Goal: Transaction & Acquisition: Purchase product/service

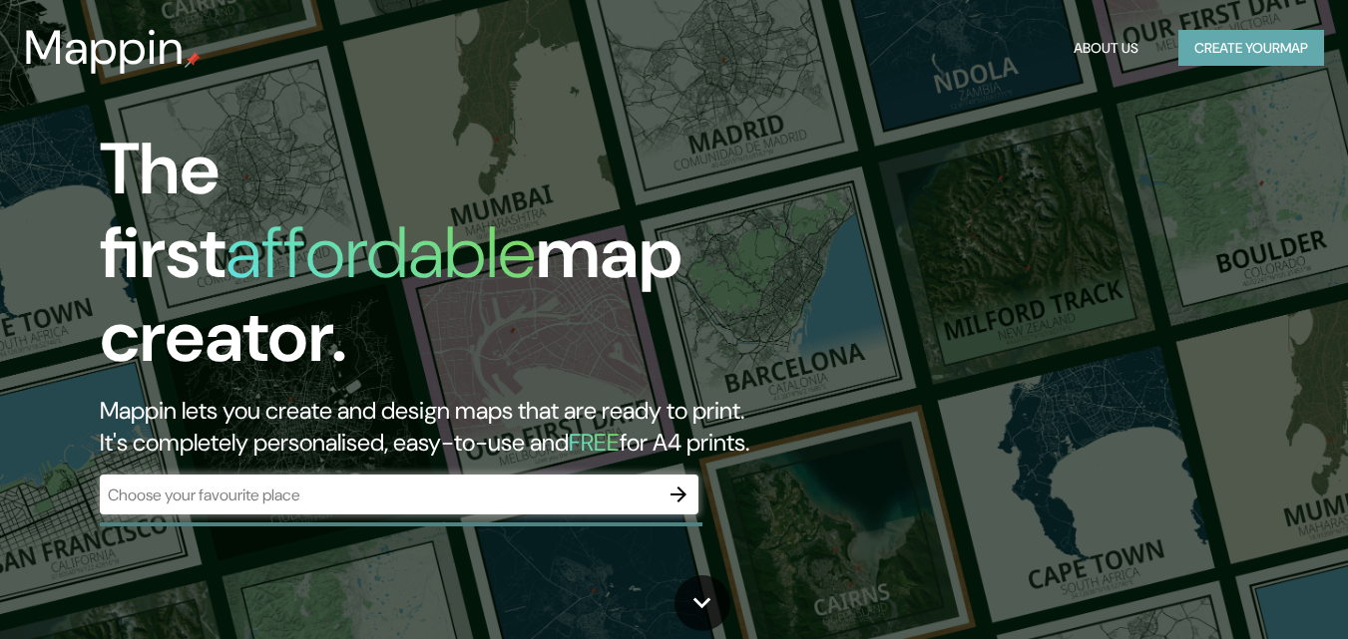
click at [1271, 38] on button "Create your map" at bounding box center [1251, 48] width 146 height 37
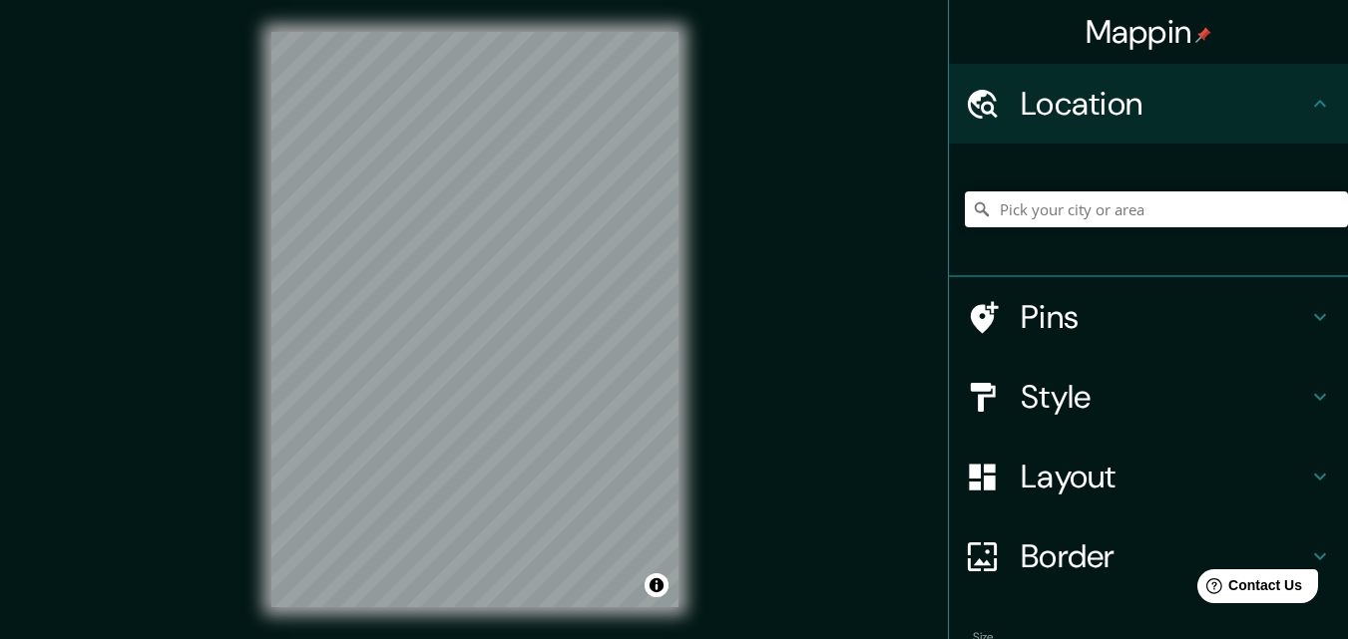
click at [1215, 91] on h4 "Location" at bounding box center [1163, 104] width 287 height 40
click at [1194, 210] on input "Pick your city or area" at bounding box center [1156, 210] width 383 height 36
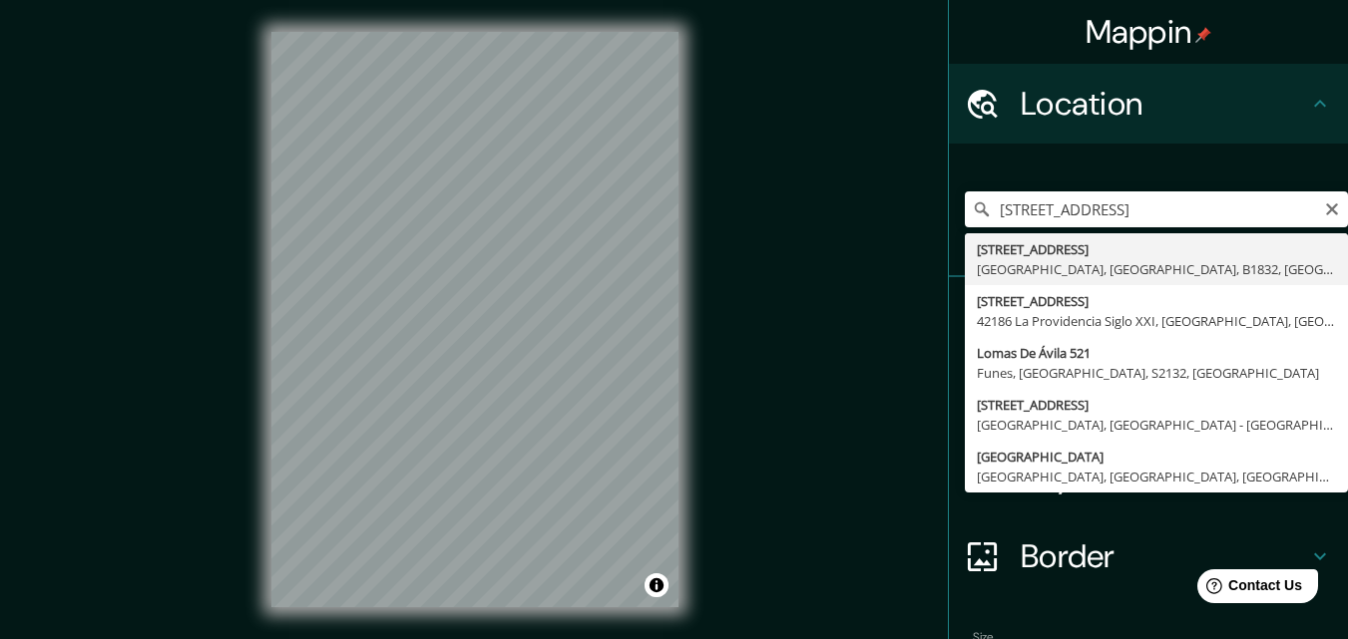
type input "[STREET_ADDRESS]"
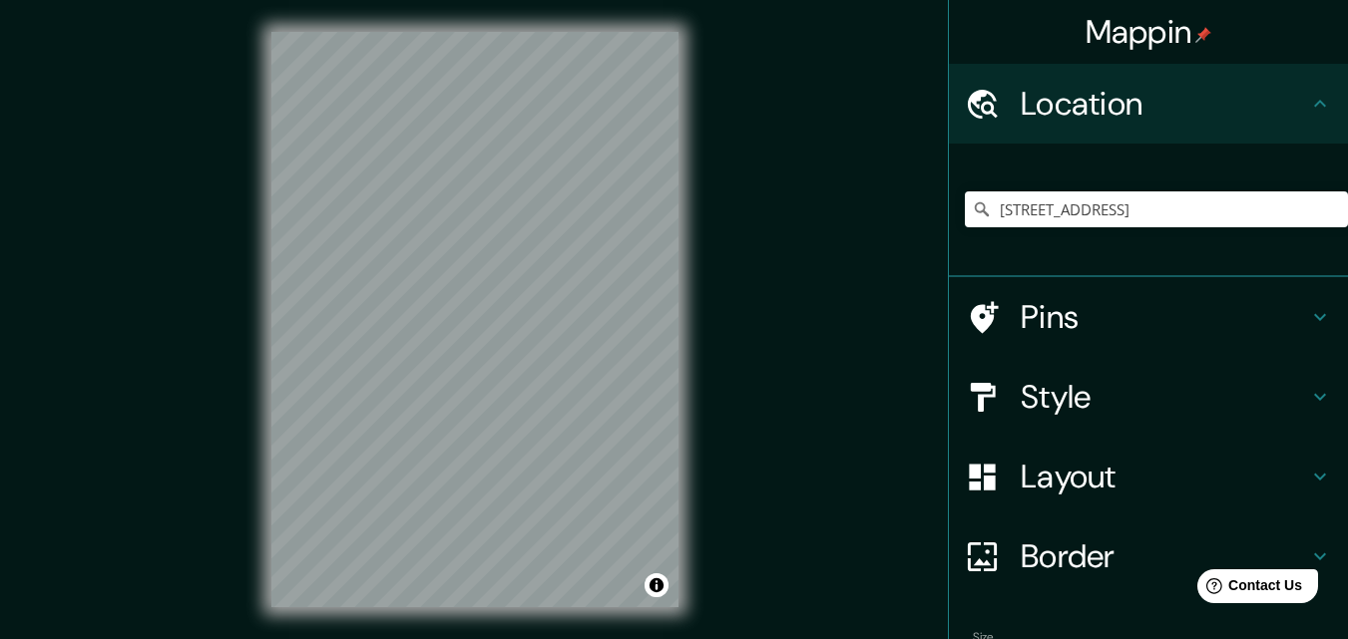
click at [1309, 319] on icon at bounding box center [1320, 317] width 24 height 24
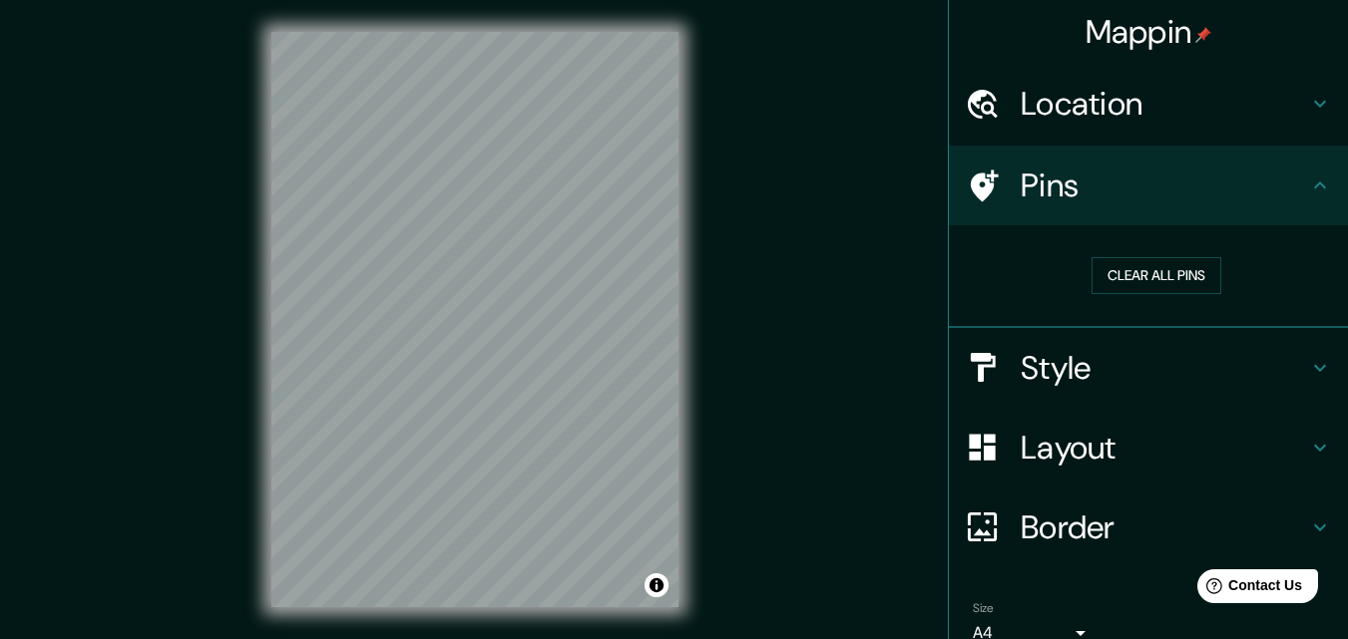
click at [970, 183] on icon at bounding box center [984, 186] width 28 height 32
click at [1198, 194] on h4 "Pins" at bounding box center [1163, 186] width 287 height 40
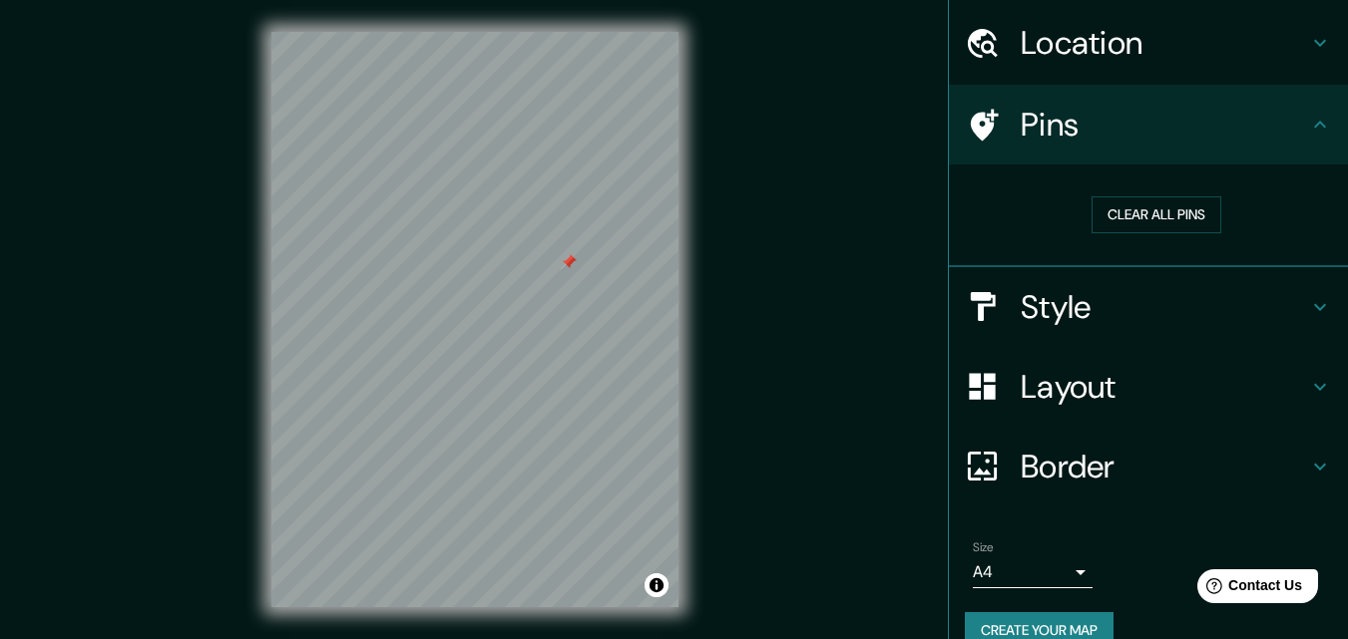
scroll to position [94, 0]
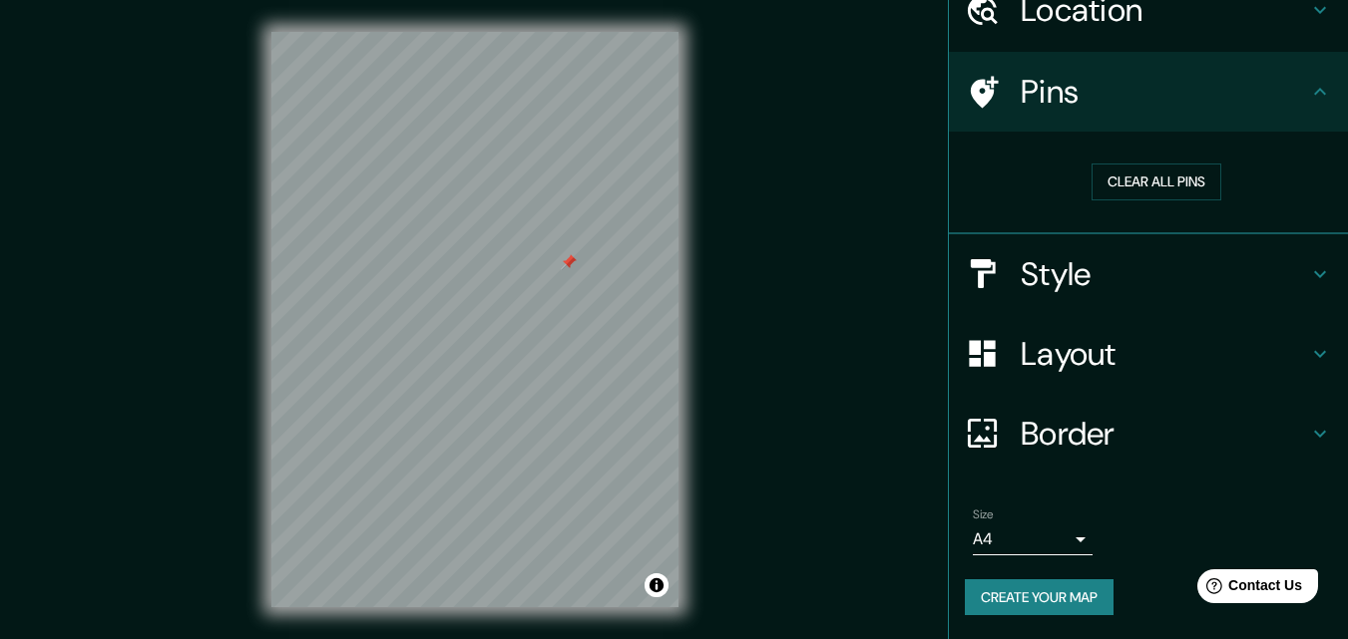
click at [1049, 546] on body "Mappin Location [STREET_ADDRESS] Pins Clear all pins Style Layout Border Choose…" at bounding box center [674, 319] width 1348 height 639
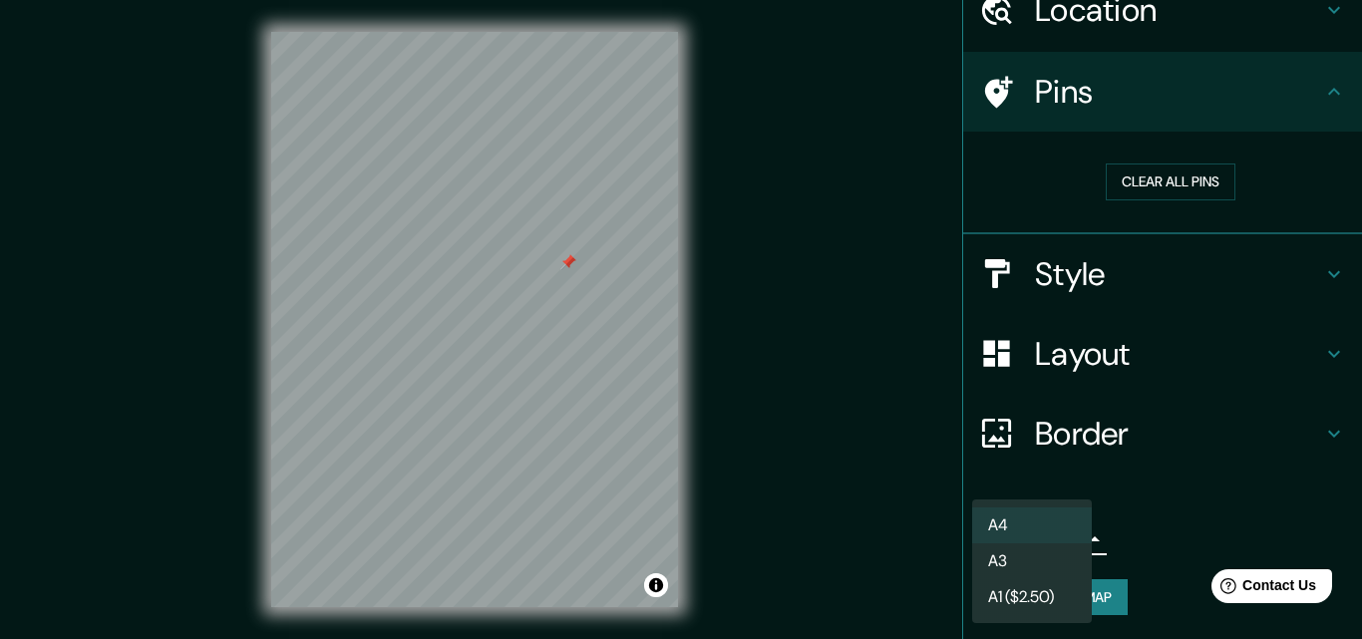
click at [1155, 284] on div at bounding box center [681, 319] width 1362 height 639
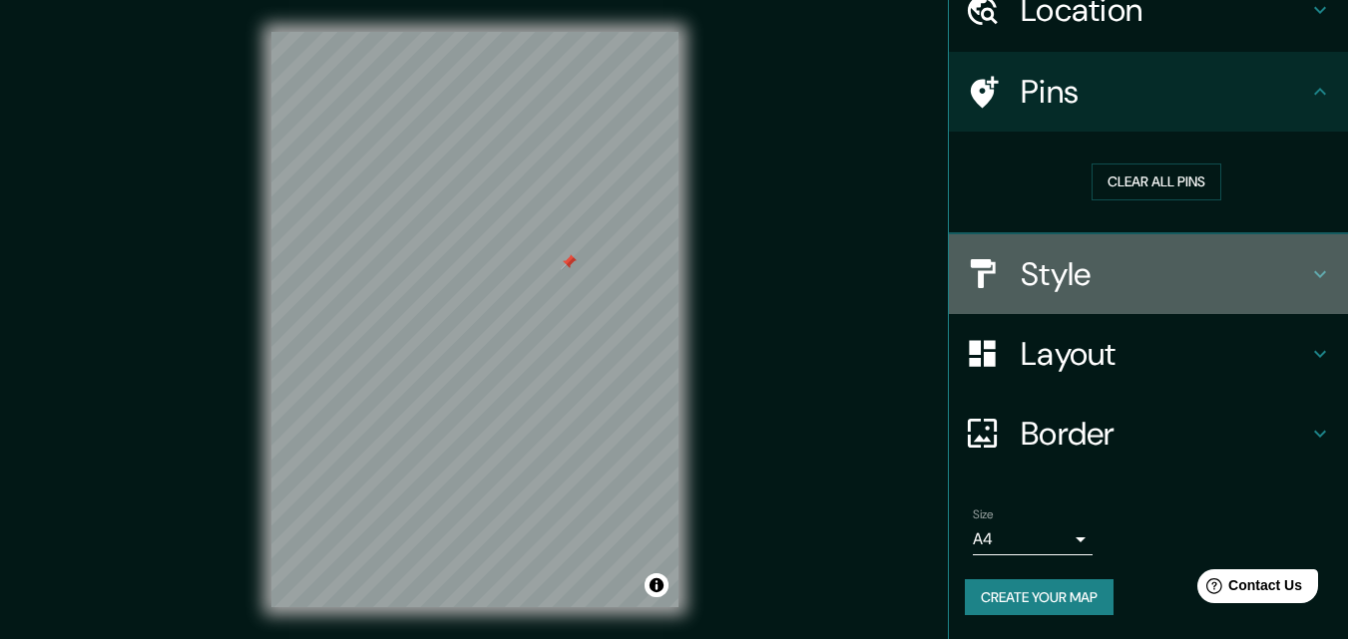
click at [1321, 277] on div "Style" at bounding box center [1148, 274] width 399 height 80
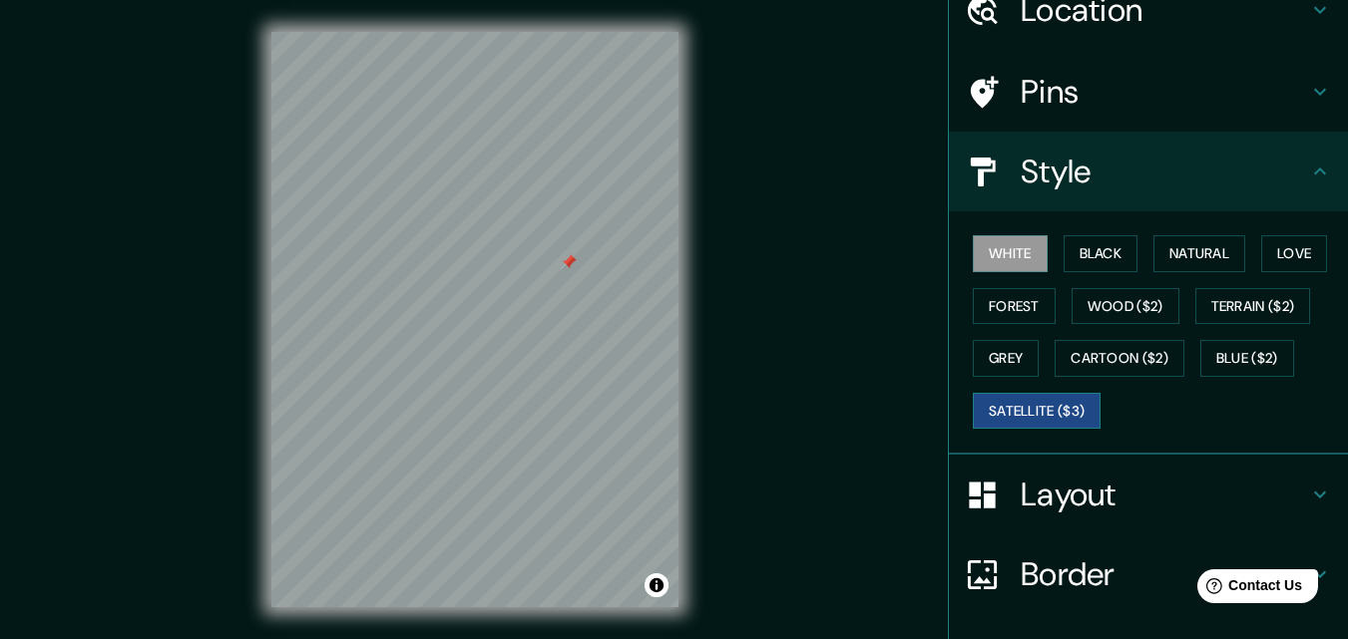
click at [1040, 412] on button "Satellite ($3)" at bounding box center [1036, 411] width 128 height 37
click at [1192, 239] on button "Natural" at bounding box center [1199, 253] width 92 height 37
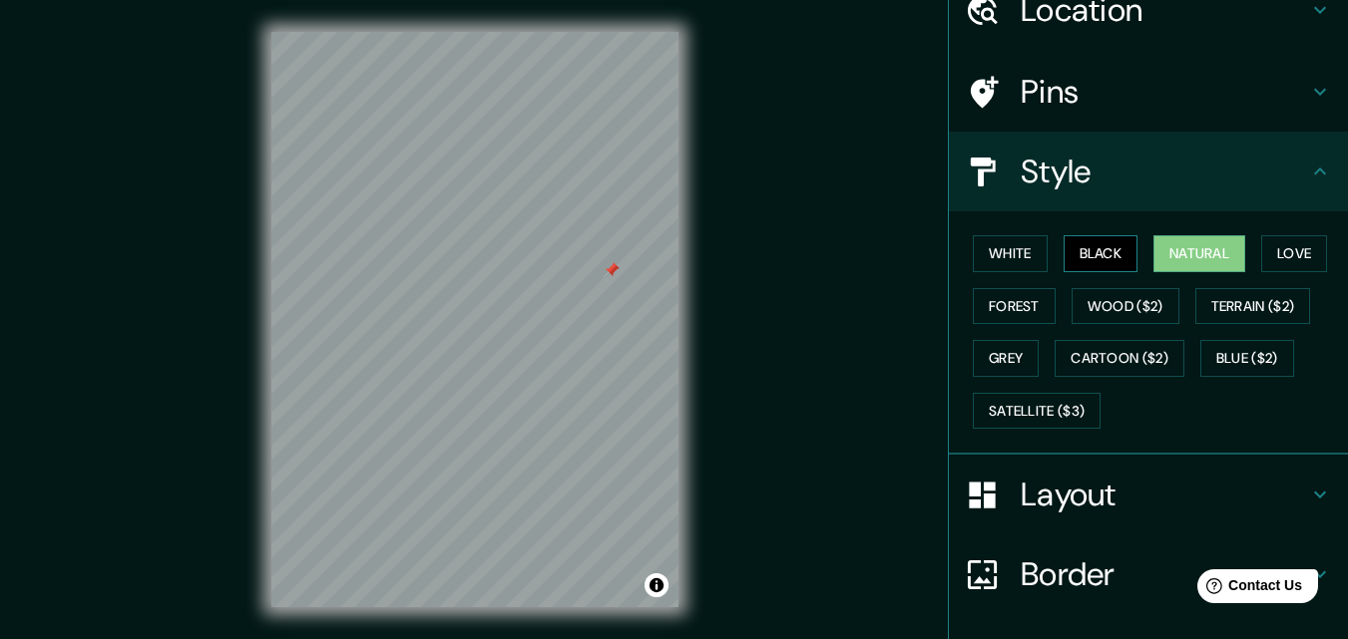
click at [1063, 252] on button "Black" at bounding box center [1100, 253] width 75 height 37
click at [992, 255] on button "White" at bounding box center [1009, 253] width 75 height 37
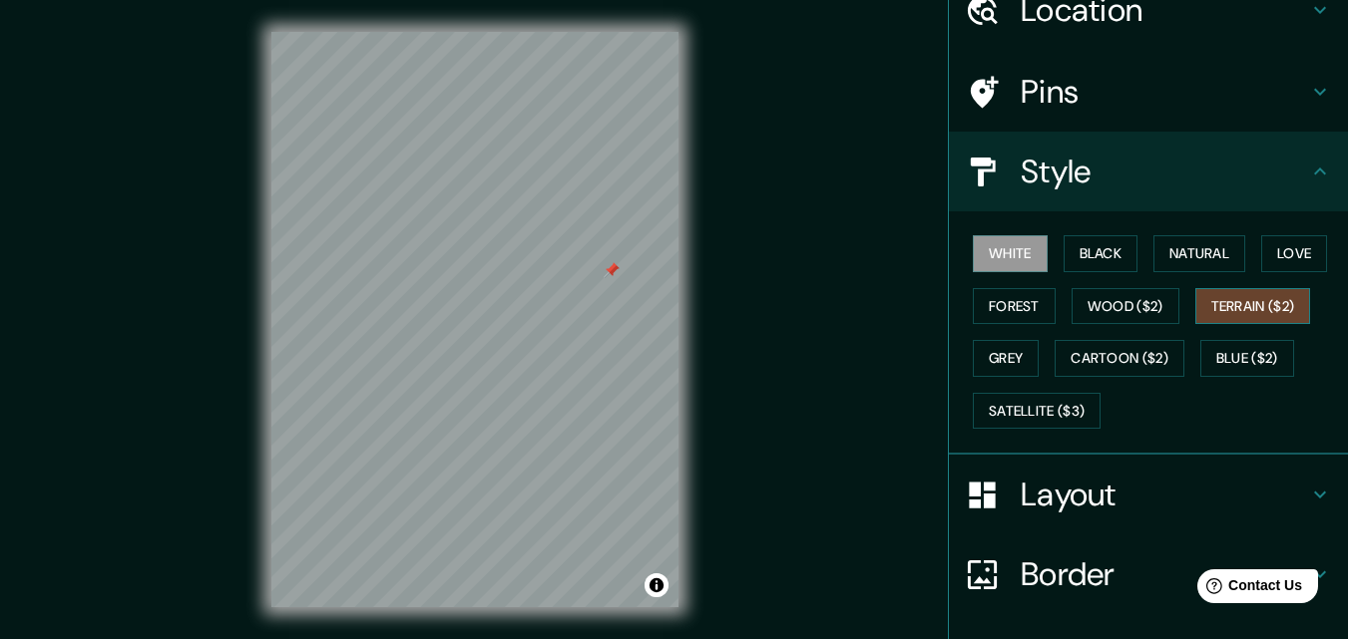
click at [1242, 309] on button "Terrain ($2)" at bounding box center [1253, 306] width 116 height 37
click at [1280, 258] on button "Love" at bounding box center [1294, 253] width 66 height 37
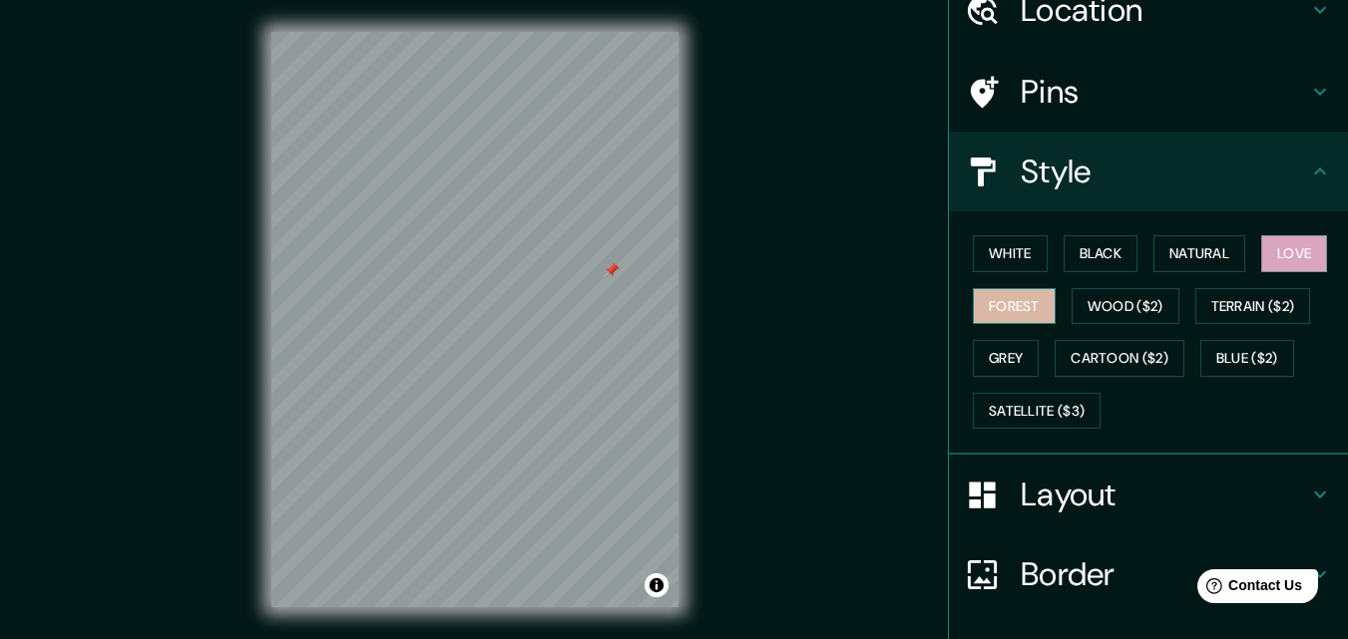
click at [1023, 304] on button "Forest" at bounding box center [1013, 306] width 83 height 37
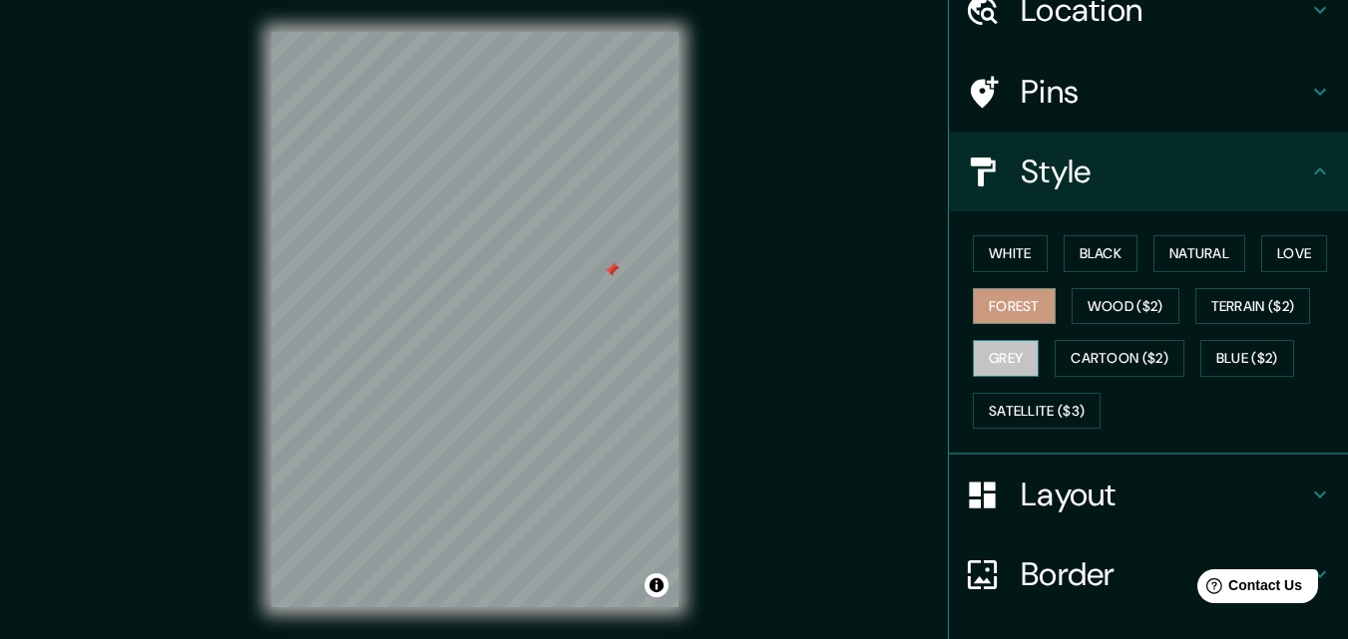
click at [986, 369] on button "Grey" at bounding box center [1005, 358] width 66 height 37
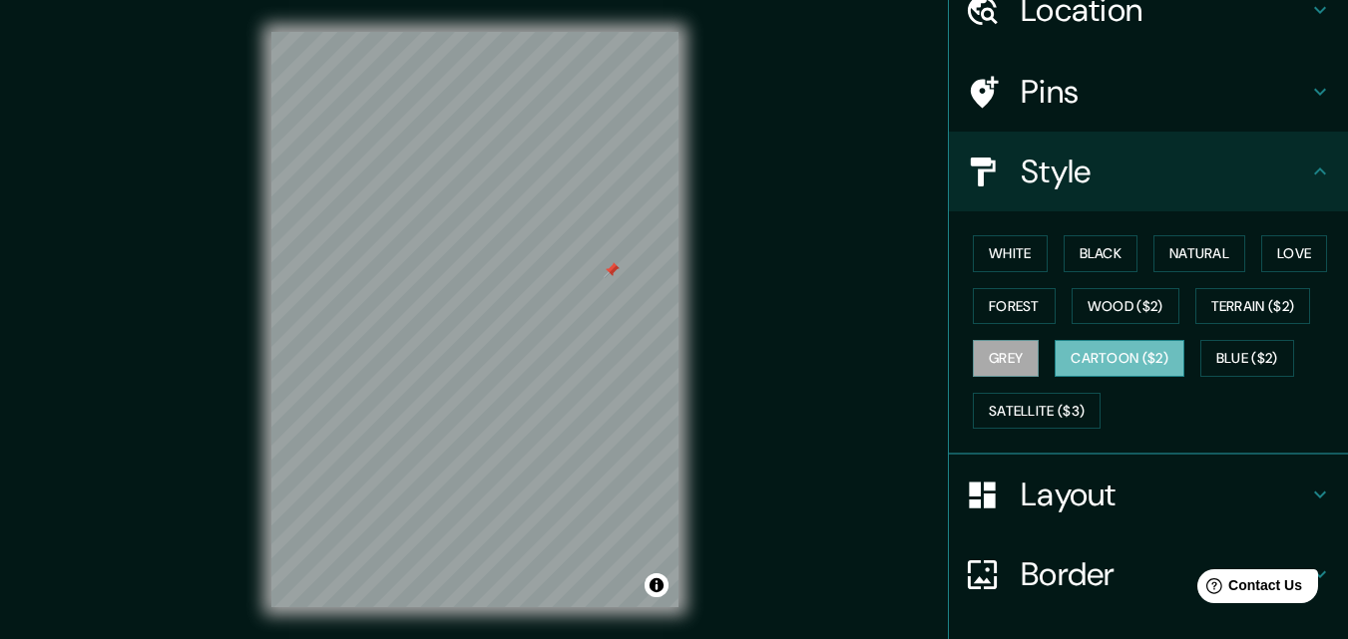
click at [1071, 355] on button "Cartoon ($2)" at bounding box center [1119, 358] width 130 height 37
click at [1052, 87] on h4 "Pins" at bounding box center [1163, 92] width 287 height 40
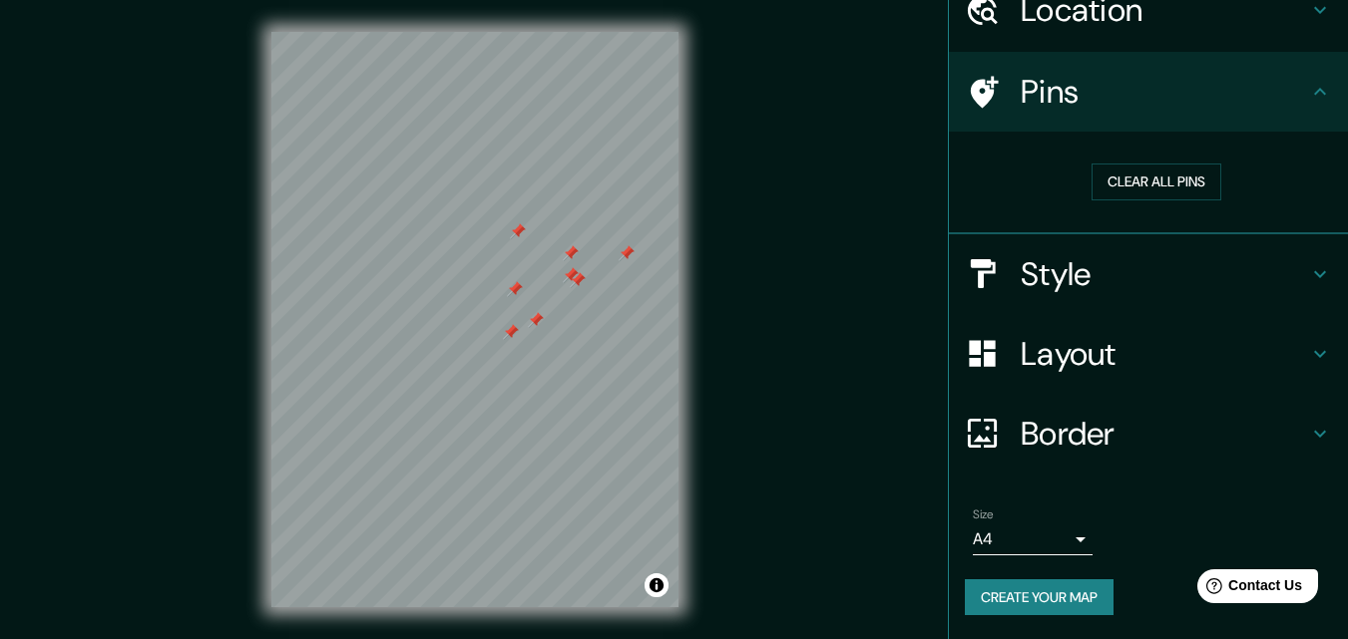
click at [1127, 153] on div "Clear all pins" at bounding box center [1156, 182] width 383 height 69
click at [1127, 175] on button "Clear all pins" at bounding box center [1156, 182] width 130 height 37
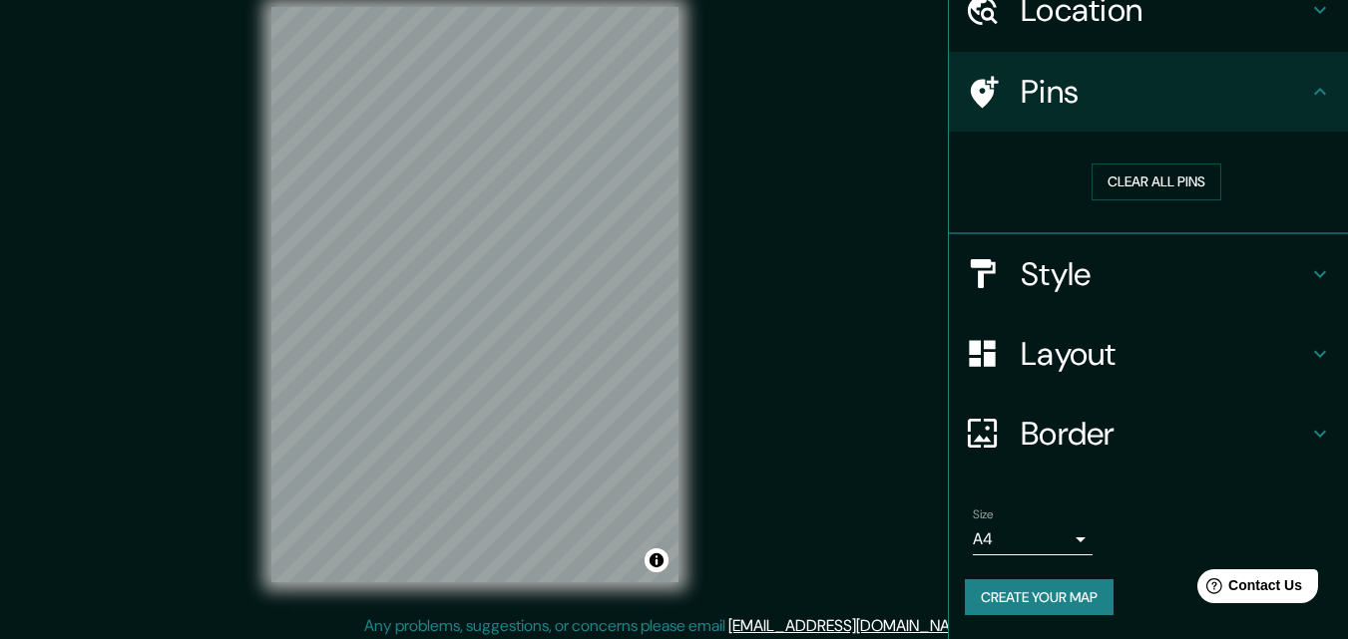
scroll to position [32, 0]
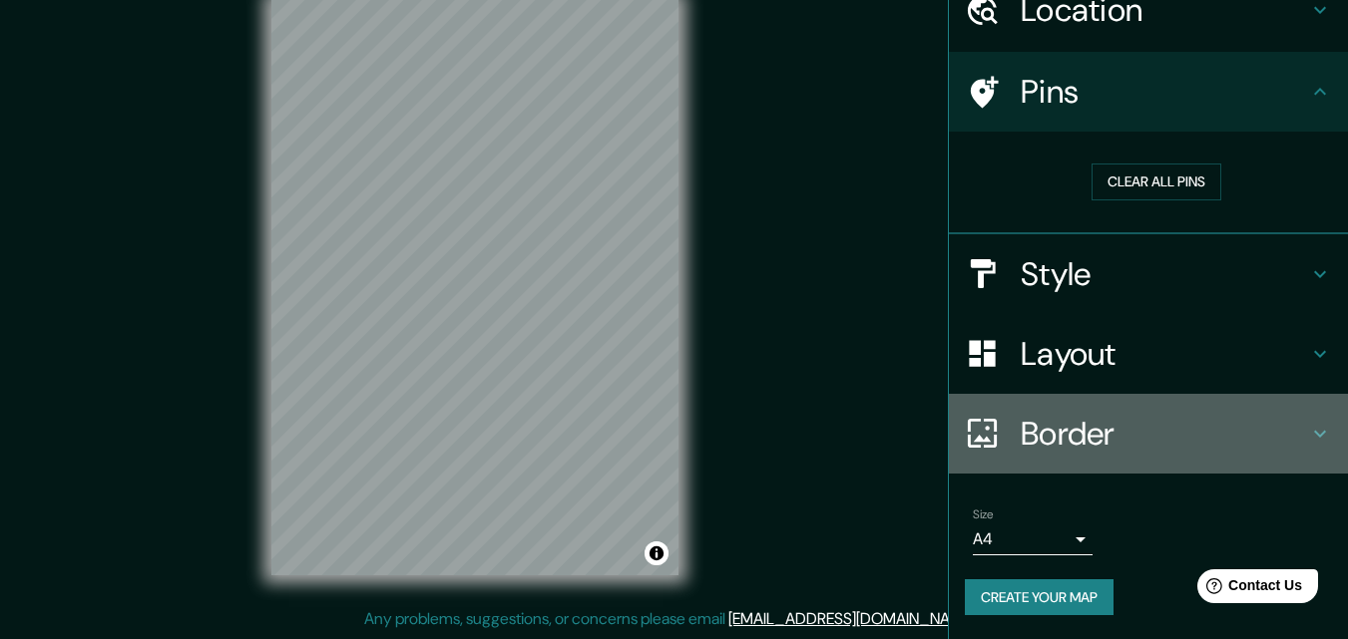
click at [1284, 433] on h4 "Border" at bounding box center [1163, 434] width 287 height 40
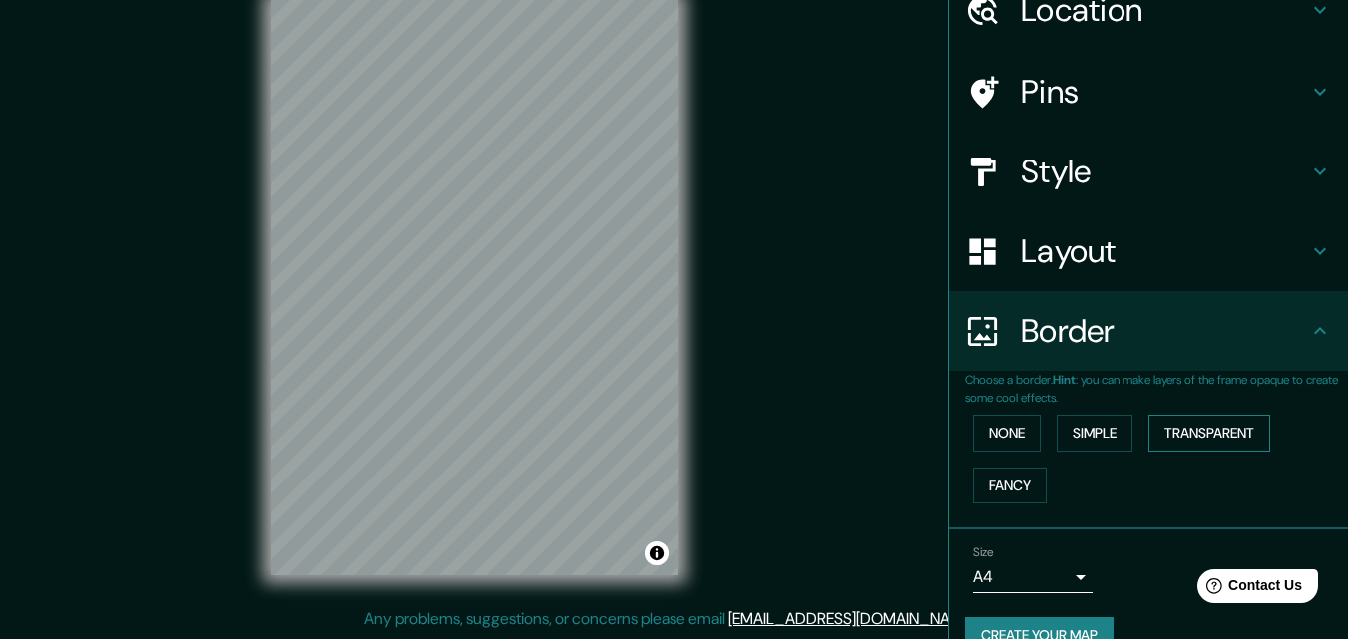
click at [1229, 428] on button "Transparent" at bounding box center [1209, 433] width 122 height 37
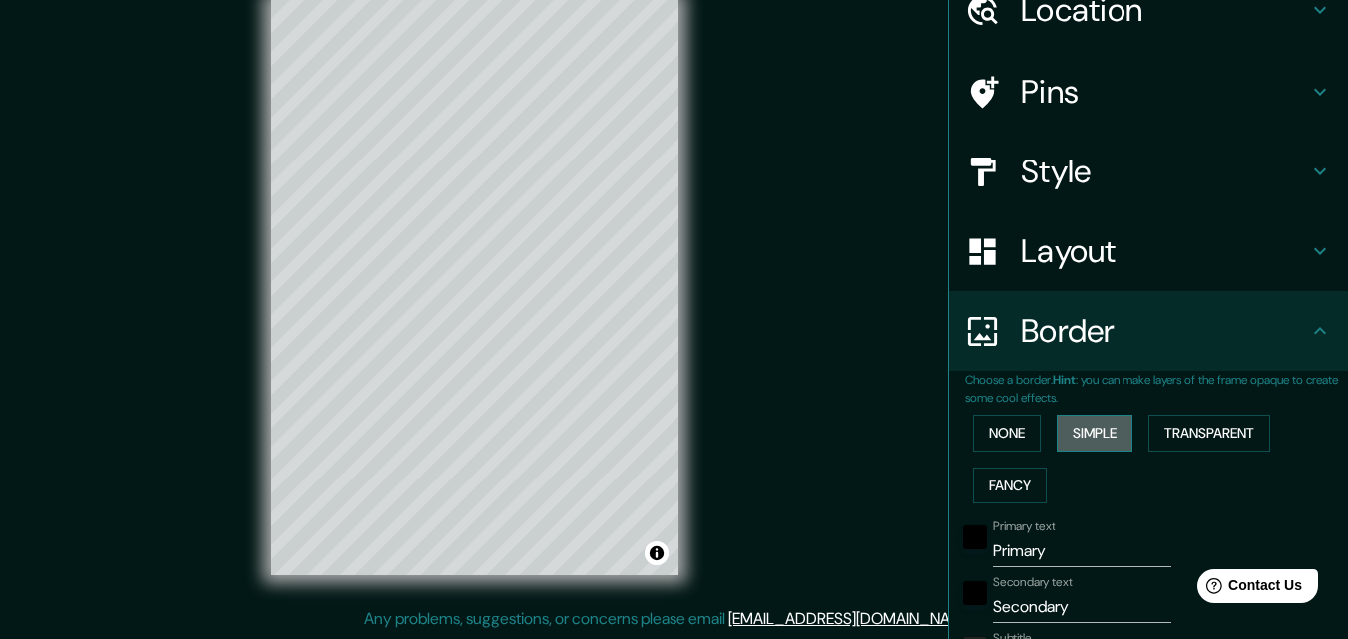
click at [1079, 446] on button "Simple" at bounding box center [1094, 433] width 76 height 37
click at [1001, 490] on button "Fancy" at bounding box center [1009, 486] width 74 height 37
click at [997, 440] on button "None" at bounding box center [1006, 433] width 68 height 37
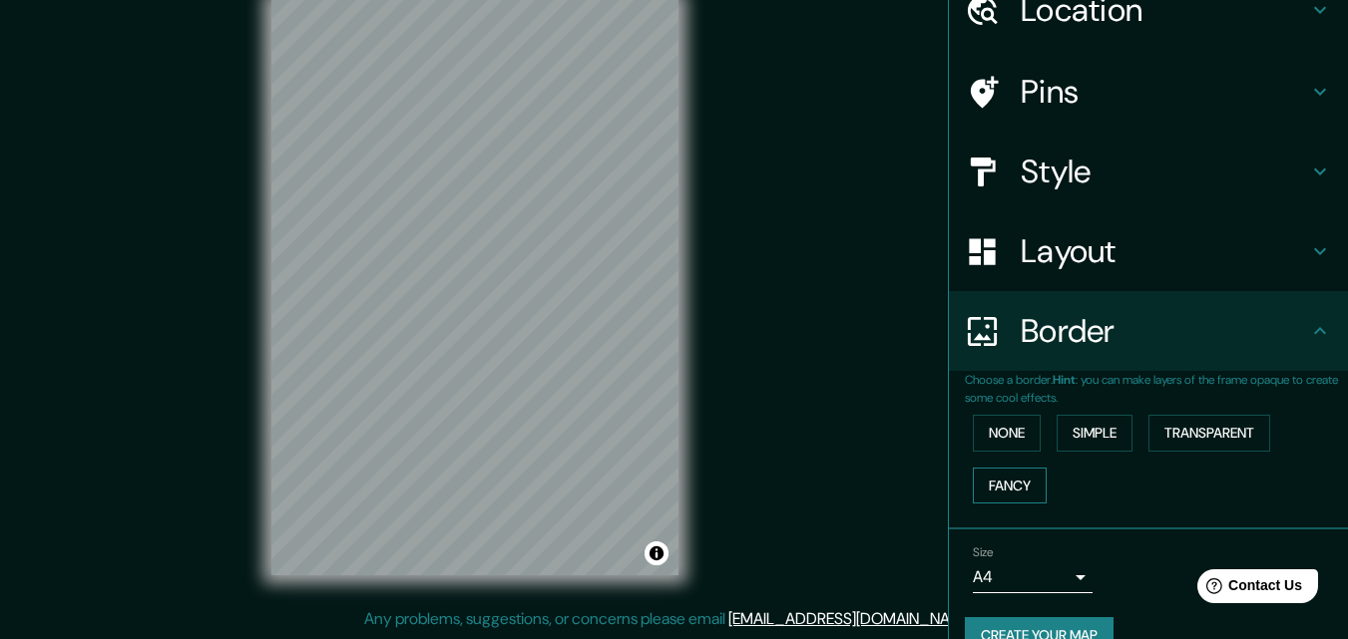
click at [1010, 479] on button "Fancy" at bounding box center [1009, 486] width 74 height 37
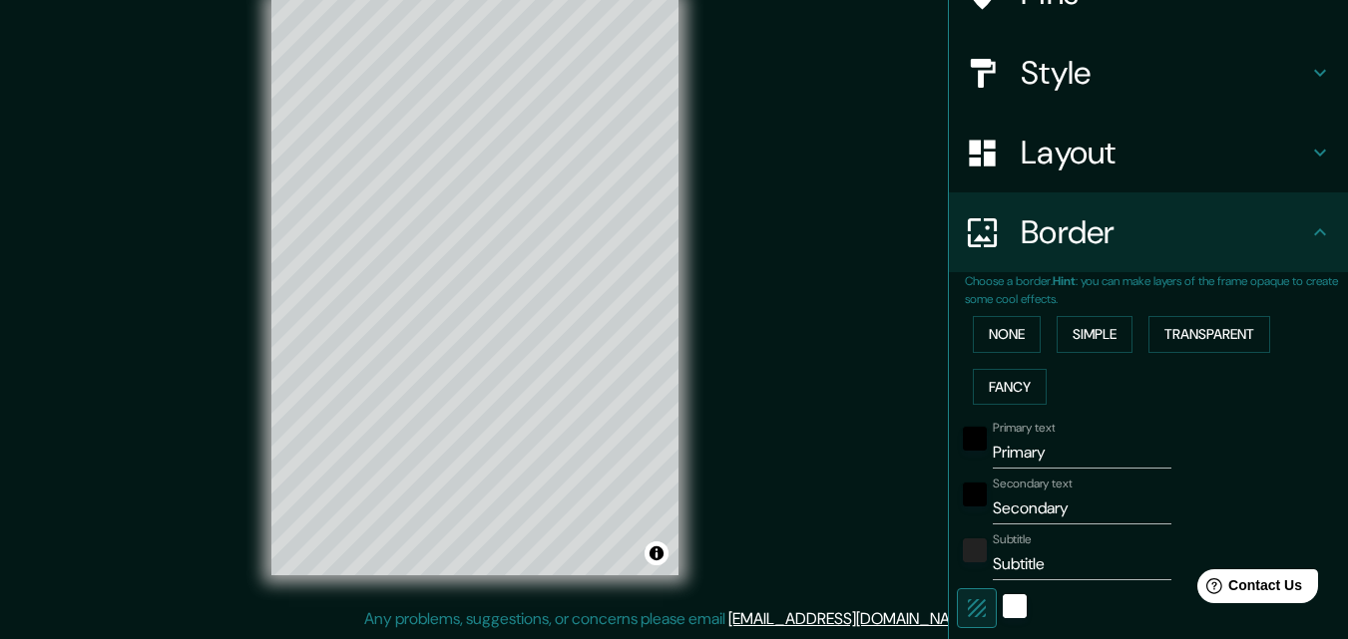
scroll to position [193, 0]
click at [1002, 451] on input "Primary" at bounding box center [1081, 452] width 179 height 32
type input "c"
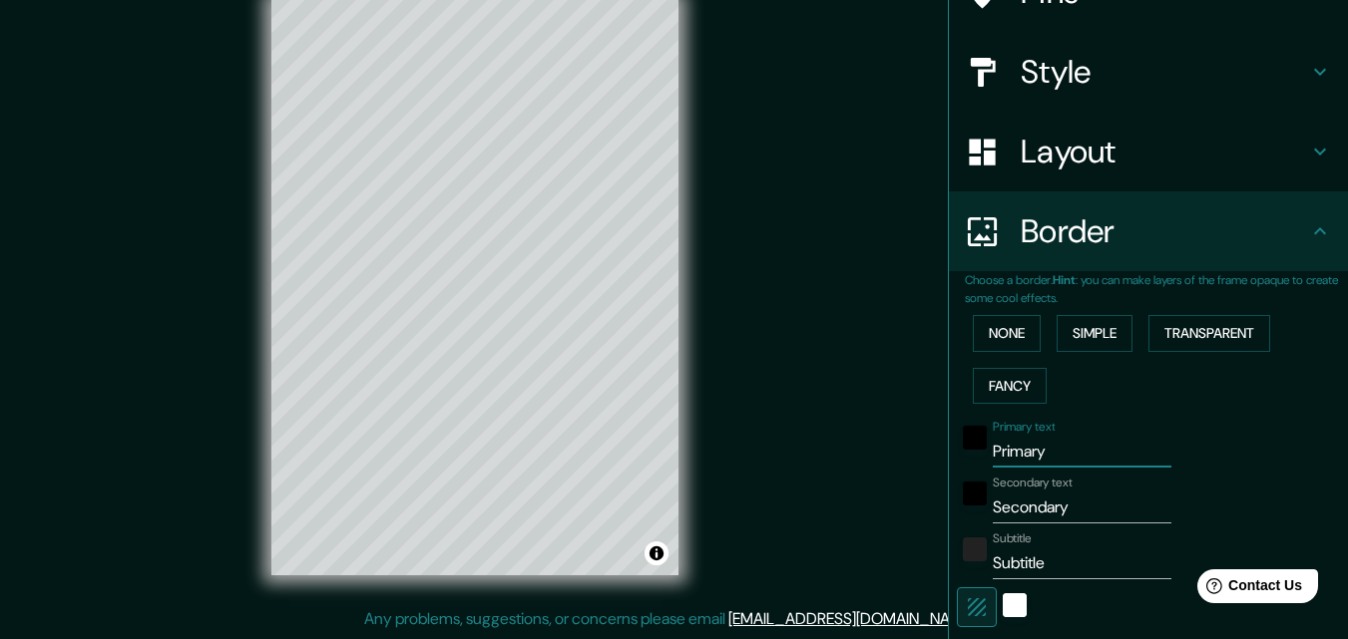
type input "163"
type input "33"
type input "16"
type input "cU"
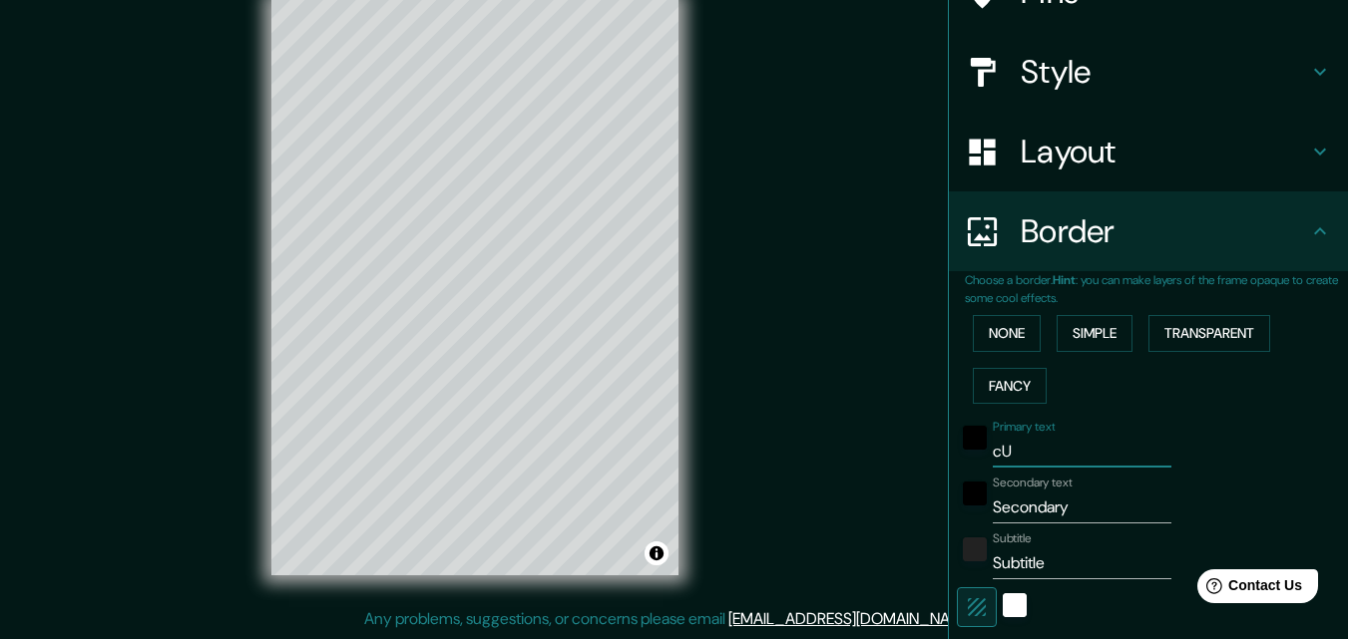
type input "163"
type input "33"
type input "16"
type input "cUA"
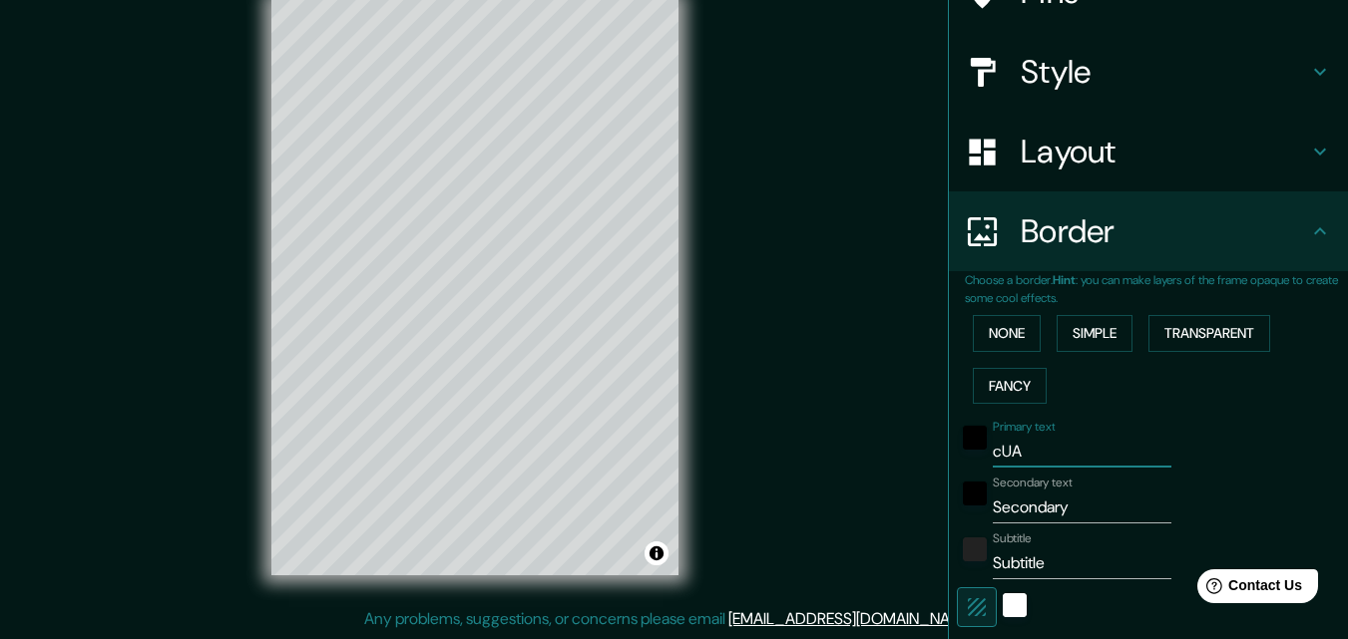
type input "163"
type input "33"
type input "16"
type input "cUAR"
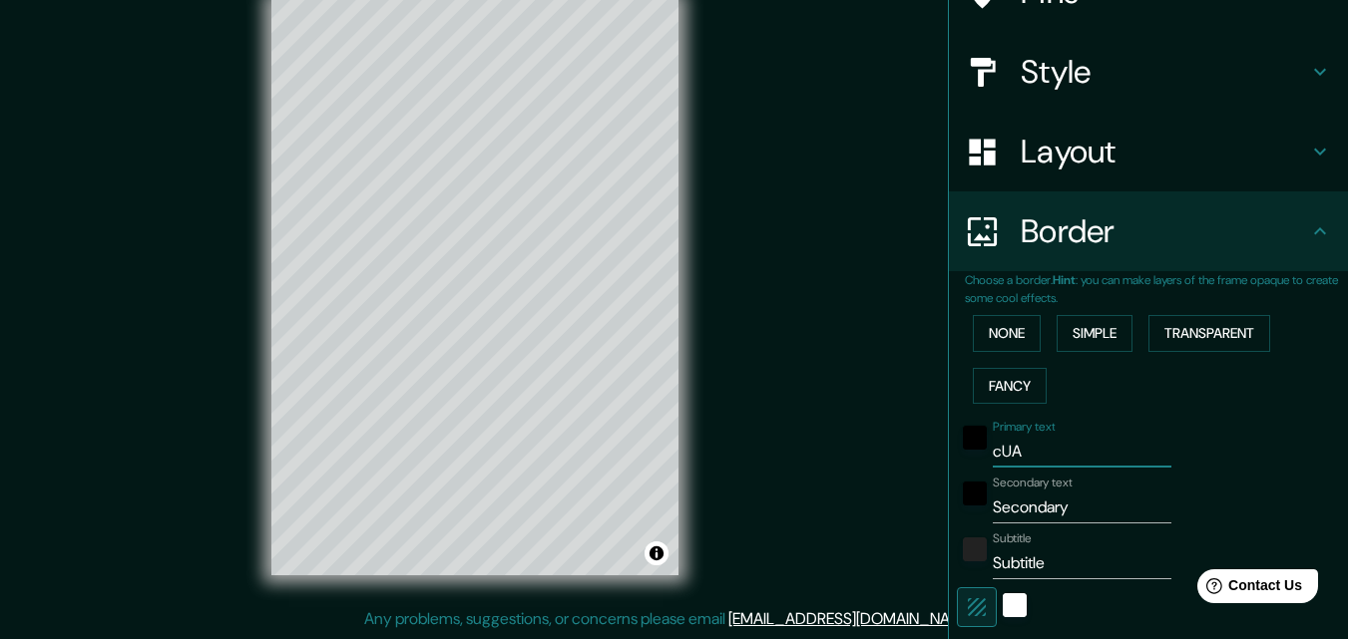
type input "163"
type input "33"
type input "16"
type input "cUA"
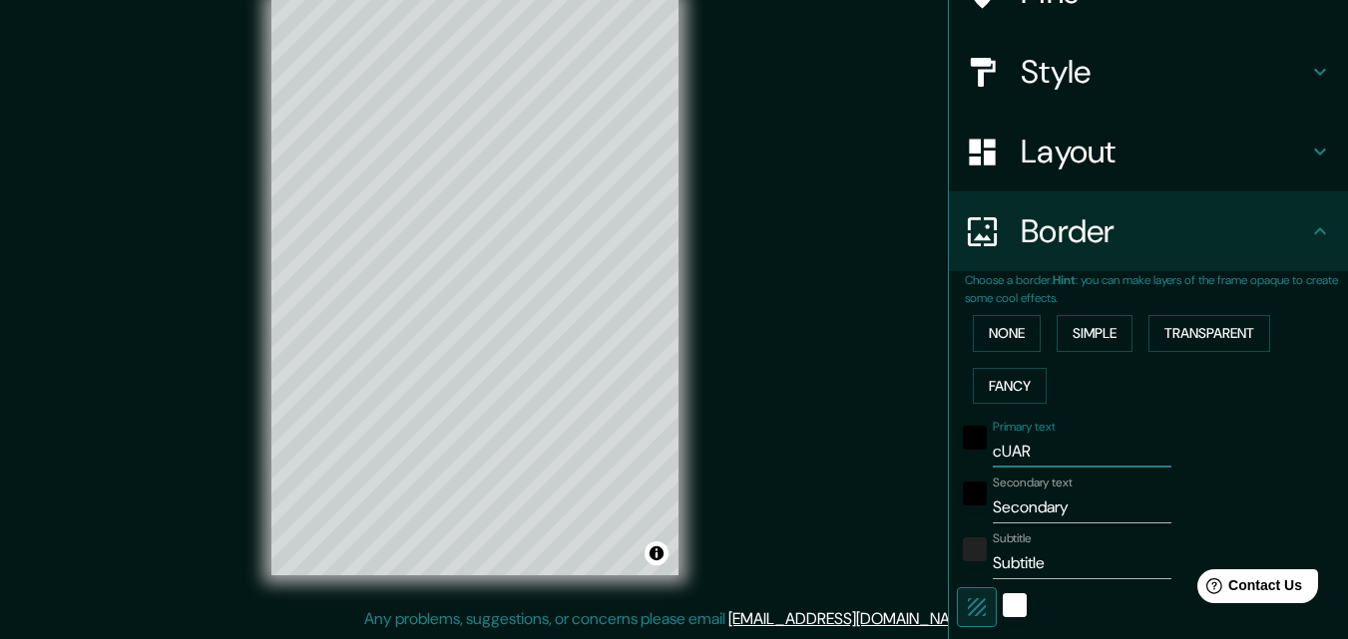
type input "163"
type input "33"
type input "16"
type input "cU"
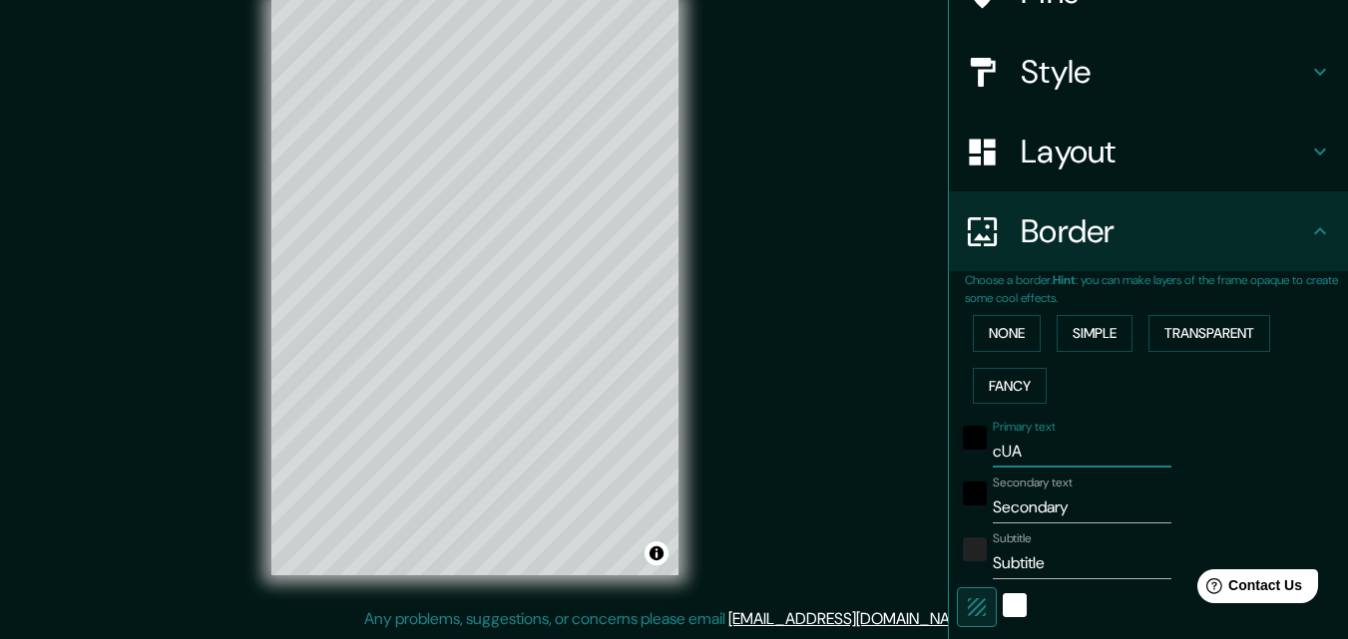
type input "163"
type input "33"
type input "16"
type input "c"
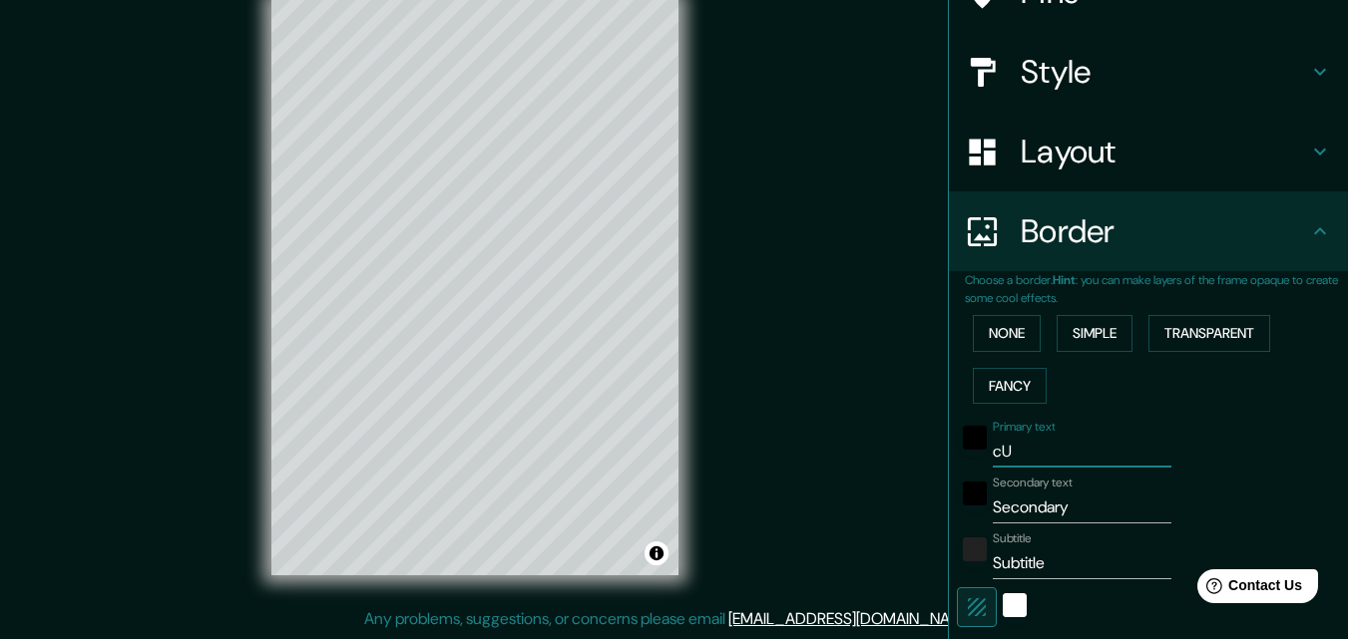
type input "163"
type input "33"
type input "16"
type input "163"
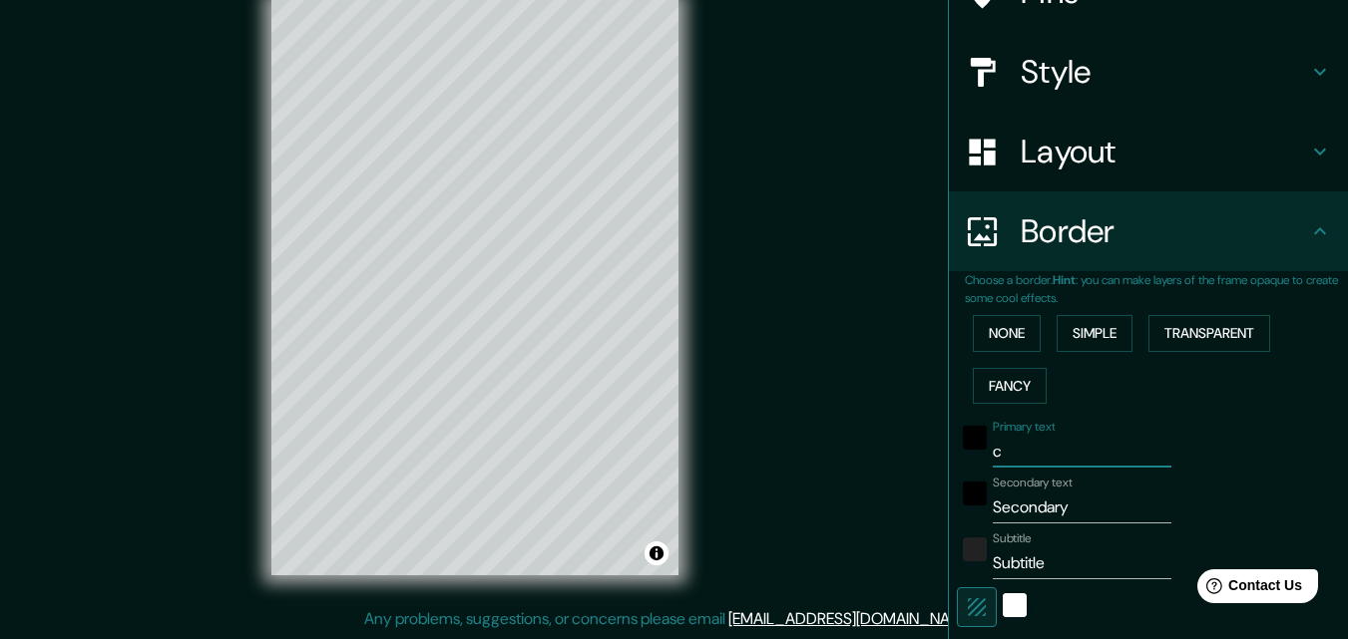
type input "33"
type input "16"
type input "C"
type input "163"
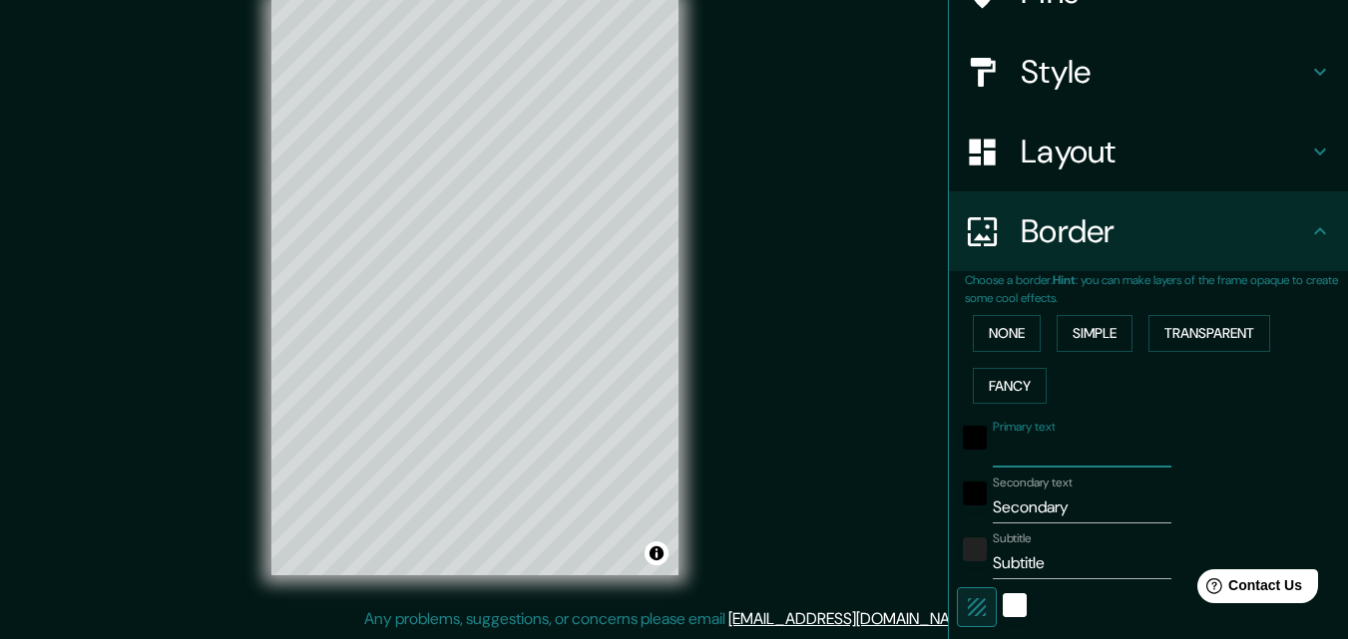
type input "33"
type input "16"
type input "Cu"
type input "163"
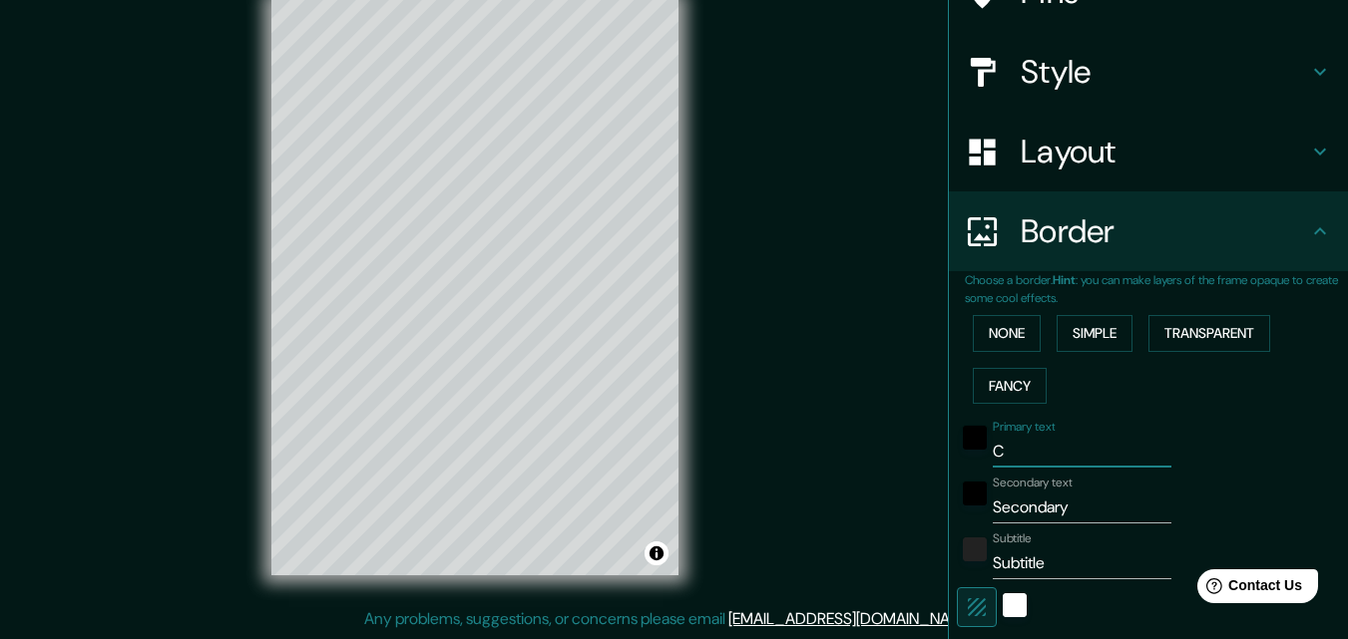
type input "33"
type input "16"
type input "Cua"
type input "163"
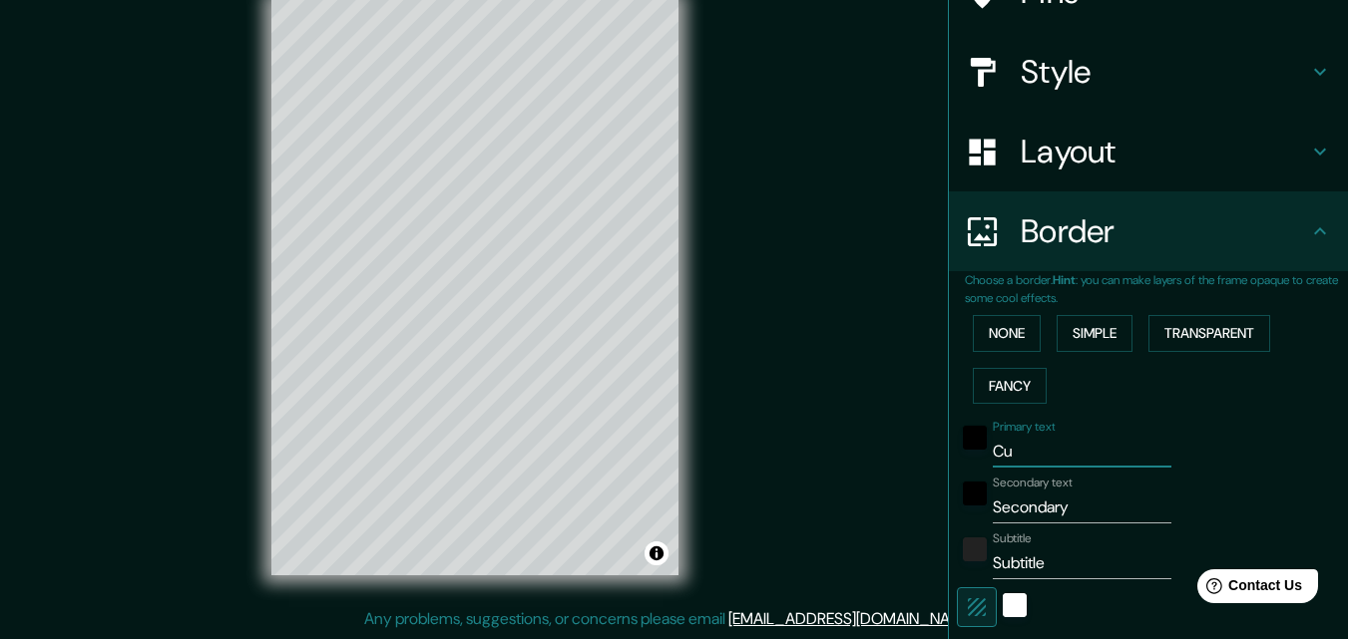
type input "33"
type input "16"
type input "Cuar"
type input "163"
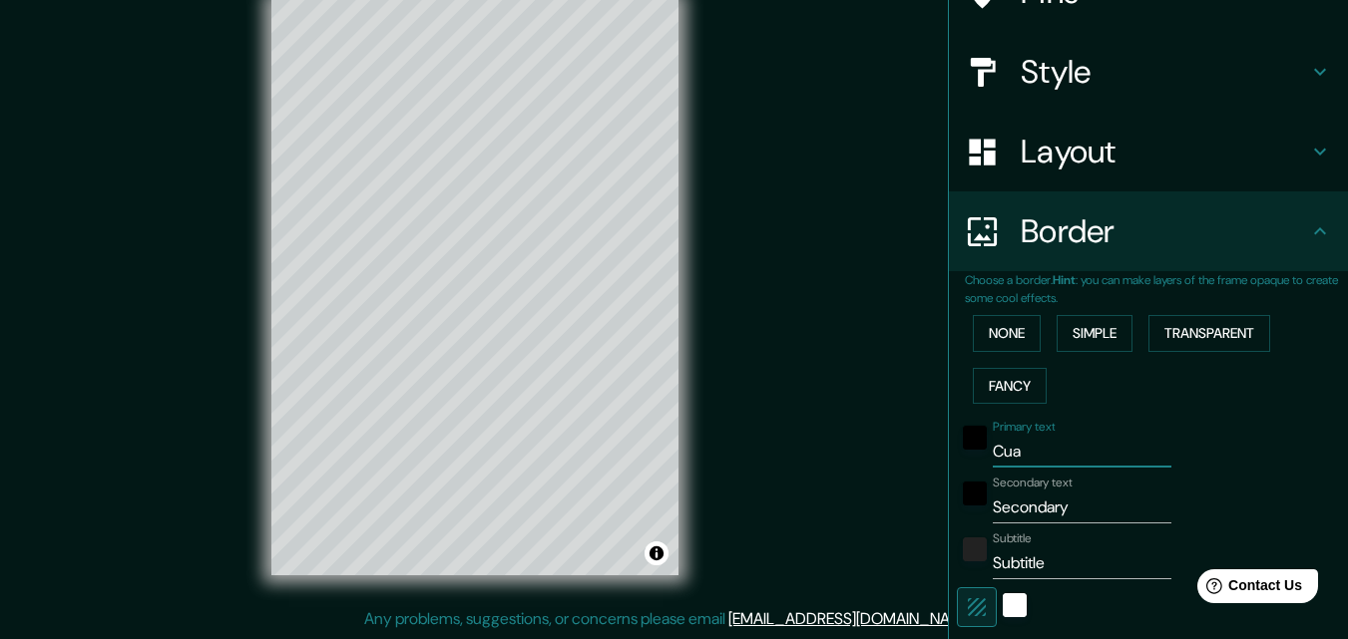
type input "33"
type input "16"
type input "Cuart"
type input "163"
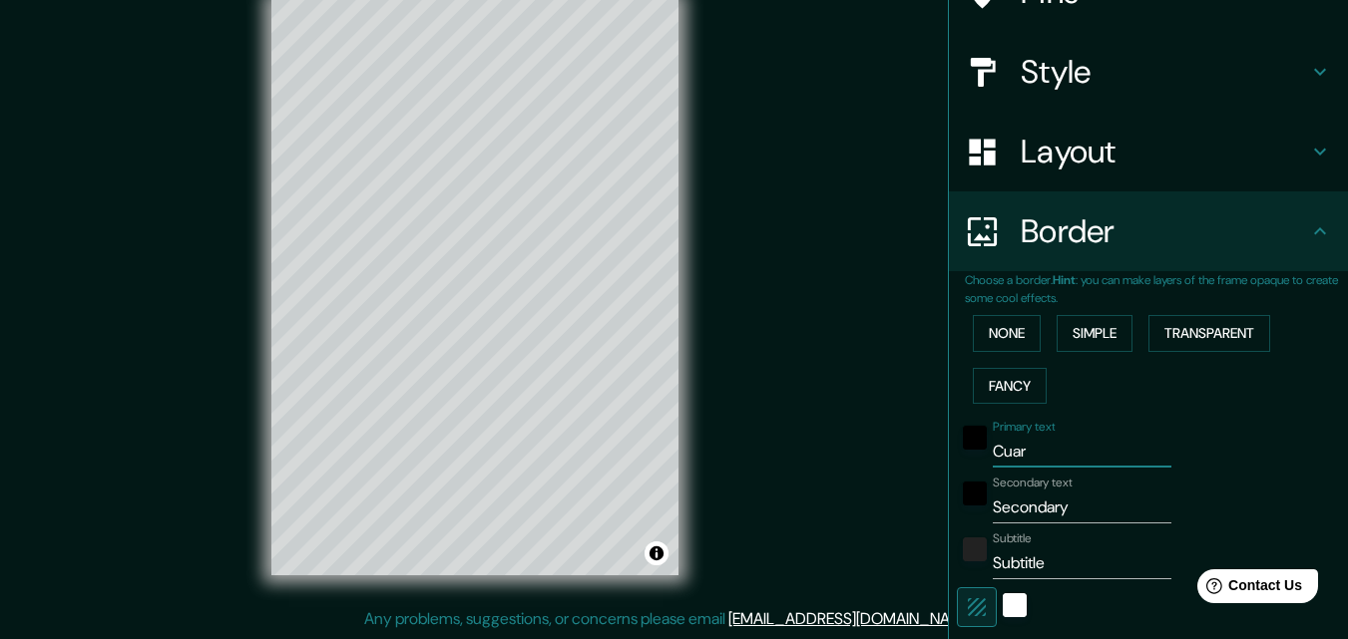
type input "33"
type input "16"
type input "Cuarte"
type input "163"
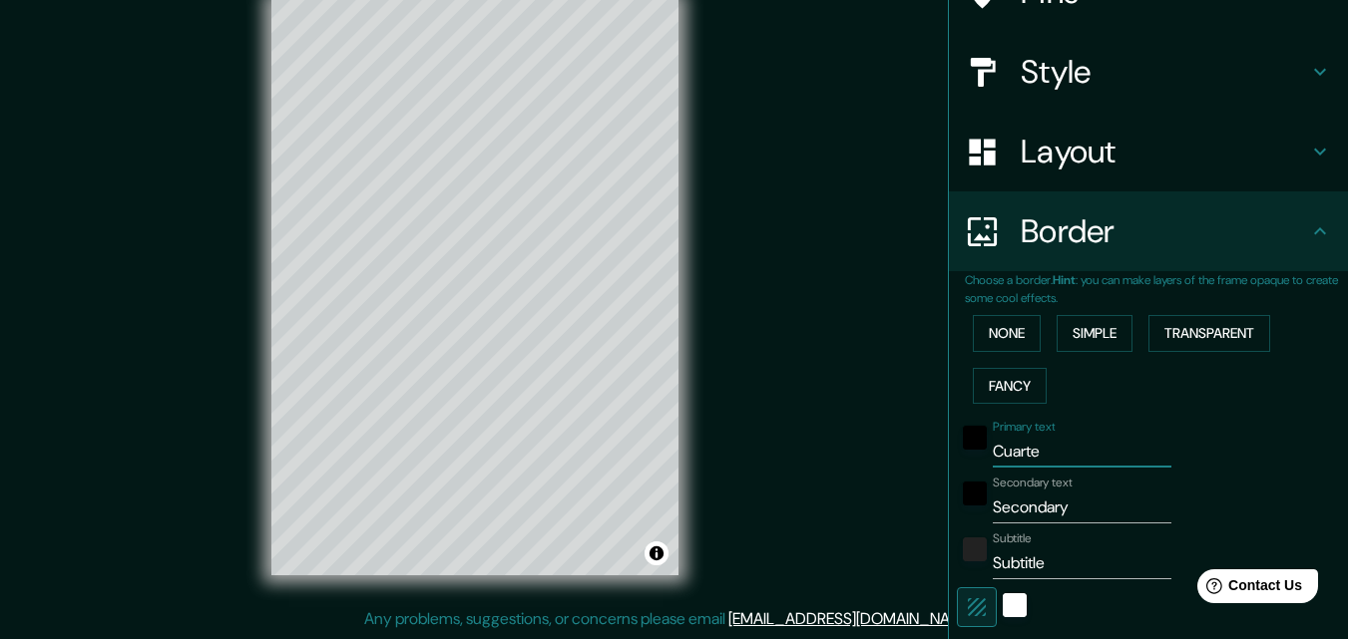
type input "33"
type input "16"
type input "Cuartel"
type input "163"
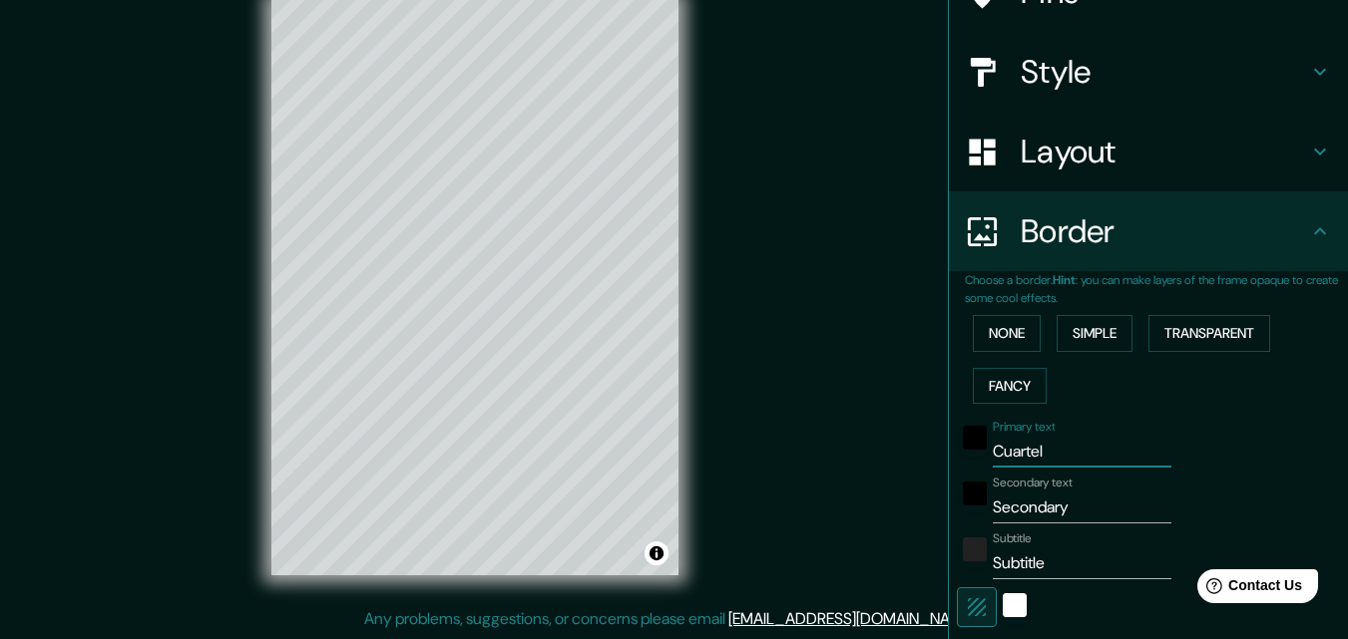
type input "33"
type input "16"
type input "Cuartel"
type input "163"
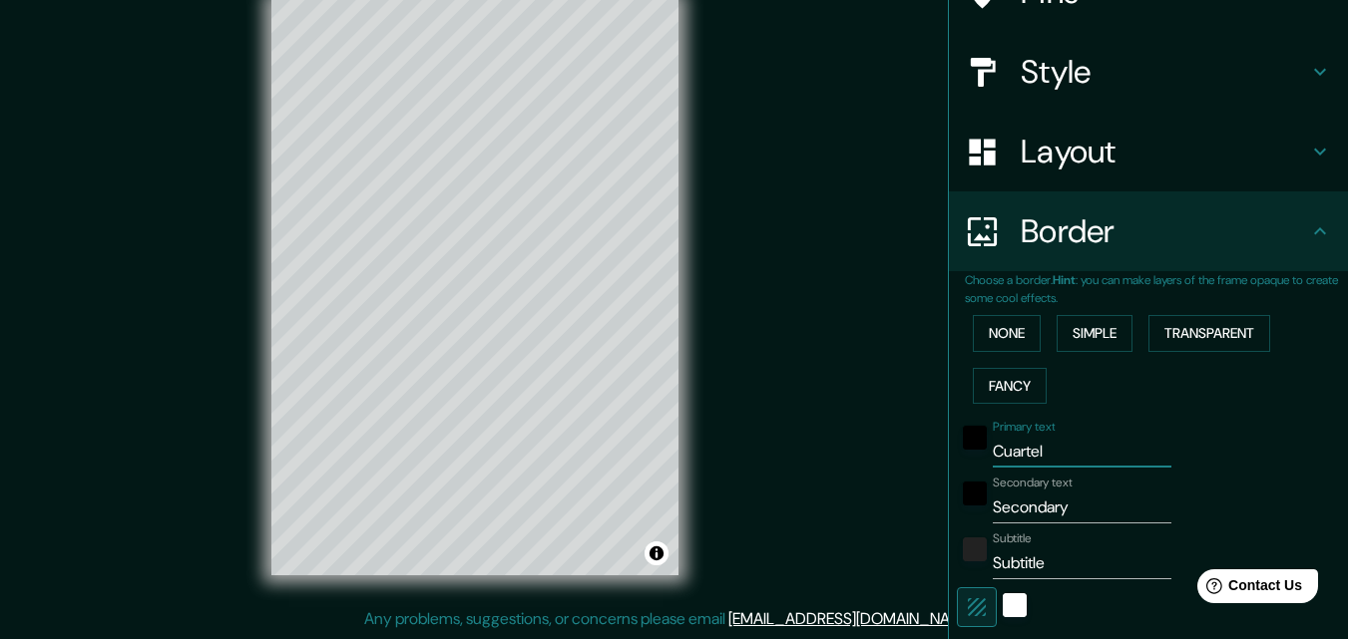
type input "33"
type input "16"
type input "Cuartel A"
type input "163"
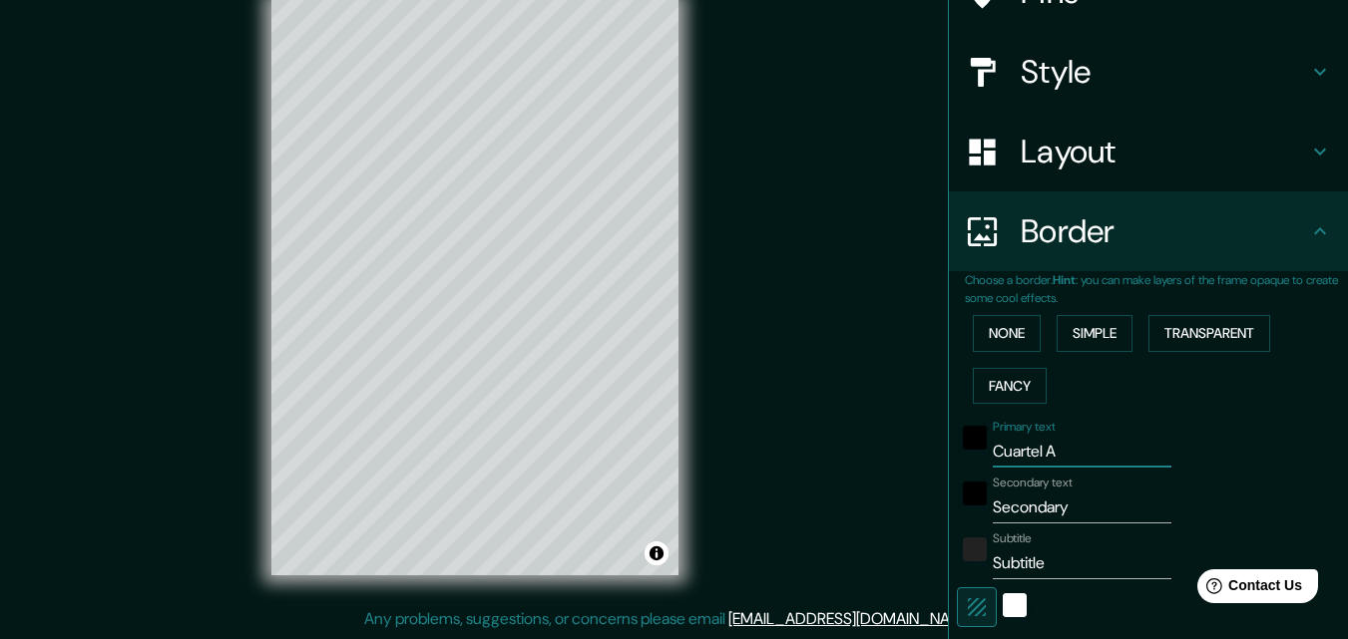
type input "33"
type input "16"
type input "Cuartel Am"
type input "163"
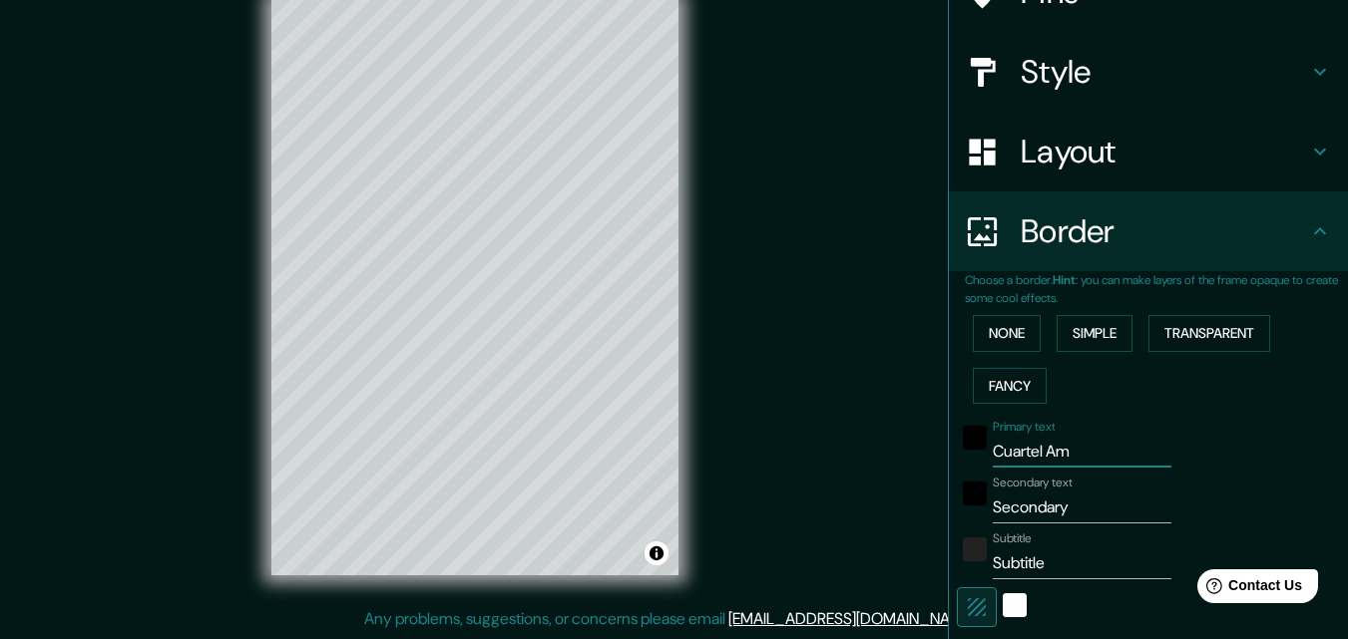
type input "33"
type input "16"
type input "Cuartel Ame"
type input "163"
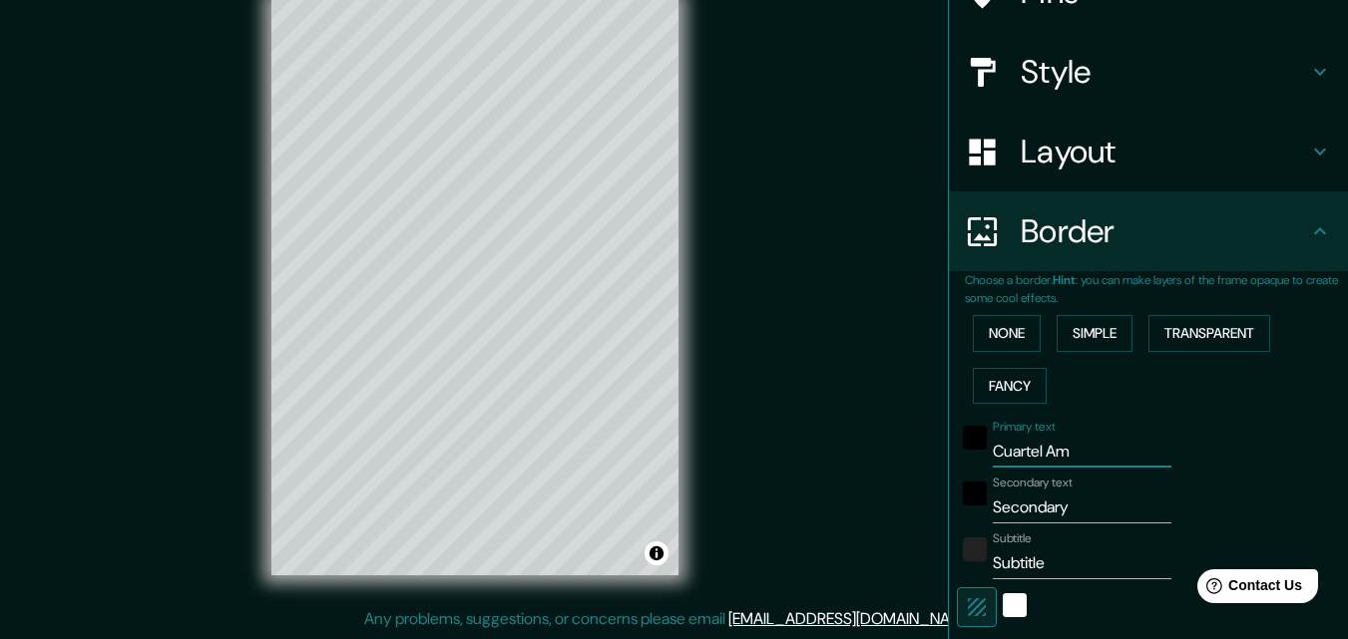
type input "33"
type input "16"
type input "Cuartel Amer"
type input "163"
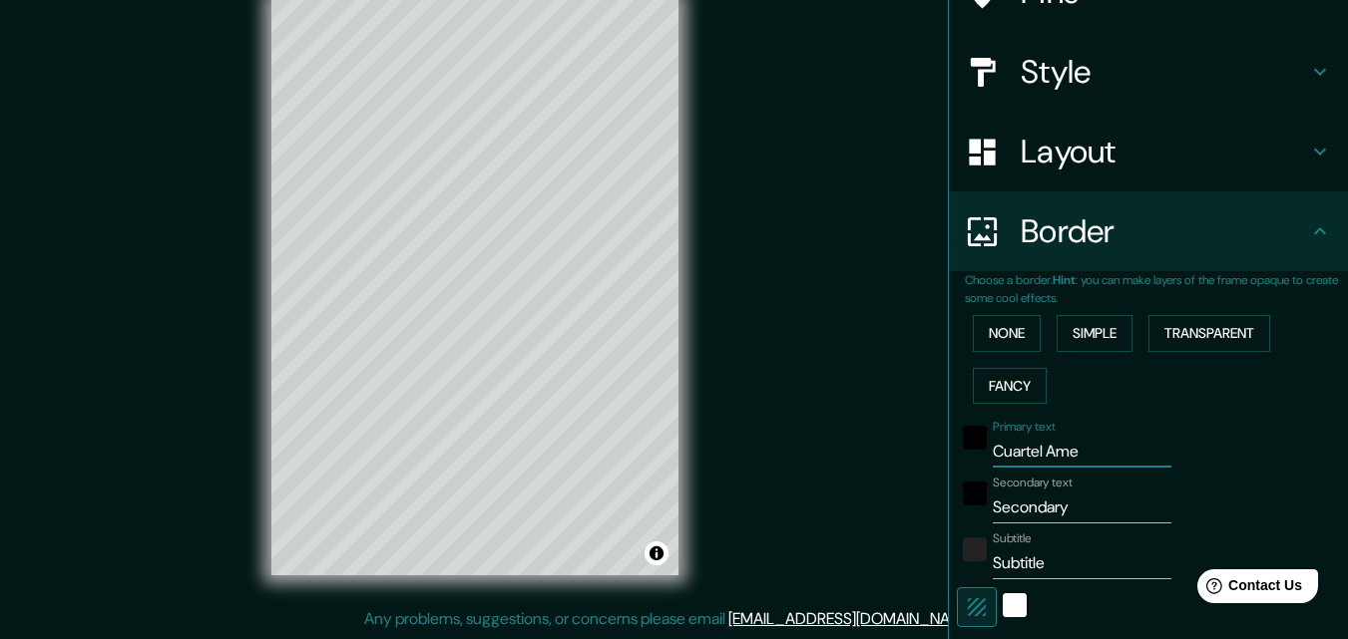
type input "33"
type input "16"
type input "Cuartel Ameri"
type input "163"
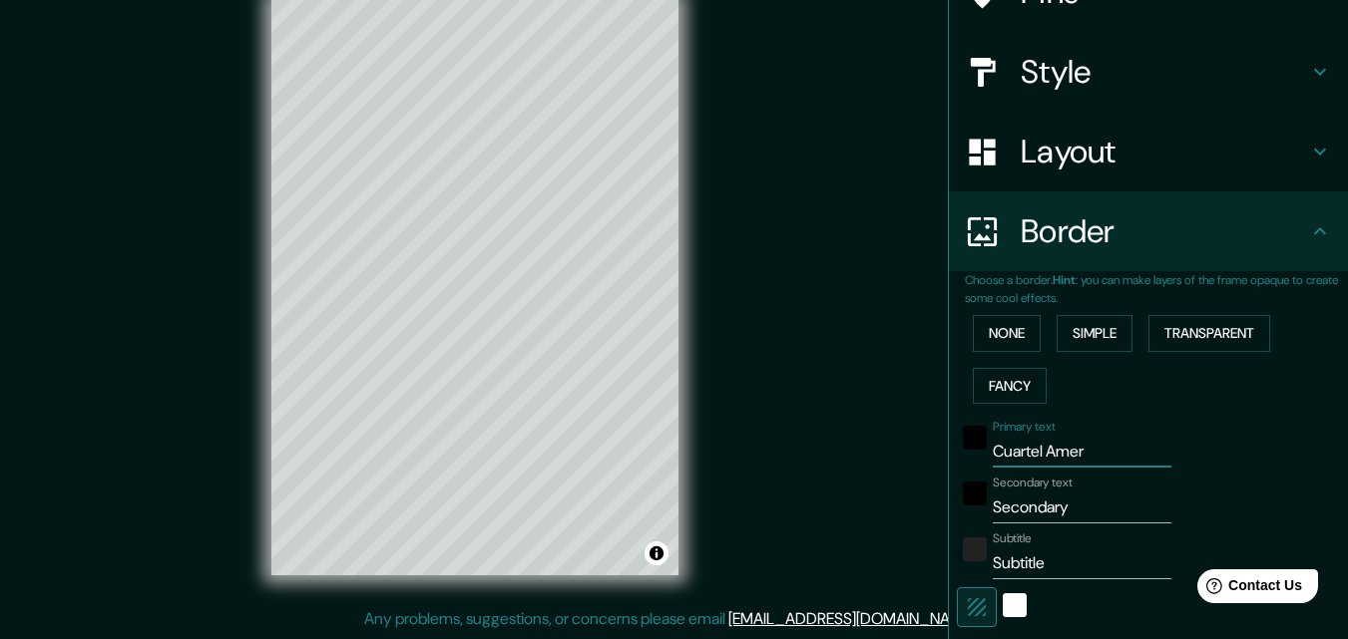
type input "33"
type input "16"
type input "Cuartel Amer"
type input "163"
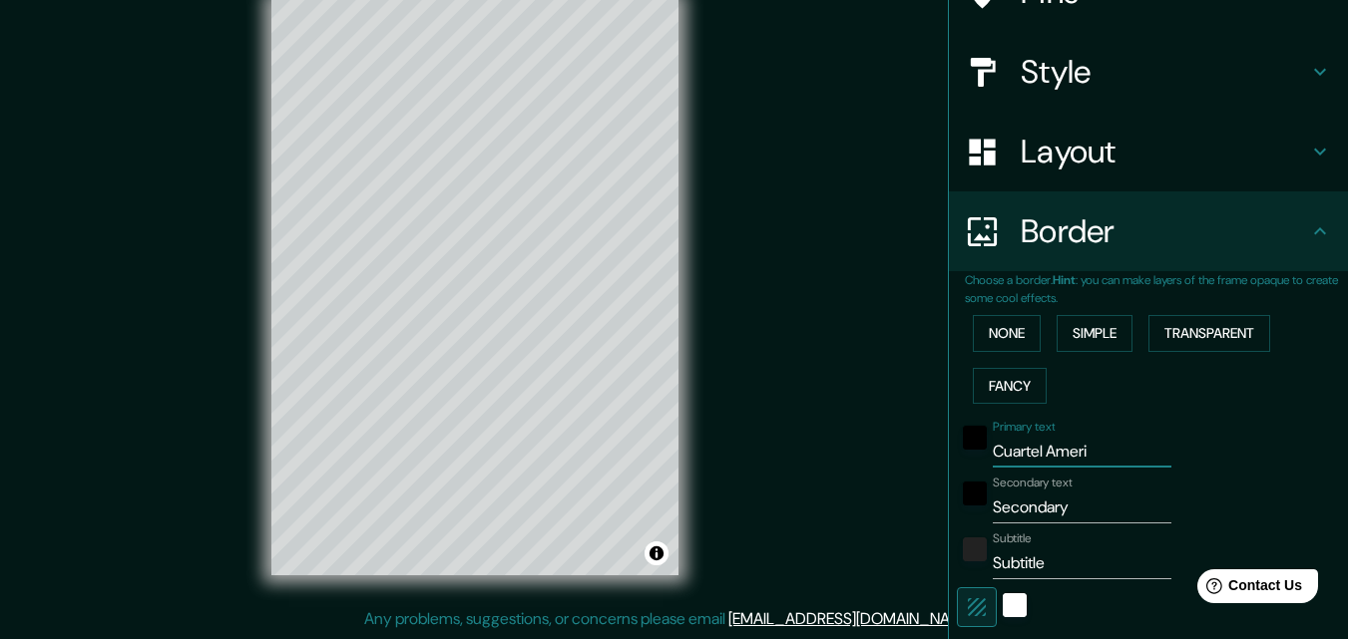
type input "33"
type input "16"
type input "Cuartel Ame"
type input "163"
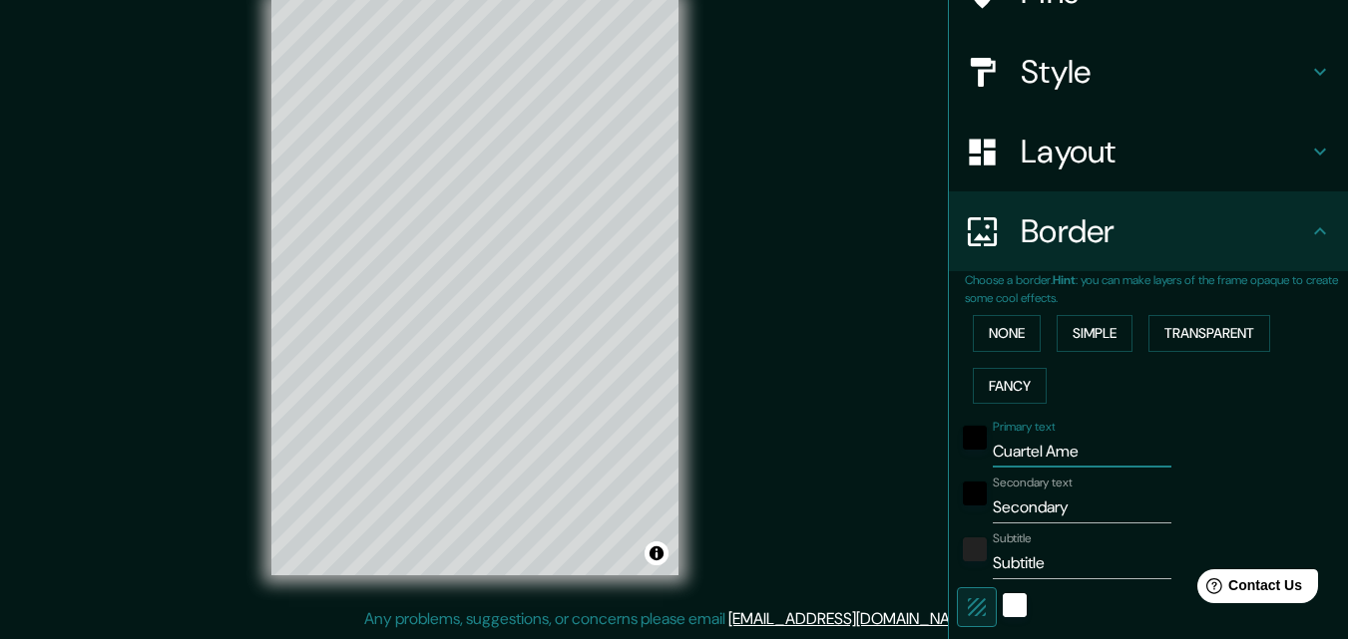
type input "33"
type input "16"
type input "Cuartel A"
type input "163"
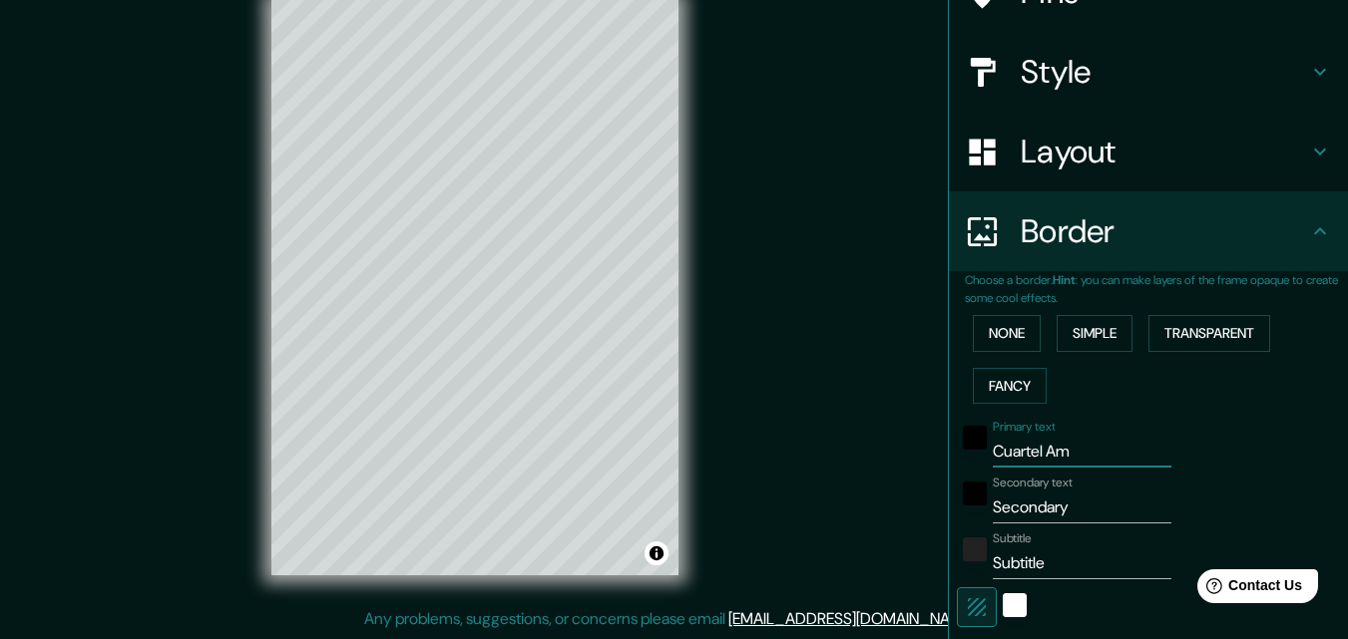
type input "33"
type input "16"
type input "C"
type input "163"
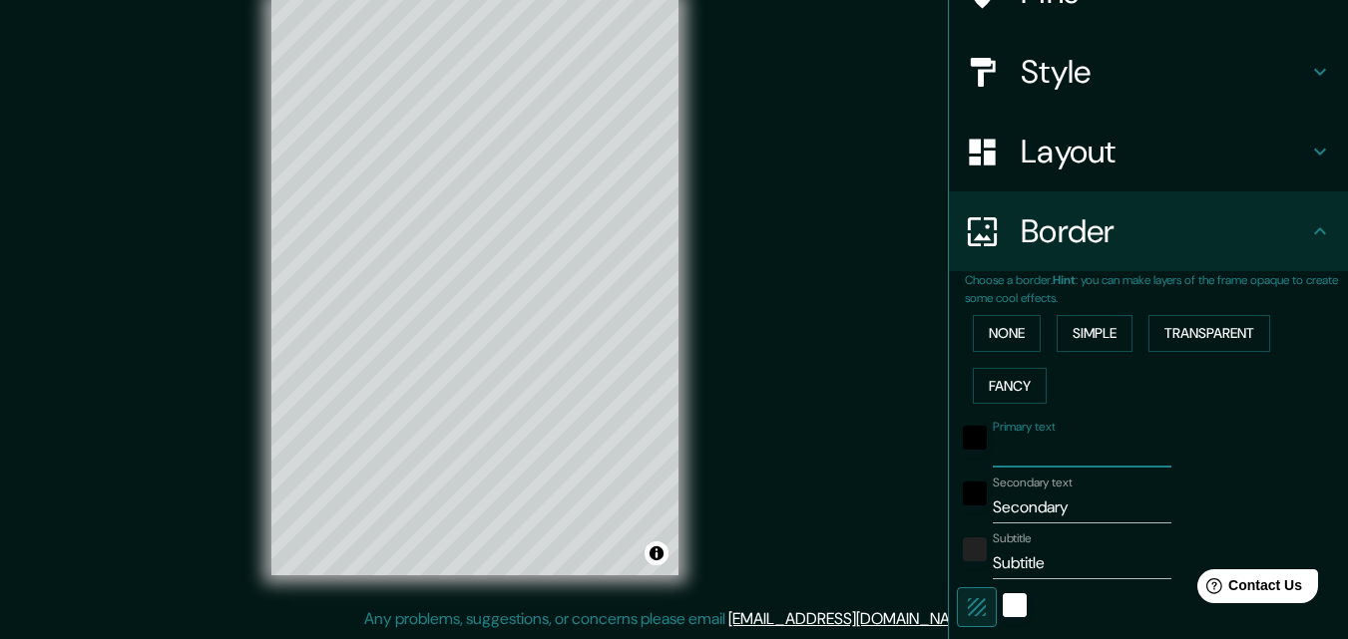
type input "33"
type input "16"
type input "a"
type input "163"
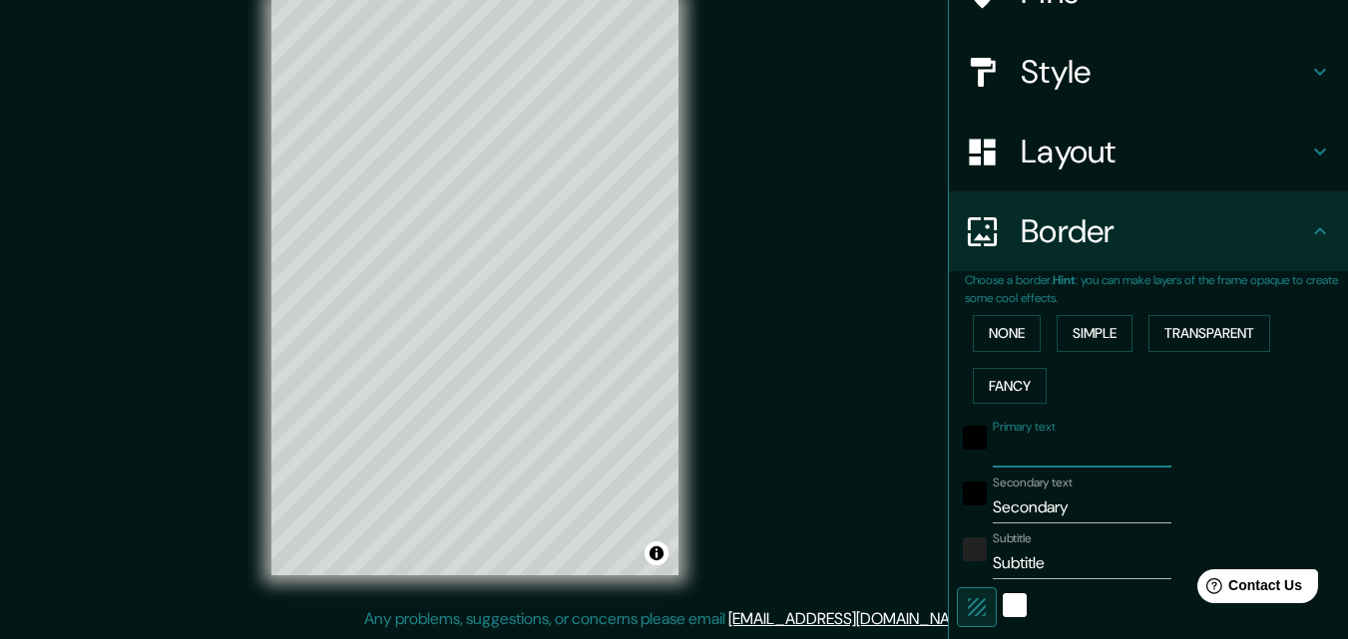
type input "33"
type input "16"
type input "av"
type input "163"
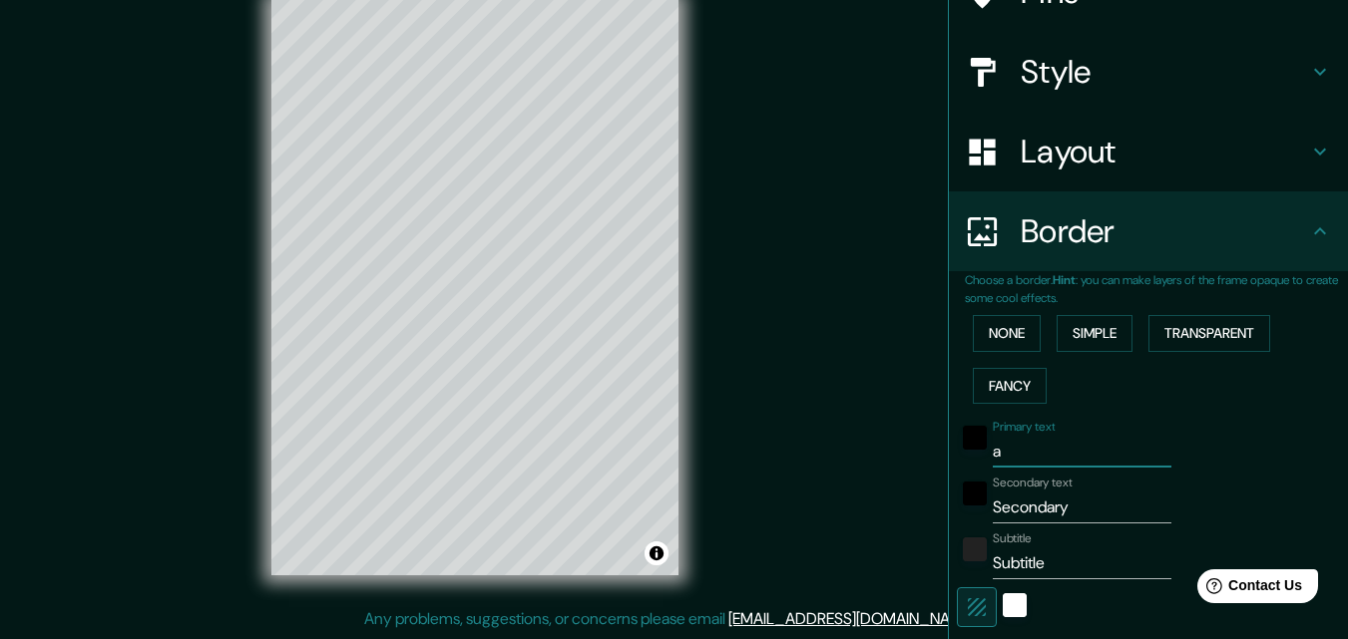
type input "33"
type input "16"
type input "av."
type input "163"
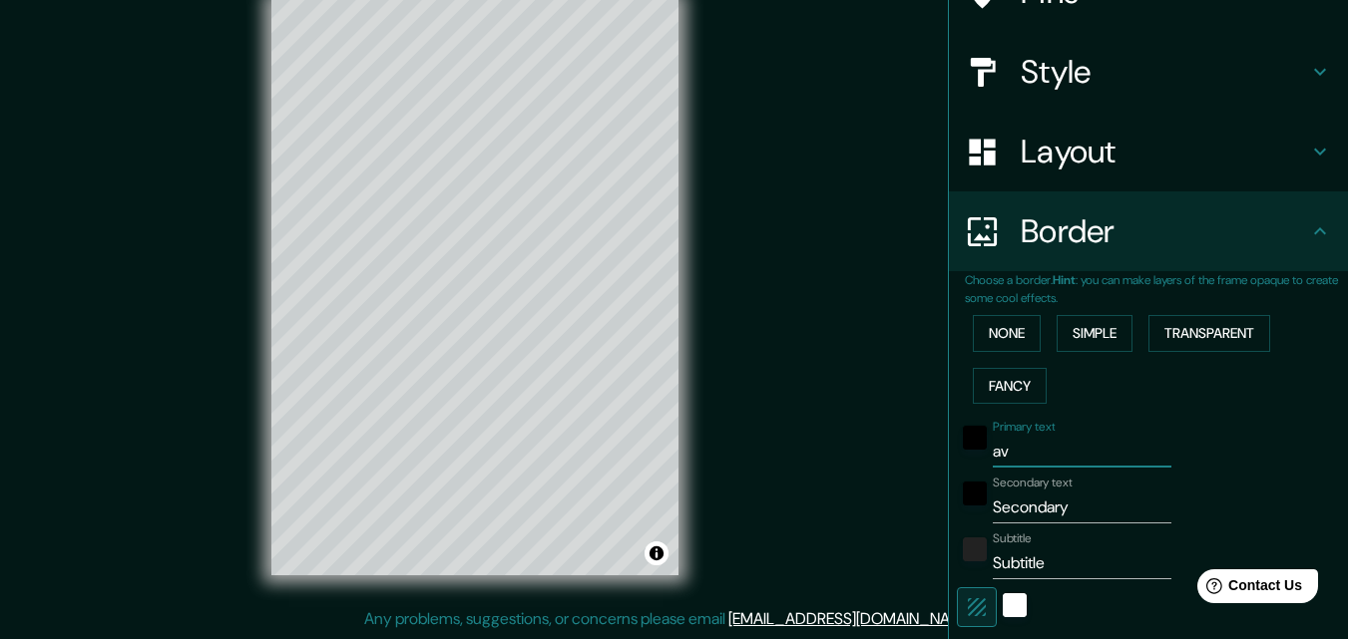
type input "33"
type input "16"
type input "av."
type input "163"
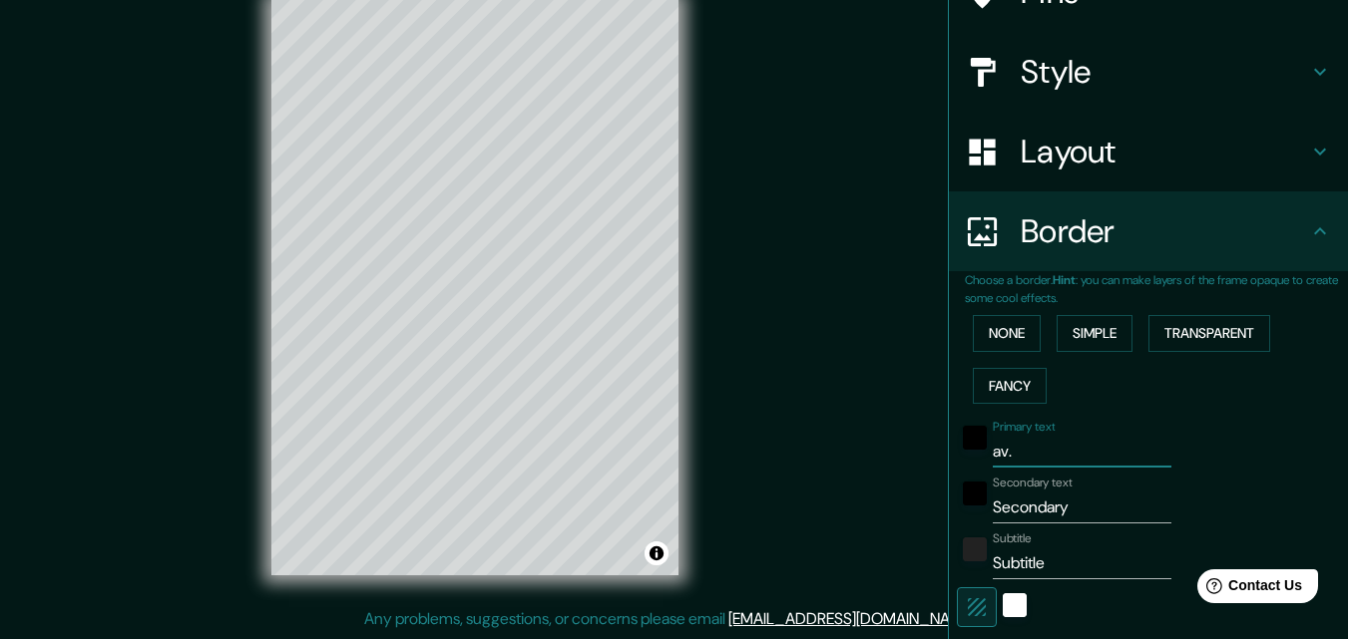
type input "33"
type input "16"
type input "av. s"
type input "163"
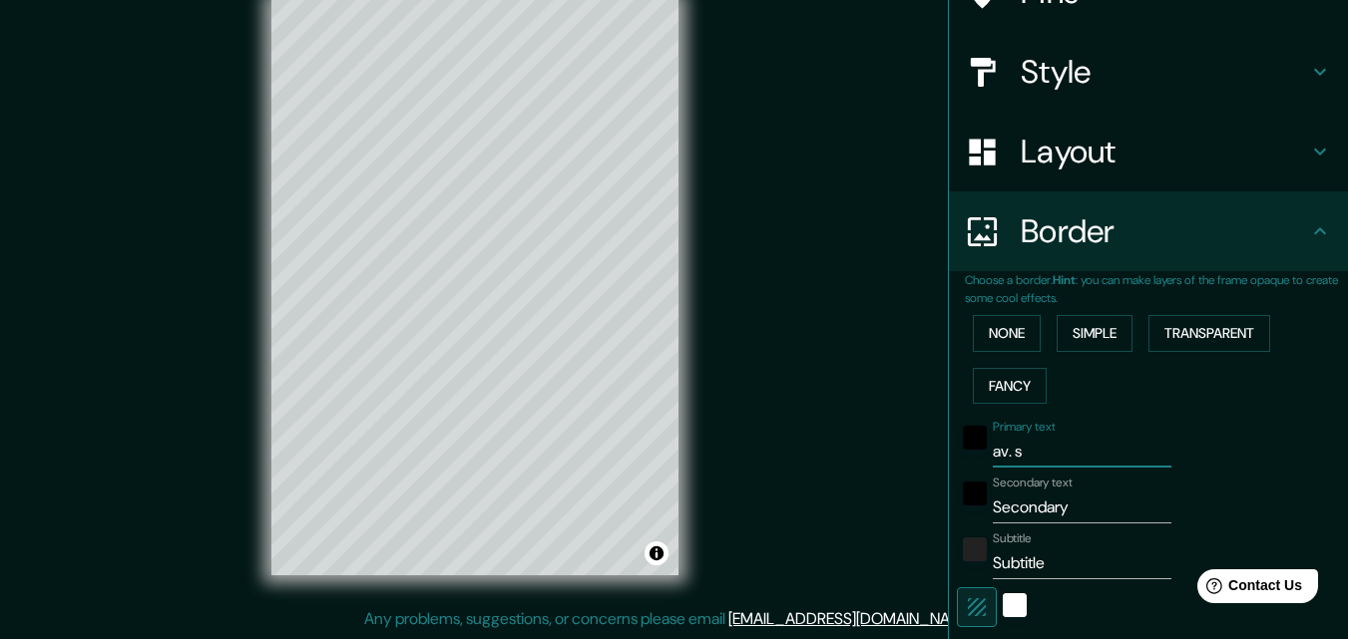
type input "33"
type input "16"
type input "av. sa"
type input "163"
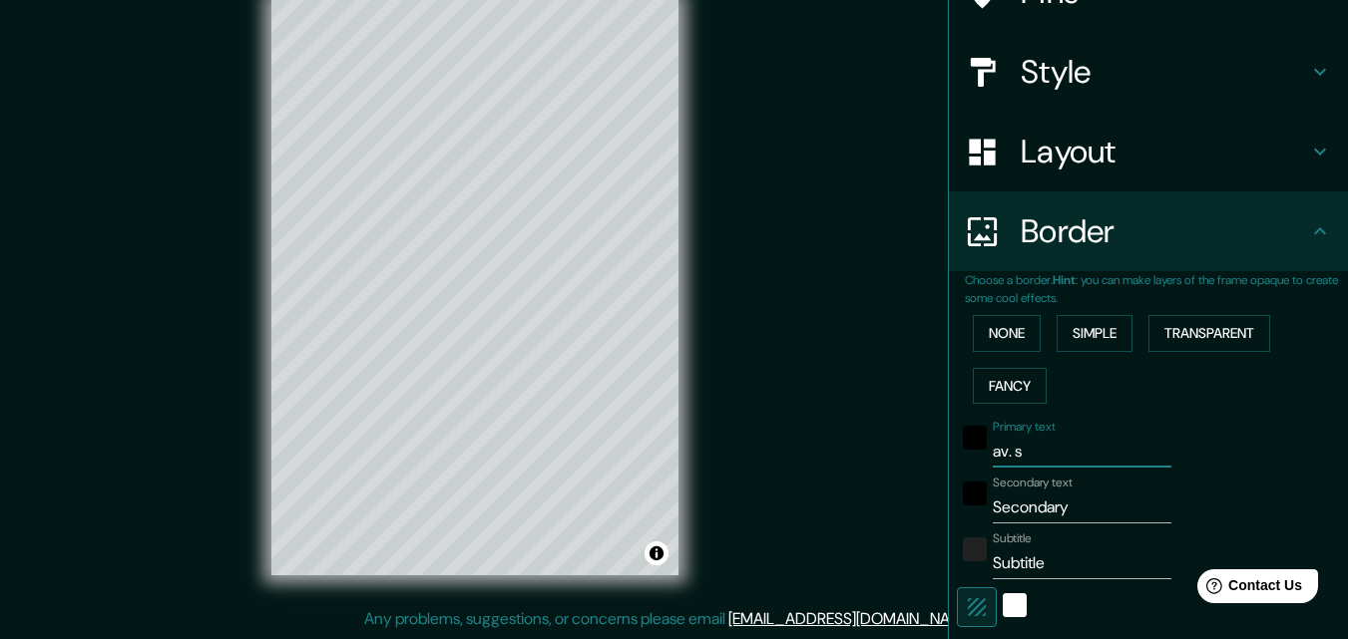
type input "33"
type input "16"
type input "av. san"
type input "163"
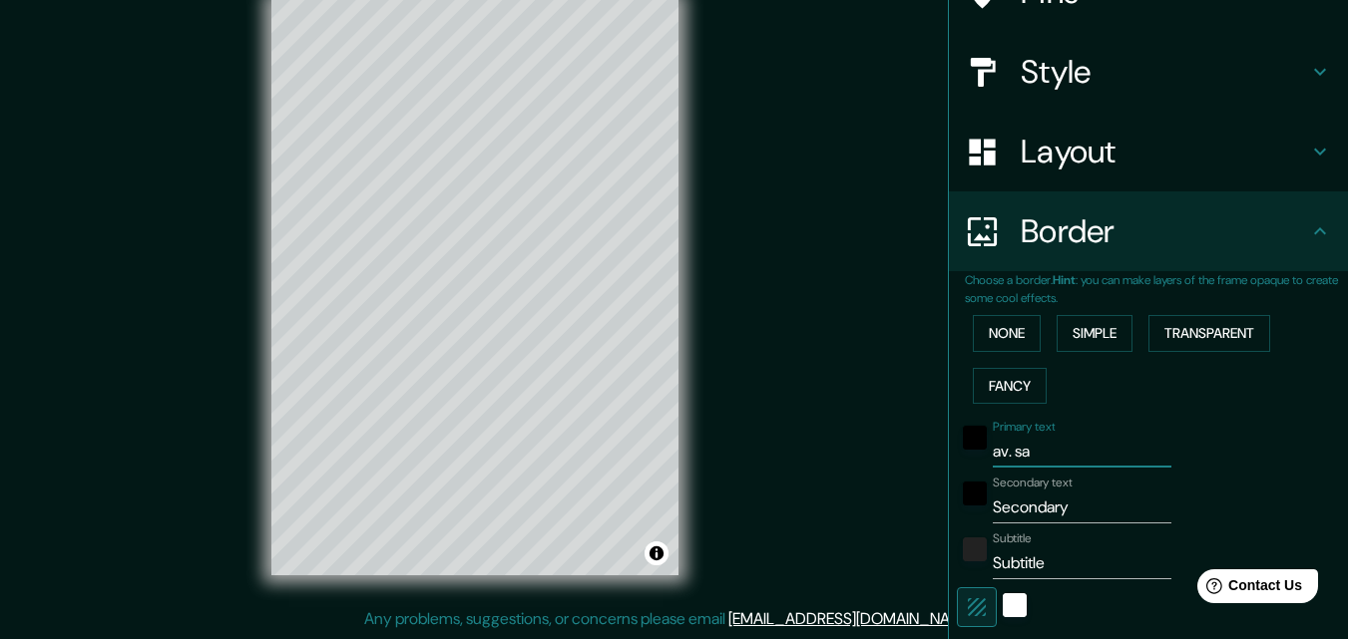
type input "33"
type input "16"
type input "av. sant"
type input "163"
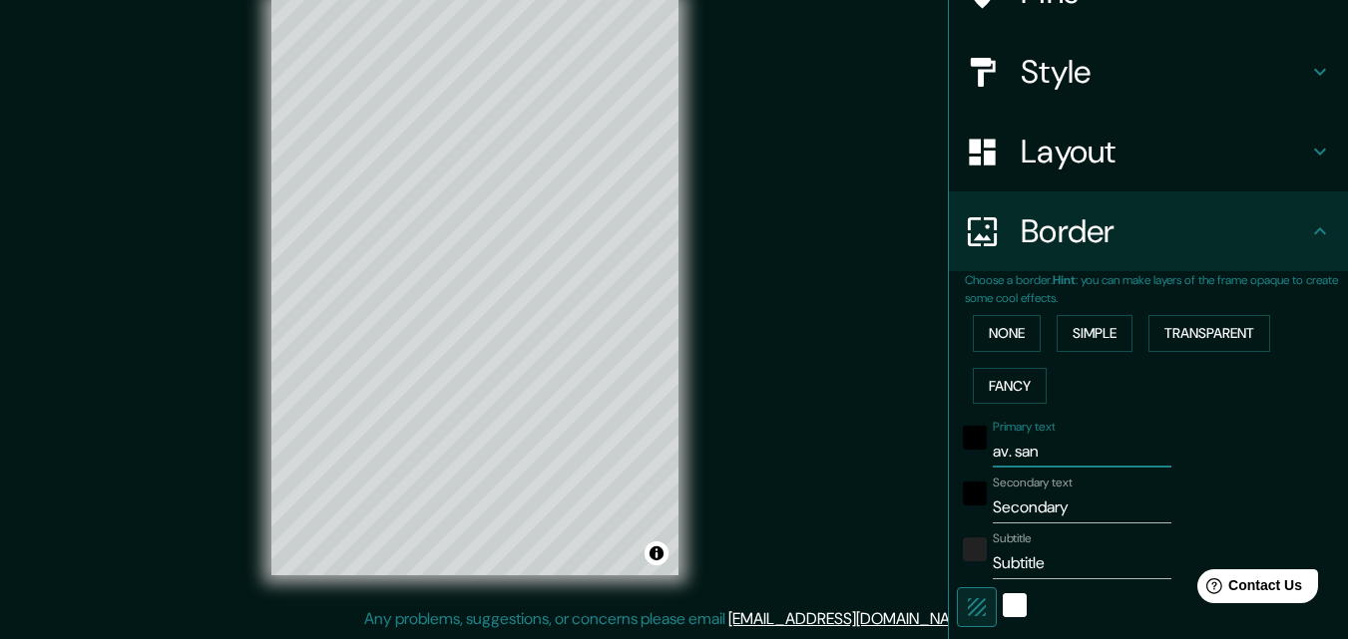
type input "33"
type input "16"
type input "av. santa"
type input "163"
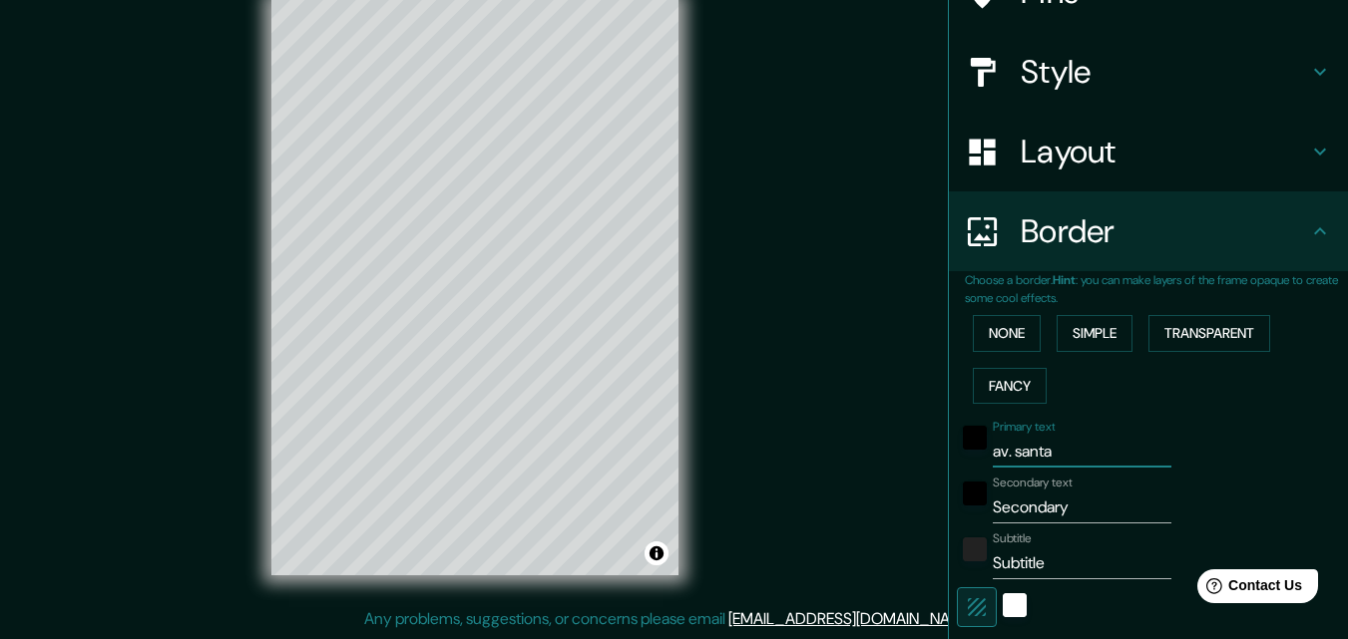
type input "33"
type input "16"
type input "av. santa"
type input "163"
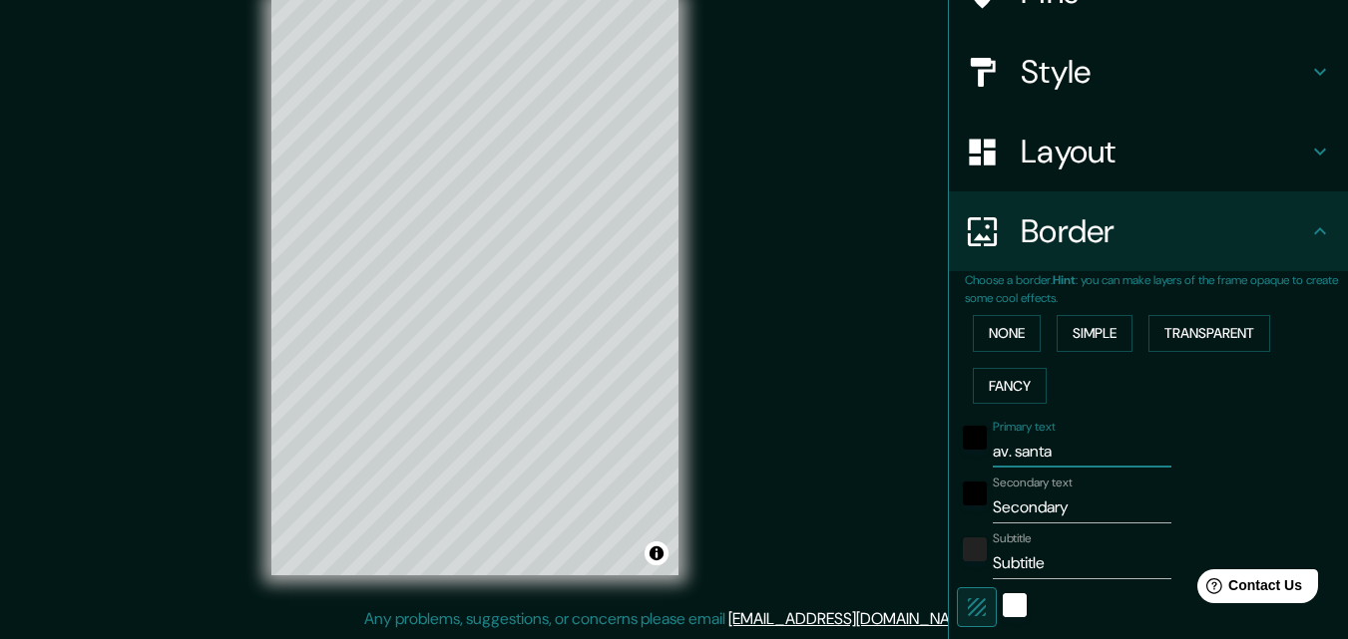
type input "33"
type input "16"
type input "av. santa f"
type input "163"
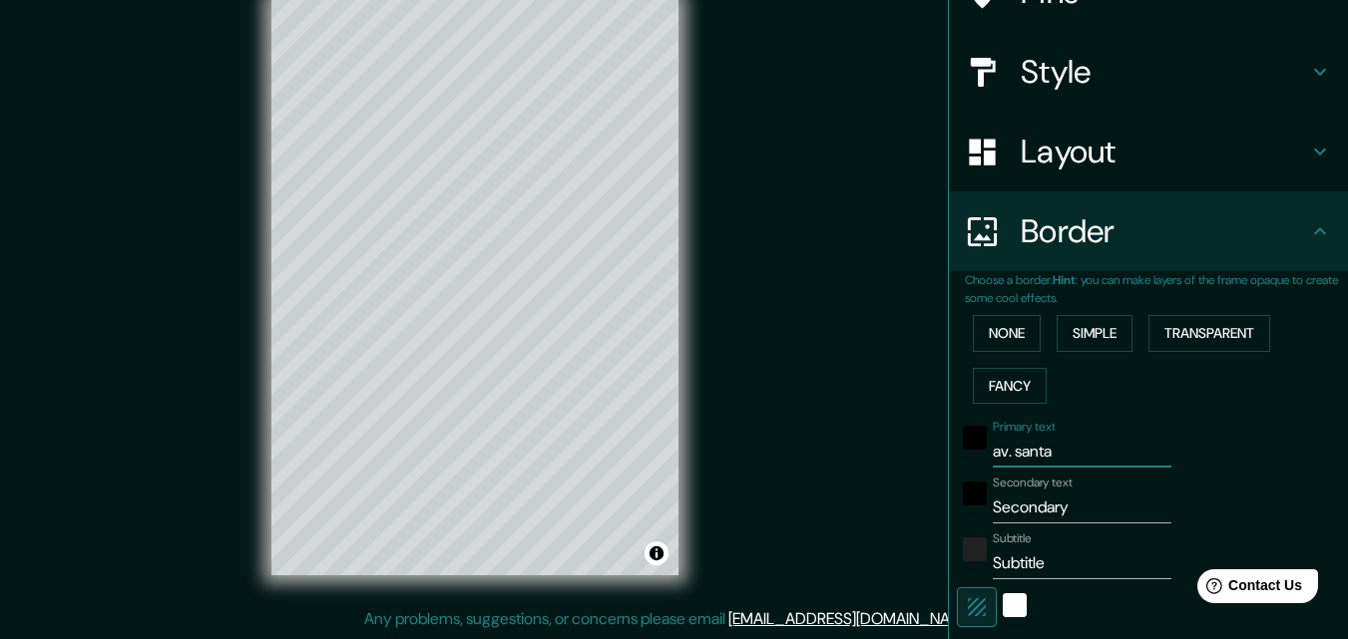
type input "33"
type input "16"
type input "av. santa fe"
type input "163"
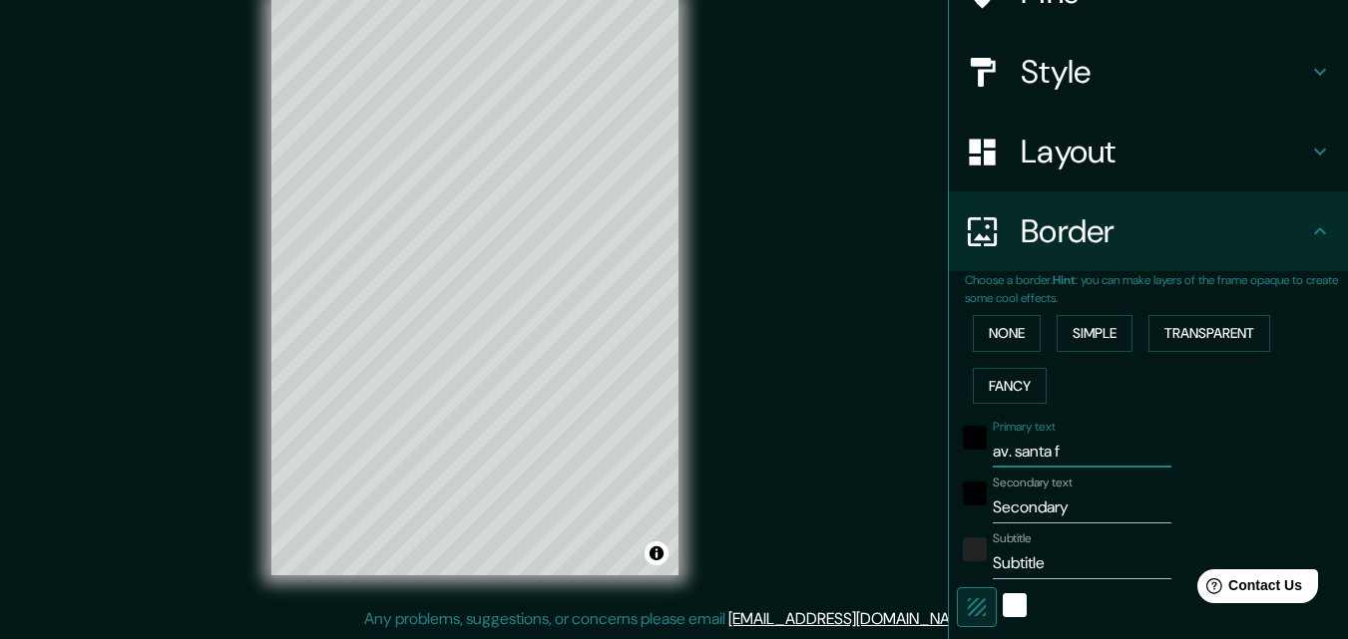
type input "33"
type input "16"
type input "av. santa fe"
type input "163"
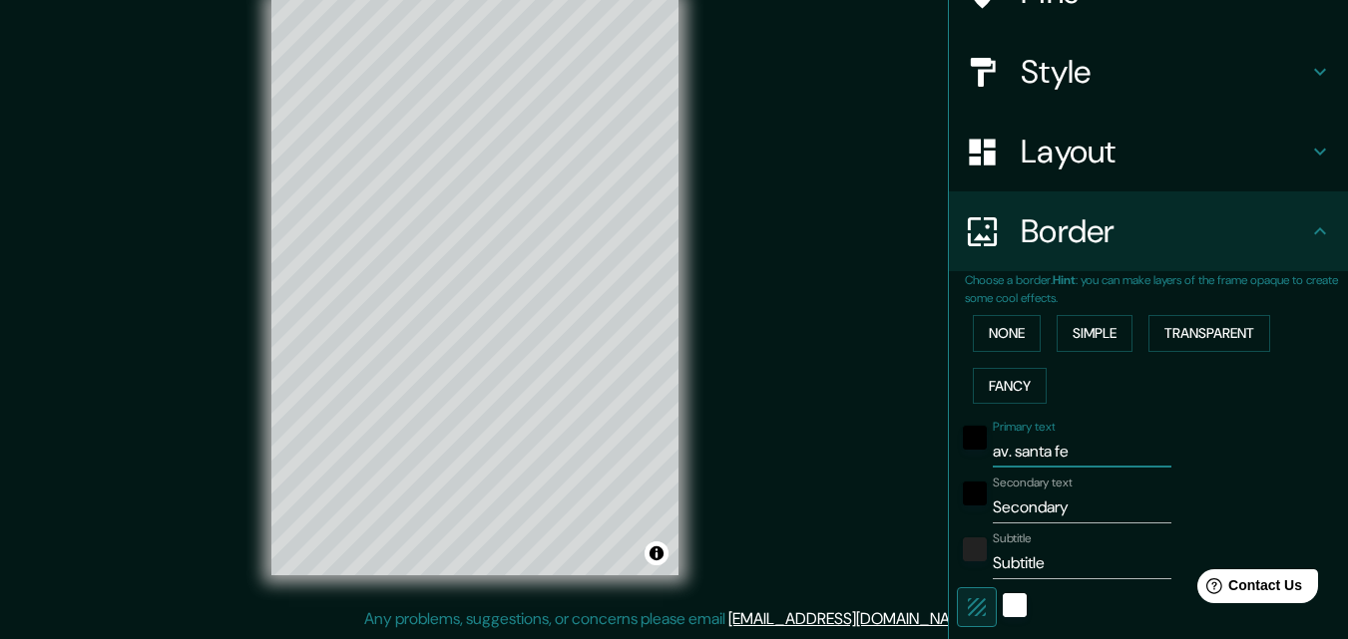
type input "33"
type input "16"
drag, startPoint x: 1088, startPoint y: 447, endPoint x: 953, endPoint y: 447, distance: 135.6
click at [957, 447] on div "Primary text av. [GEOGRAPHIC_DATA]" at bounding box center [1120, 444] width 327 height 48
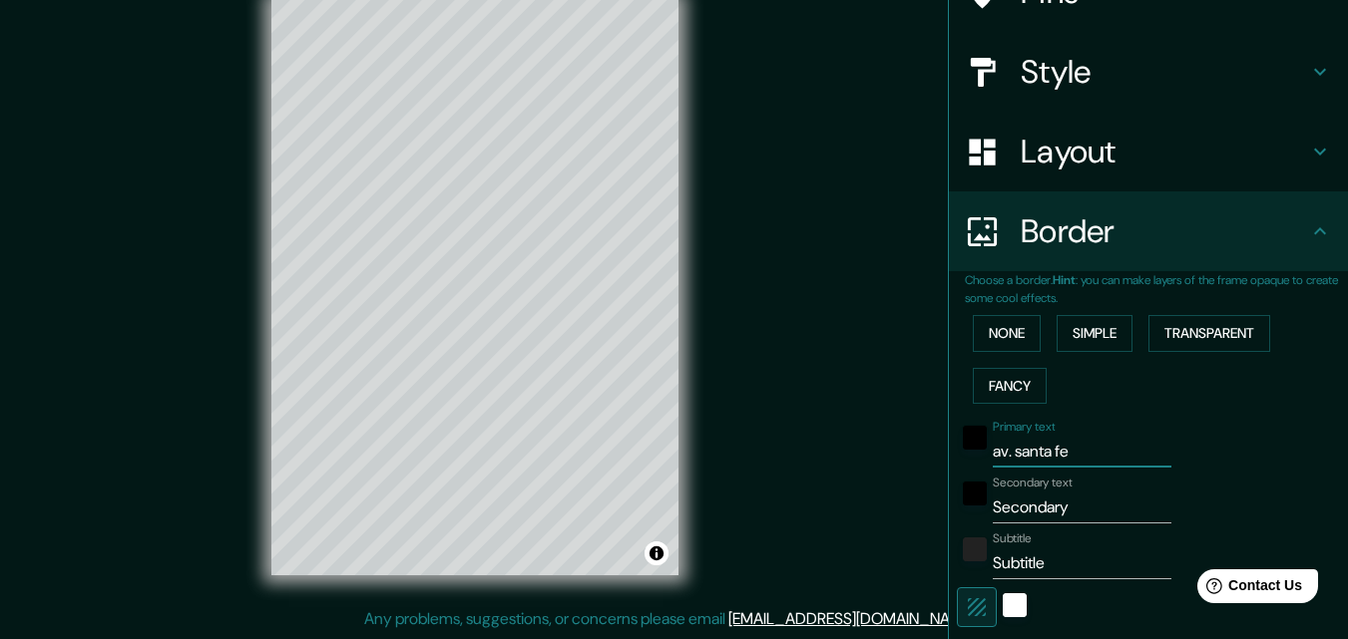
type input "v"
type input "163"
type input "33"
type input "16"
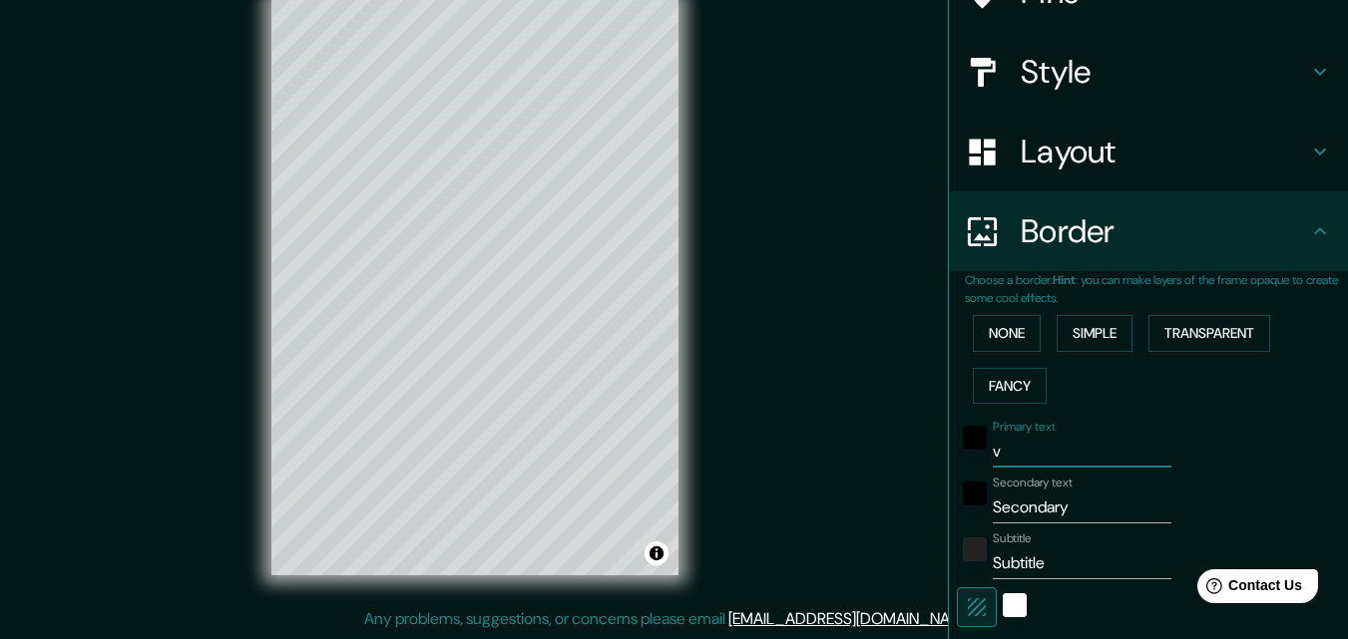
type input "vi"
type input "163"
type input "33"
click at [1064, 497] on input "Secondary" at bounding box center [1081, 508] width 179 height 32
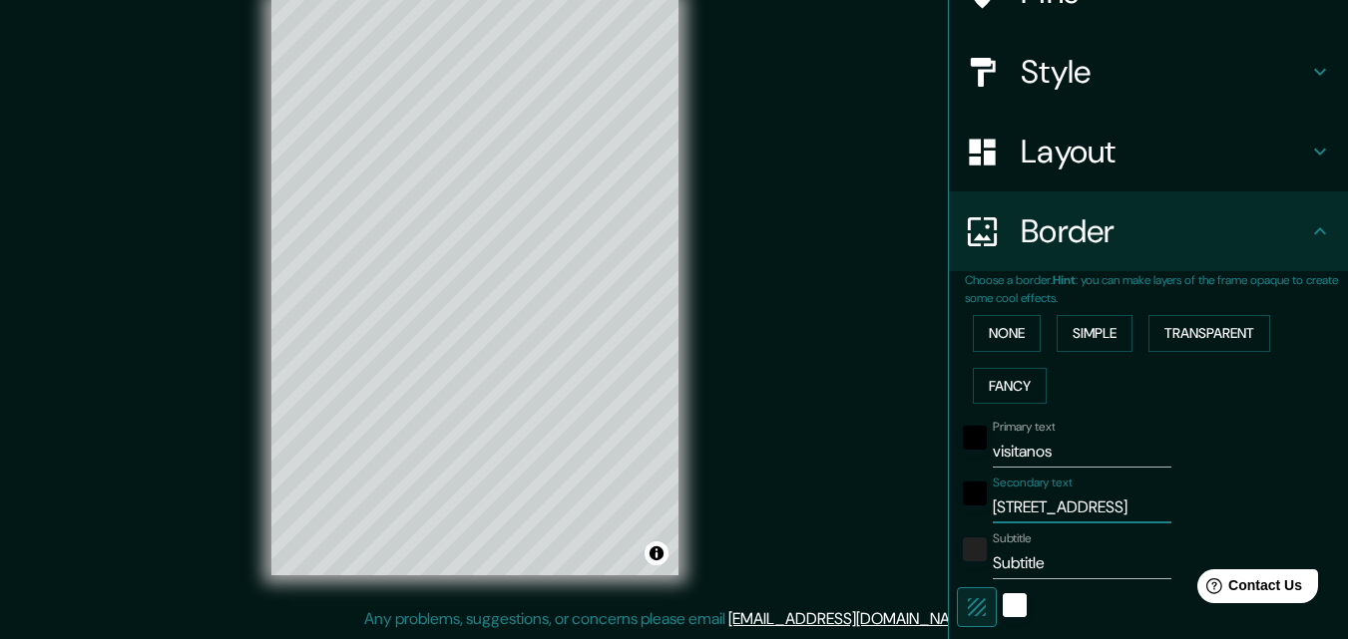
scroll to position [0, 0]
click at [1081, 583] on div "Primary text visitanos Secondary text [STREET_ADDRESS] Subtitle Subtitle Add fr…" at bounding box center [1124, 646] width 319 height 468
click at [1077, 575] on input "Subtitle" at bounding box center [1081, 564] width 179 height 32
click at [1073, 78] on h4 "Style" at bounding box center [1163, 72] width 287 height 40
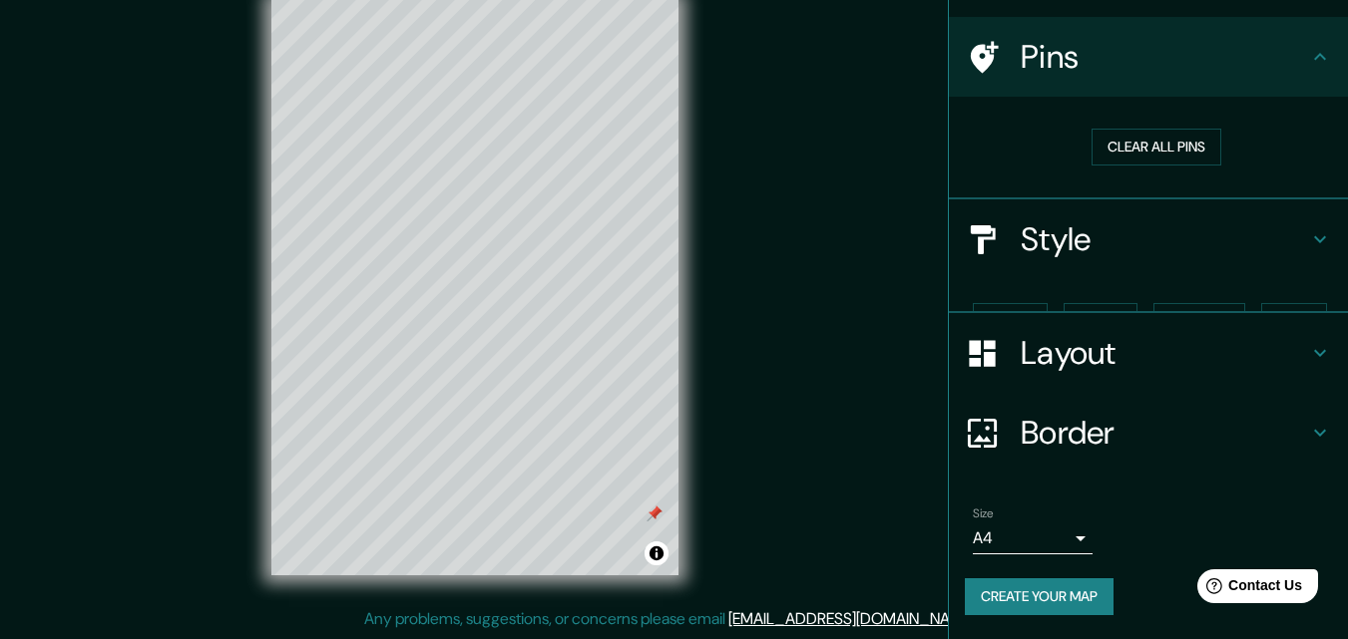
scroll to position [94, 0]
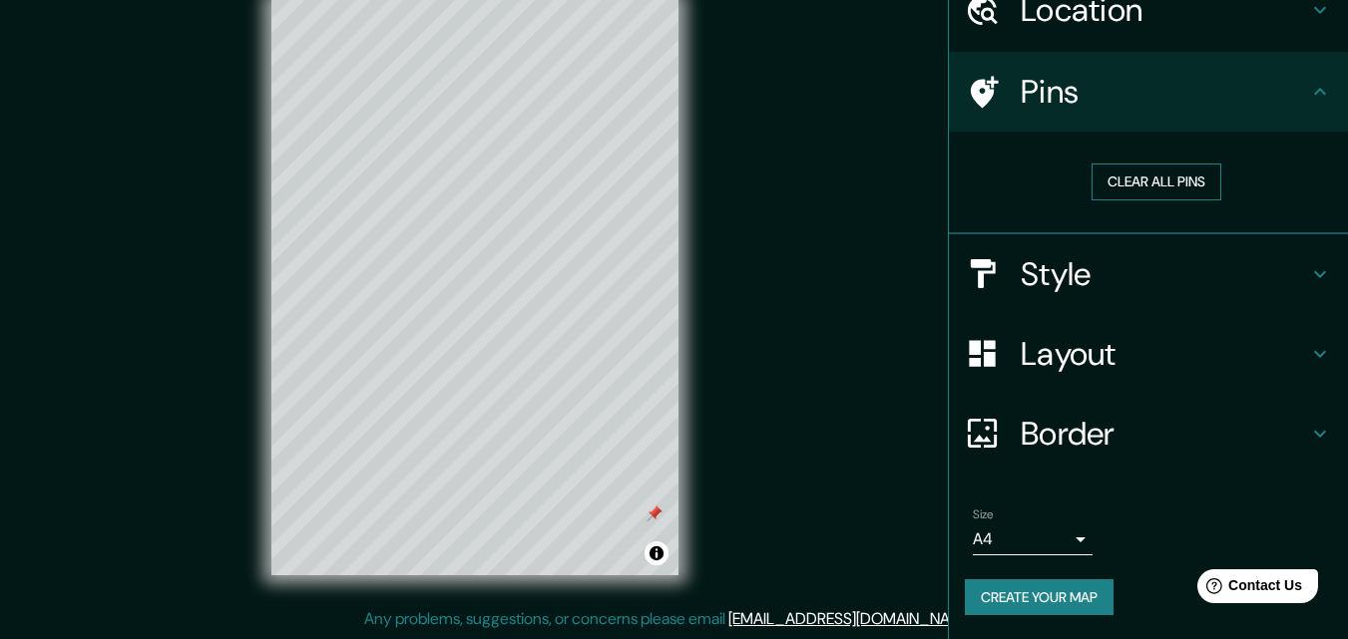
click at [1120, 175] on button "Clear all pins" at bounding box center [1156, 182] width 130 height 37
click at [1162, 271] on h4 "Style" at bounding box center [1163, 274] width 287 height 40
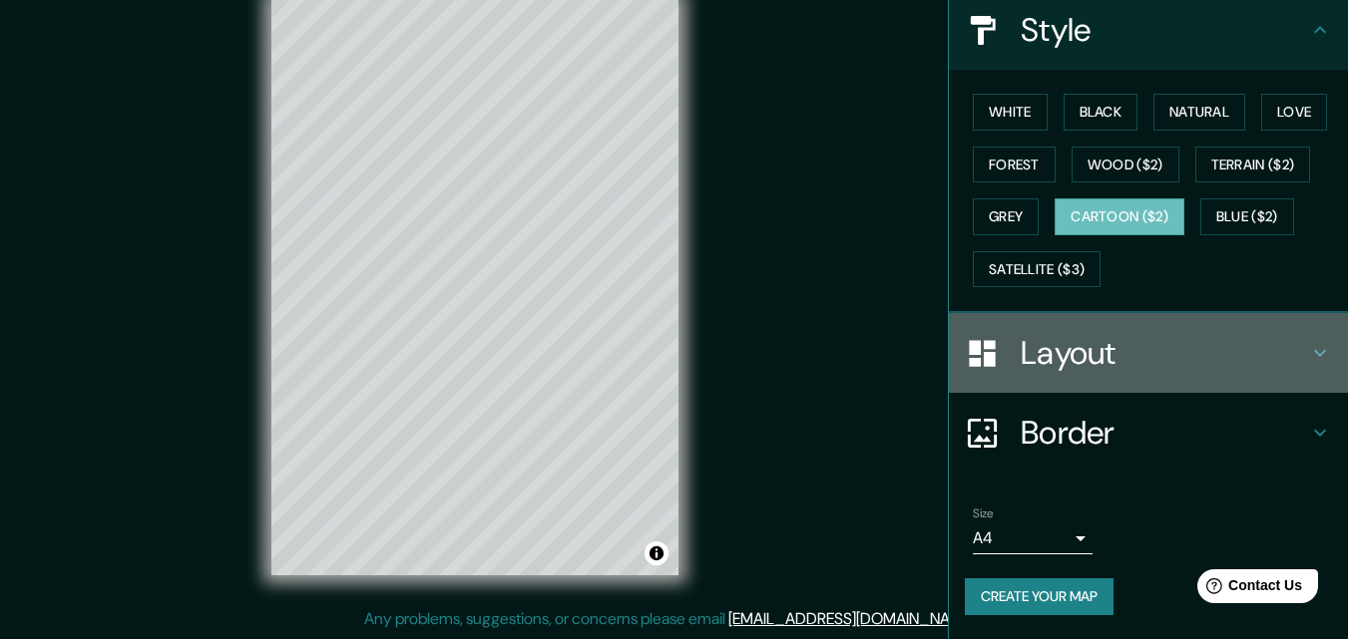
click at [1175, 348] on h4 "Layout" at bounding box center [1163, 353] width 287 height 40
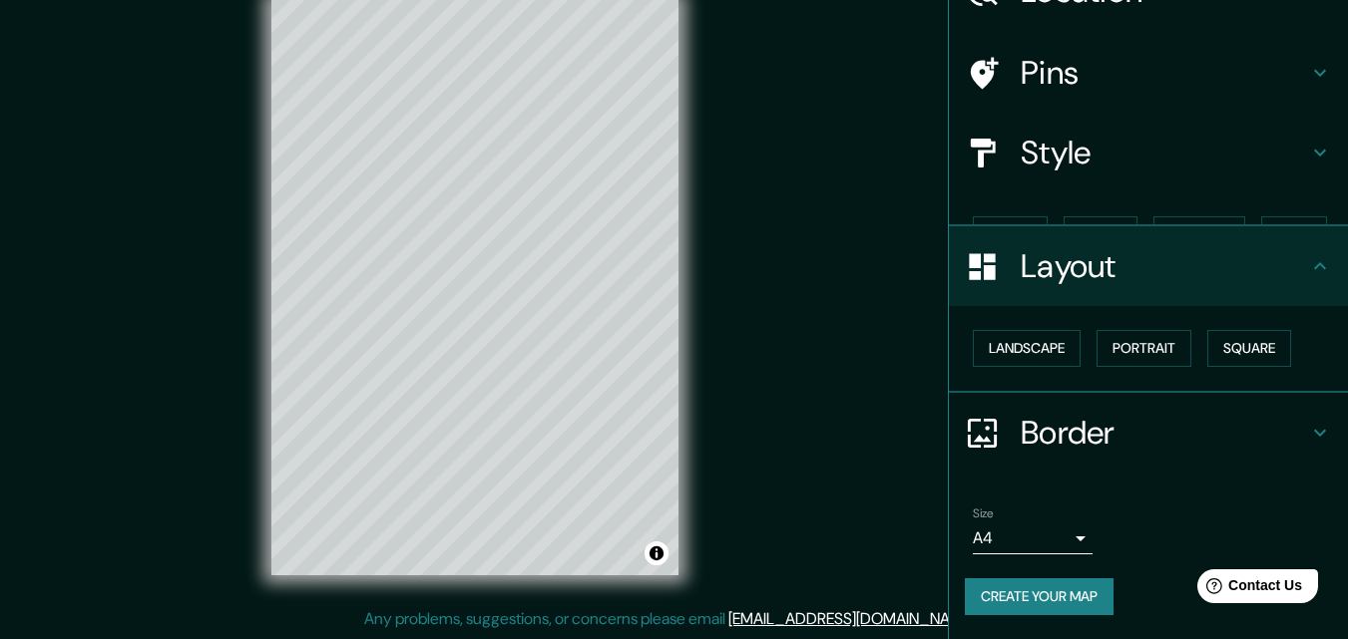
scroll to position [78, 0]
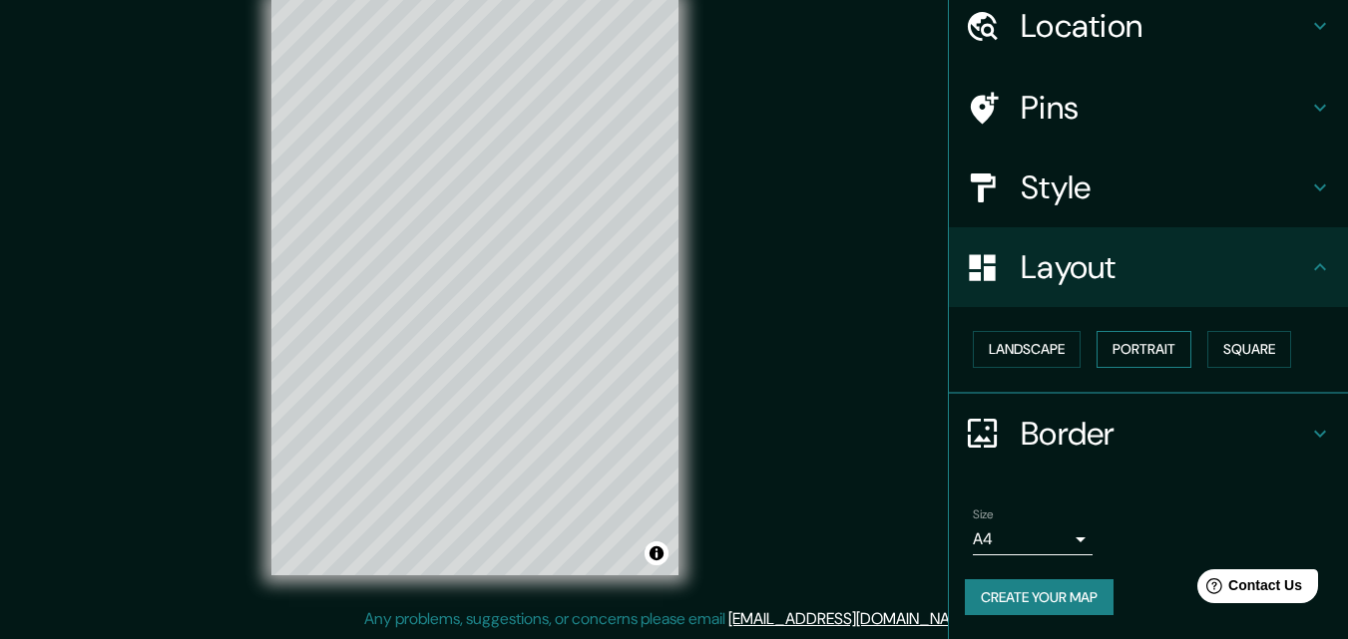
click at [1161, 352] on button "Portrait" at bounding box center [1143, 349] width 95 height 37
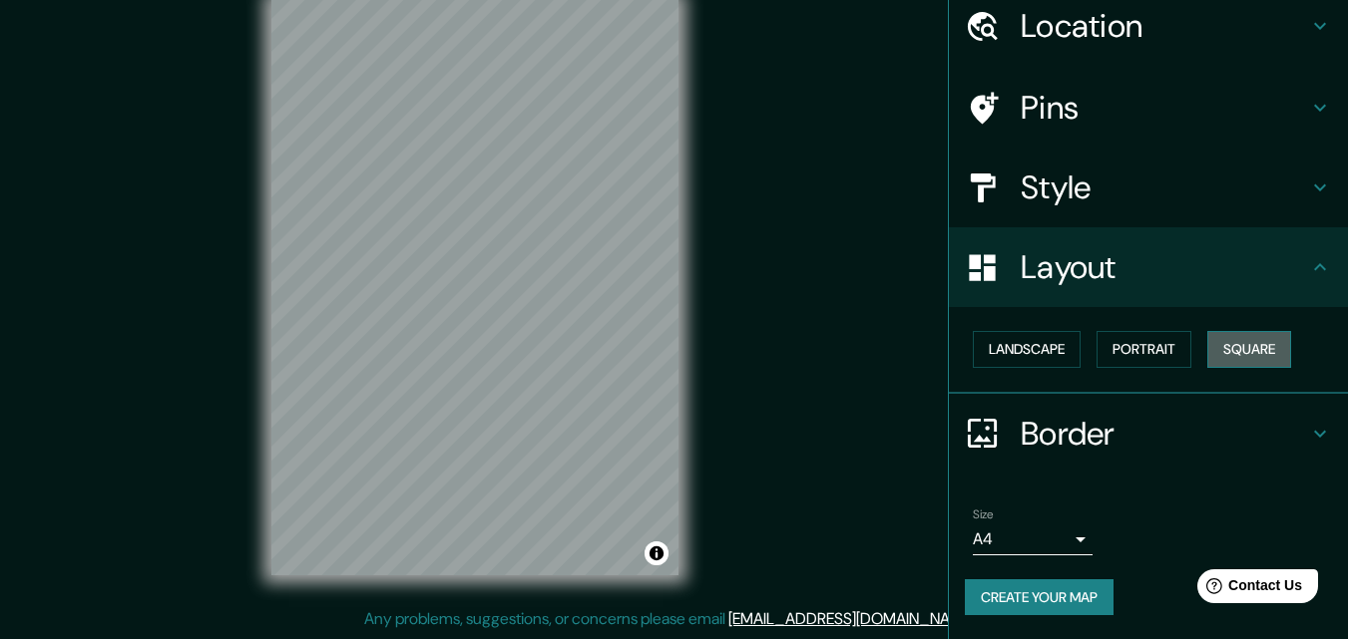
click at [1221, 361] on button "Square" at bounding box center [1249, 349] width 84 height 37
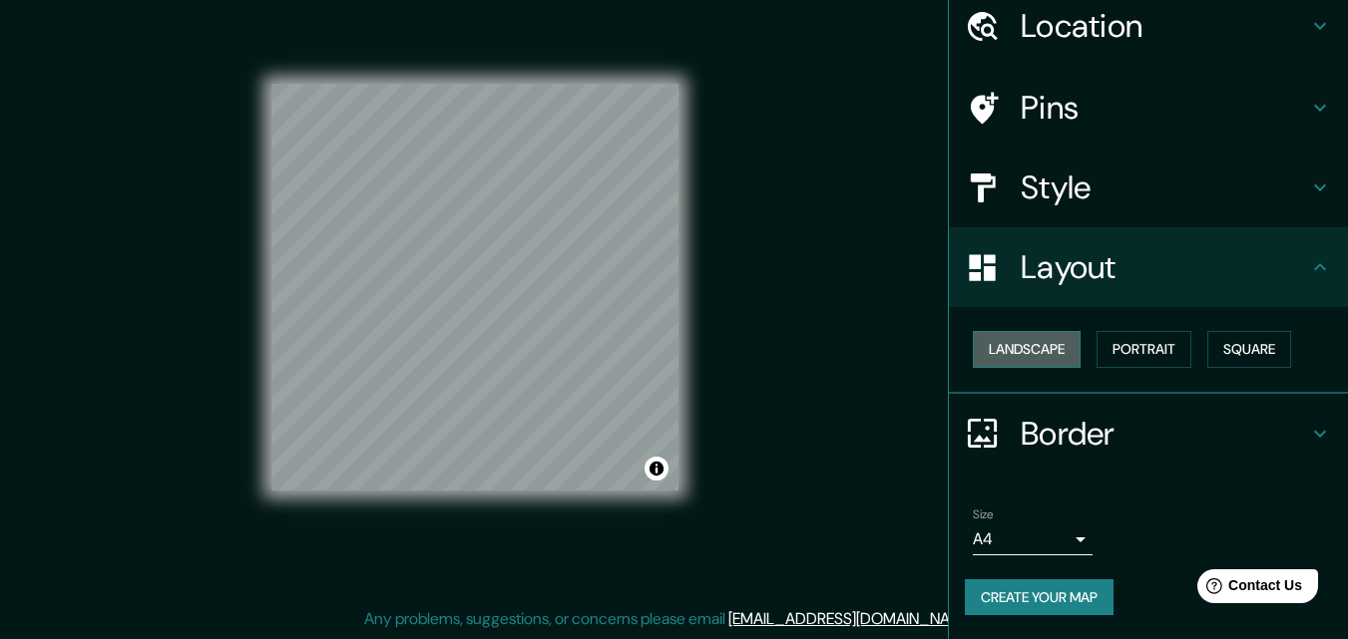
click at [1067, 356] on button "Landscape" at bounding box center [1026, 349] width 108 height 37
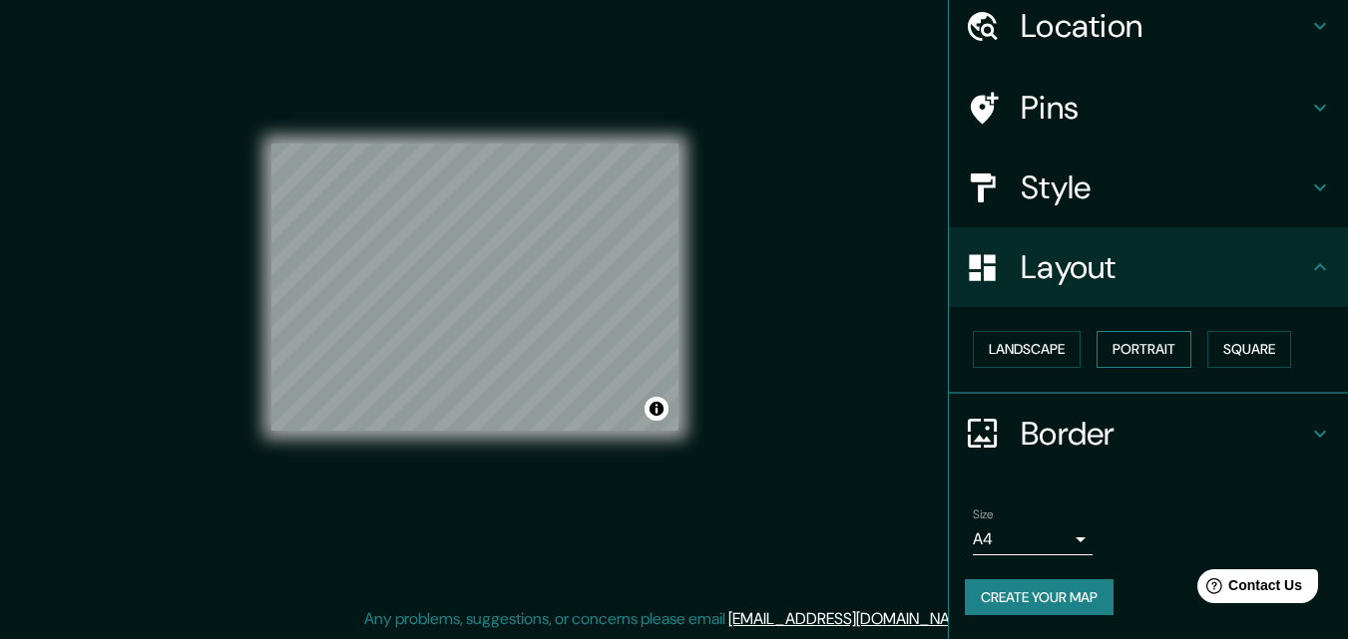
click at [1158, 347] on button "Portrait" at bounding box center [1143, 349] width 95 height 37
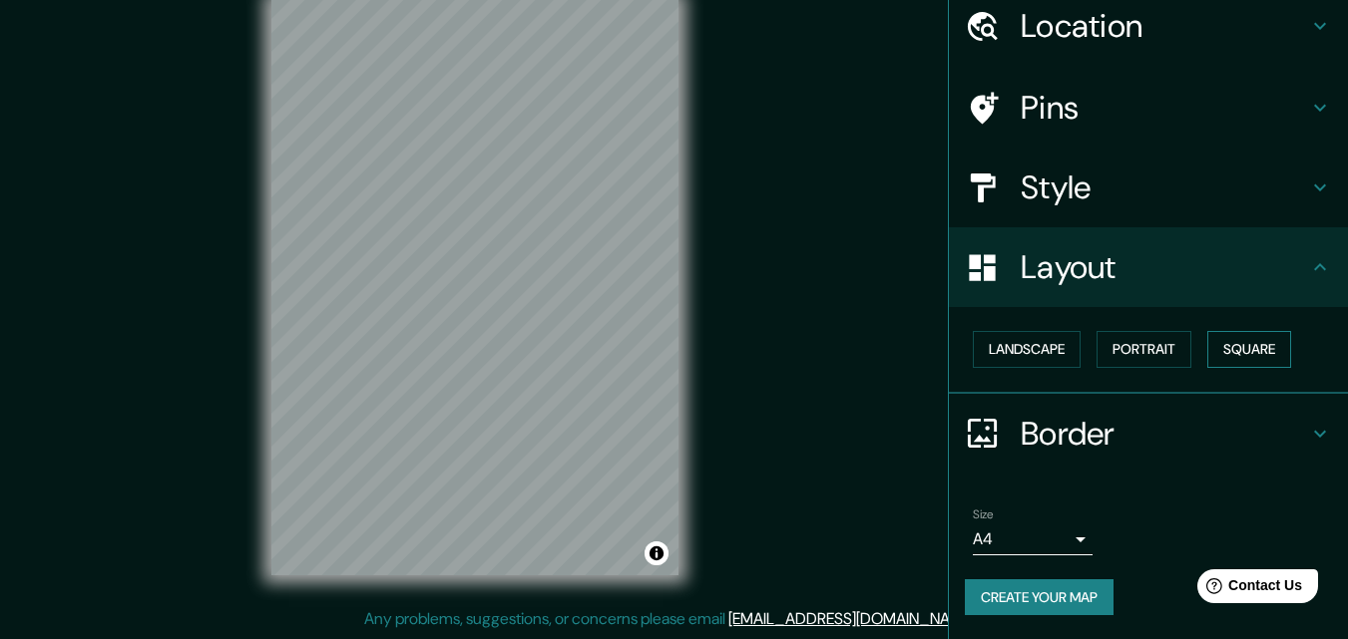
click at [1231, 342] on button "Square" at bounding box center [1249, 349] width 84 height 37
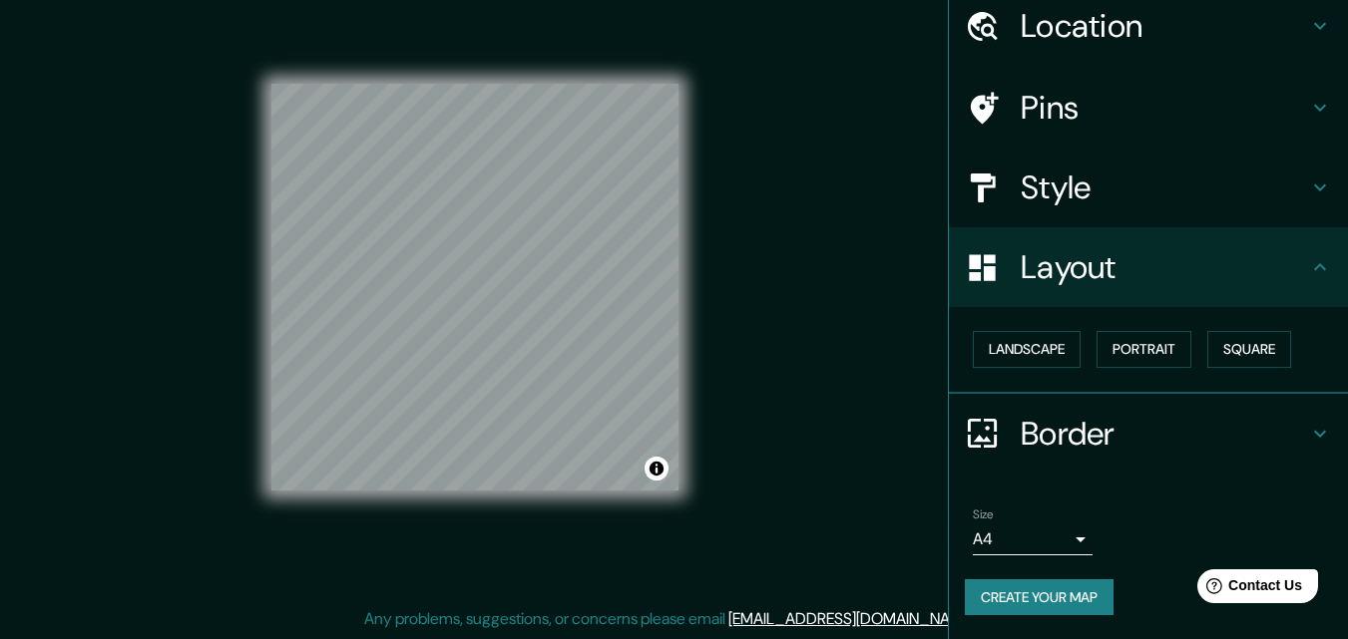
click at [702, 0] on html "Mappin Location [STREET_ADDRESS] Pins Style Layout Landscape Portrait Square Bo…" at bounding box center [674, 287] width 1348 height 639
click at [654, 473] on button "Toggle attribution" at bounding box center [656, 469] width 24 height 24
click at [1147, 400] on div "Border" at bounding box center [1148, 434] width 399 height 80
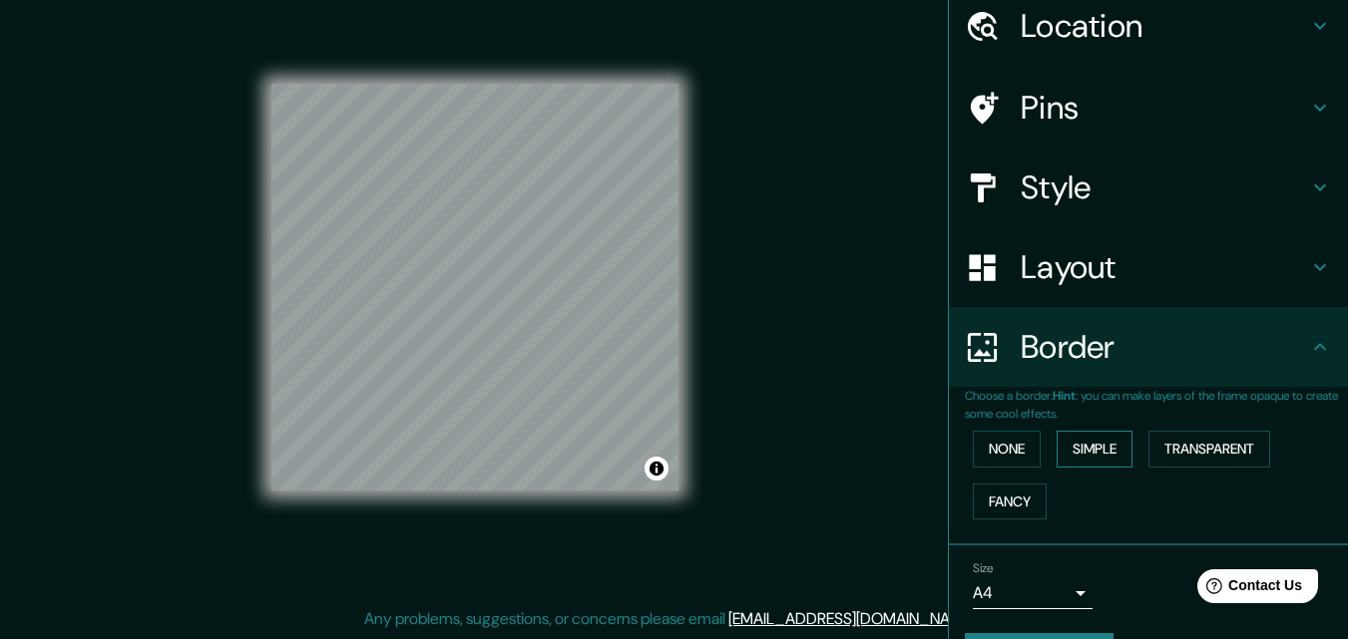
click at [1068, 435] on button "Simple" at bounding box center [1094, 449] width 76 height 37
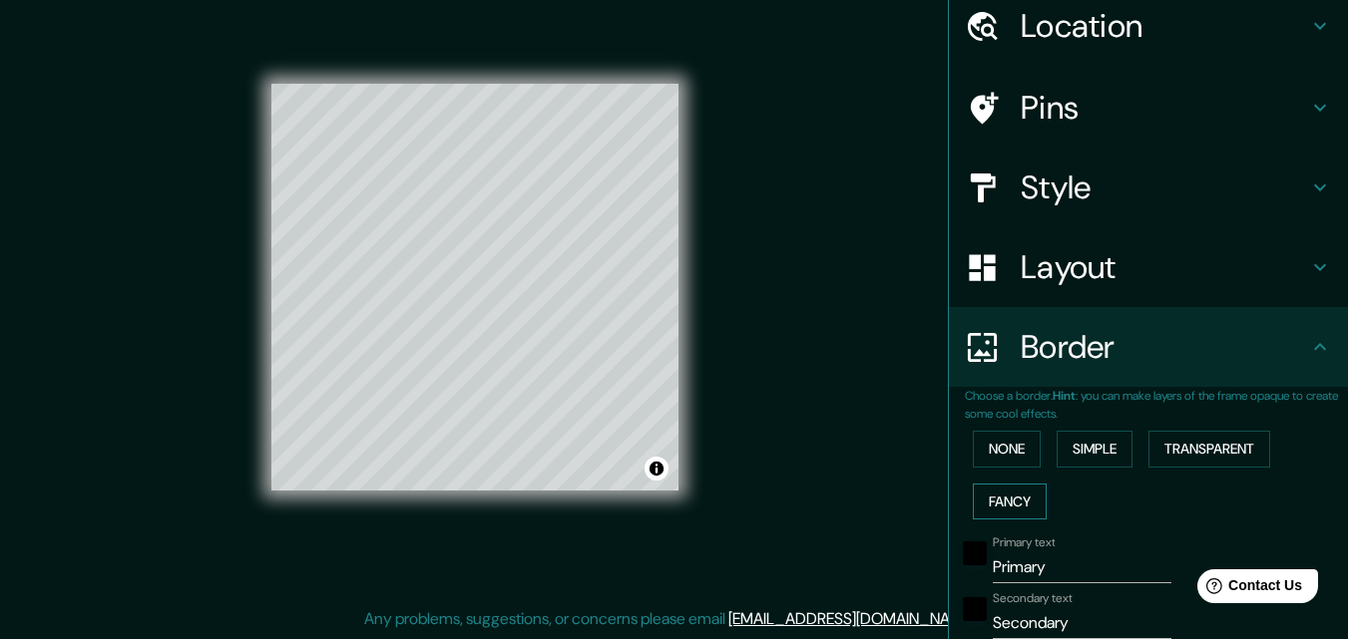
click at [1020, 498] on button "Fancy" at bounding box center [1009, 502] width 74 height 37
click at [989, 454] on button "None" at bounding box center [1006, 449] width 68 height 37
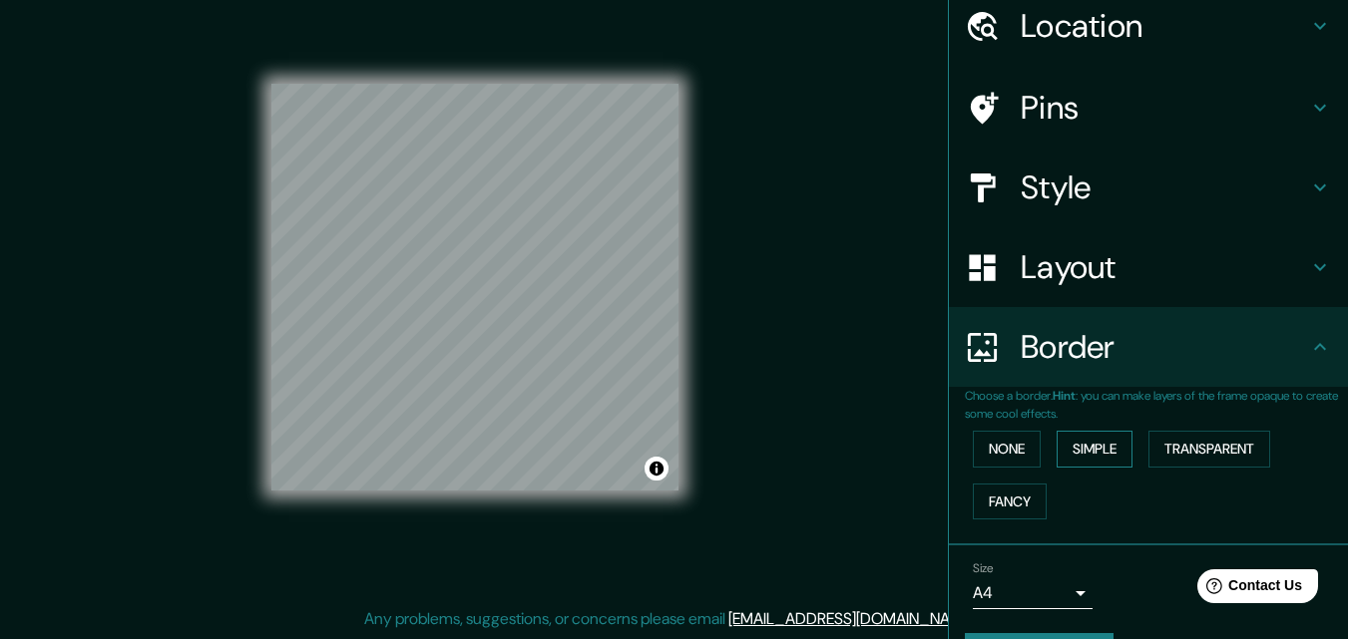
click at [1093, 434] on button "Simple" at bounding box center [1094, 449] width 76 height 37
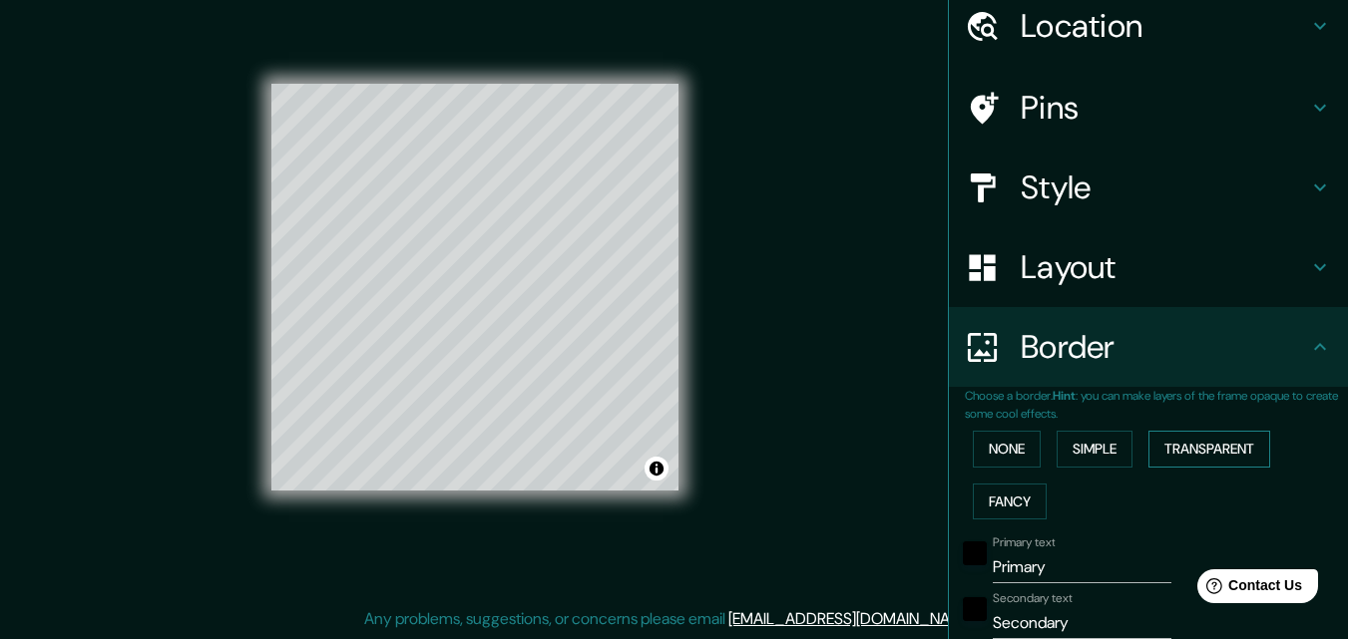
click at [1179, 445] on button "Transparent" at bounding box center [1209, 449] width 122 height 37
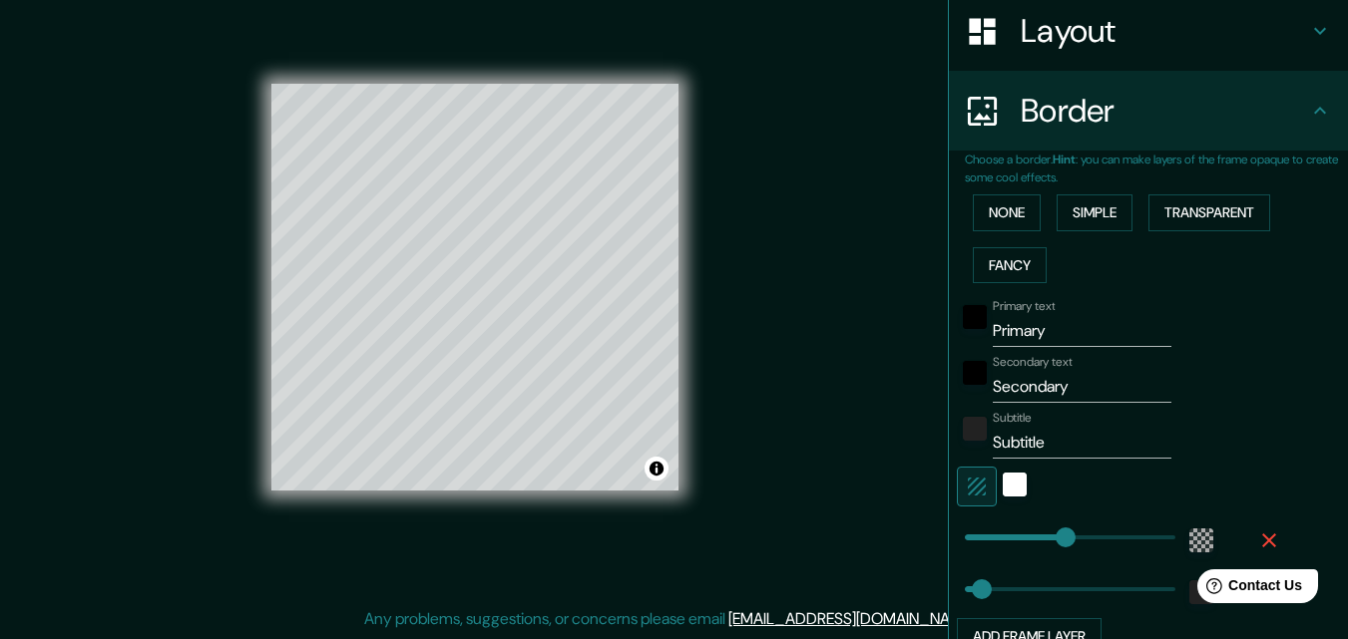
scroll to position [477, 0]
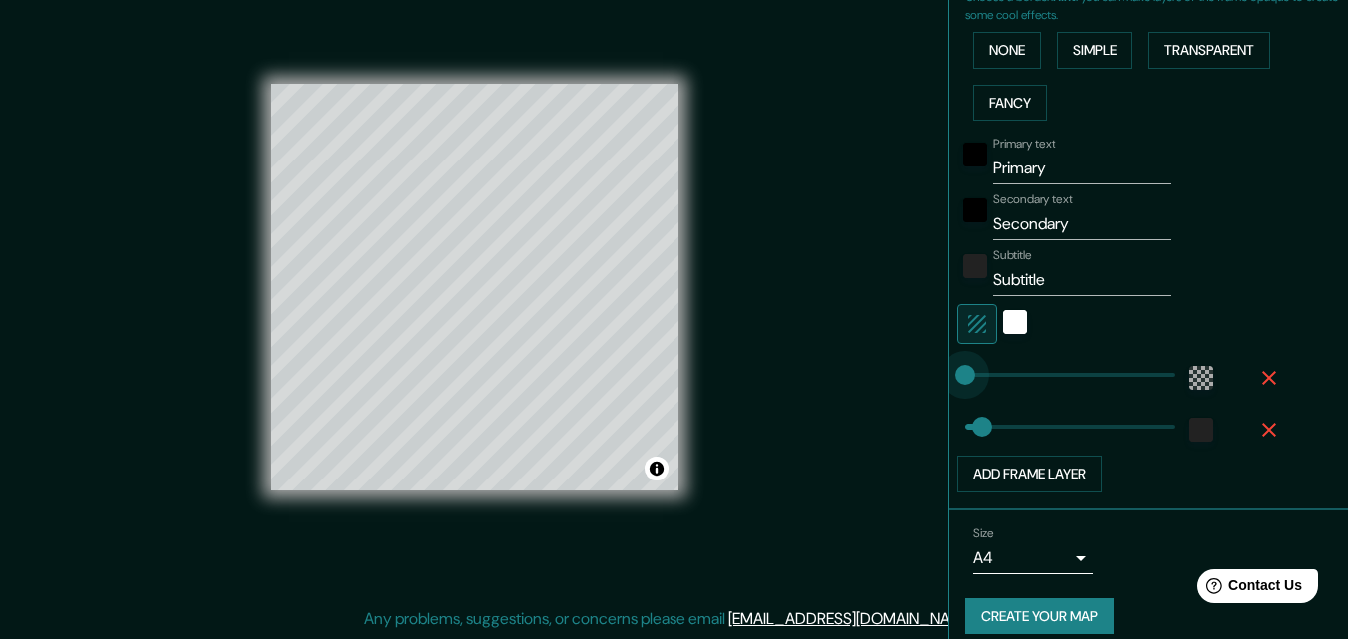
drag, startPoint x: 1046, startPoint y: 373, endPoint x: 1086, endPoint y: 409, distance: 53.7
drag, startPoint x: 1088, startPoint y: 380, endPoint x: 975, endPoint y: 388, distance: 113.0
drag, startPoint x: 1007, startPoint y: 375, endPoint x: 1121, endPoint y: 384, distance: 114.1
drag, startPoint x: 1119, startPoint y: 376, endPoint x: 958, endPoint y: 406, distance: 164.3
drag, startPoint x: 961, startPoint y: 431, endPoint x: 999, endPoint y: 431, distance: 38.9
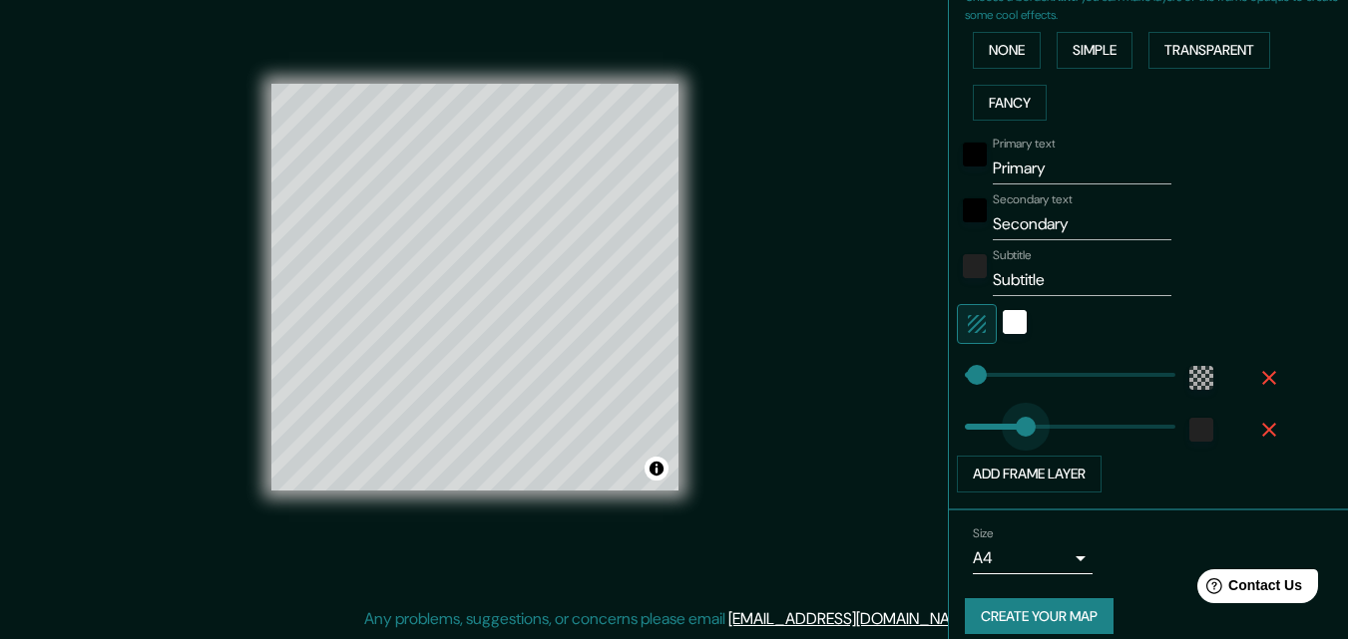
drag, startPoint x: 999, startPoint y: 431, endPoint x: 1055, endPoint y: 431, distance: 55.9
drag, startPoint x: 1057, startPoint y: 432, endPoint x: 932, endPoint y: 434, distance: 125.7
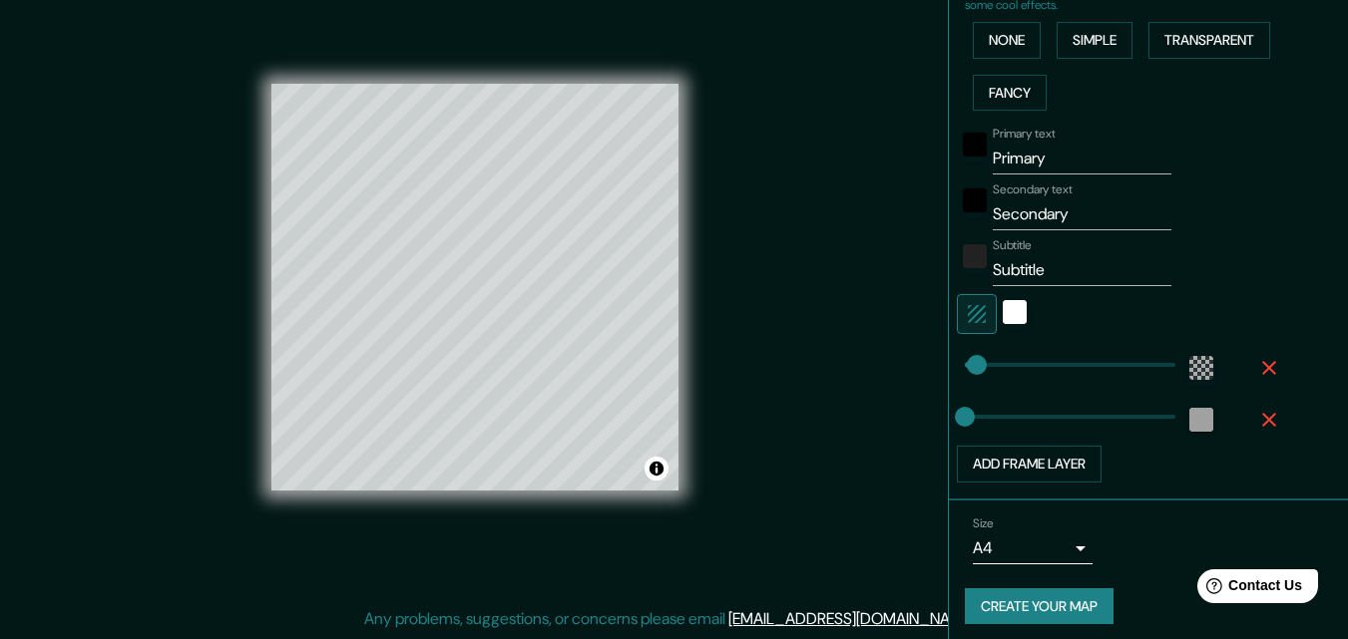
scroll to position [496, 0]
